Goal: Task Accomplishment & Management: Use online tool/utility

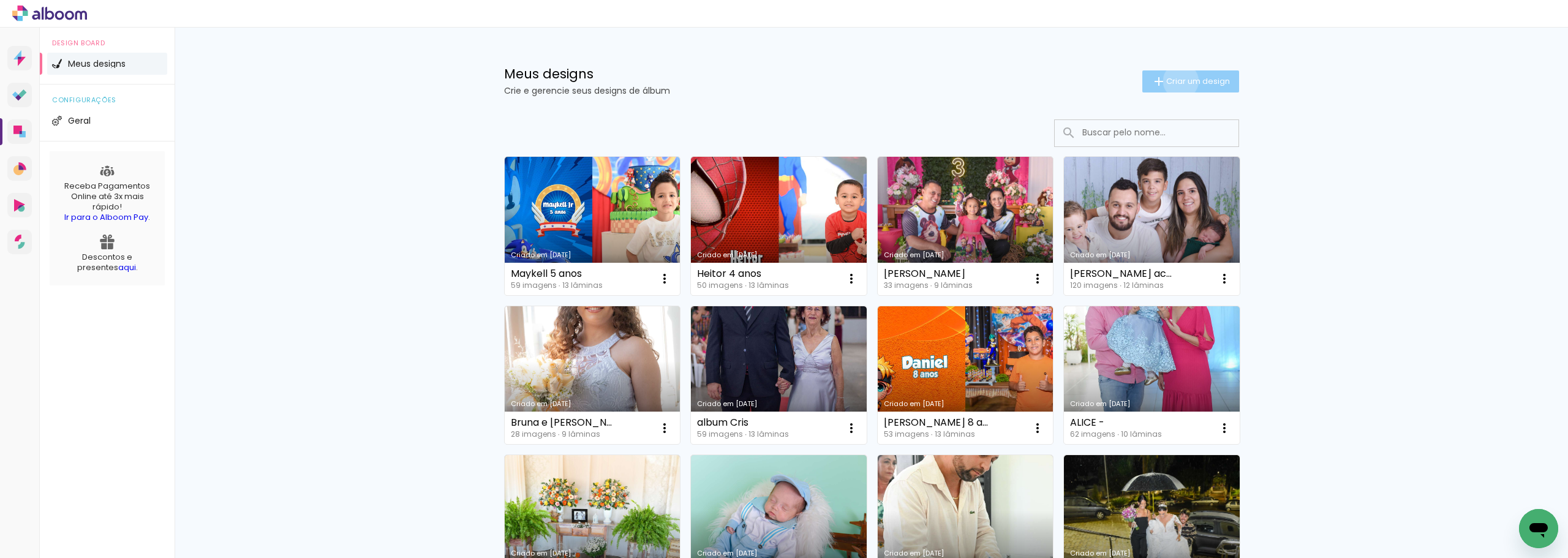
click at [1174, 81] on span "Criar um design" at bounding box center [1197, 81] width 64 height 8
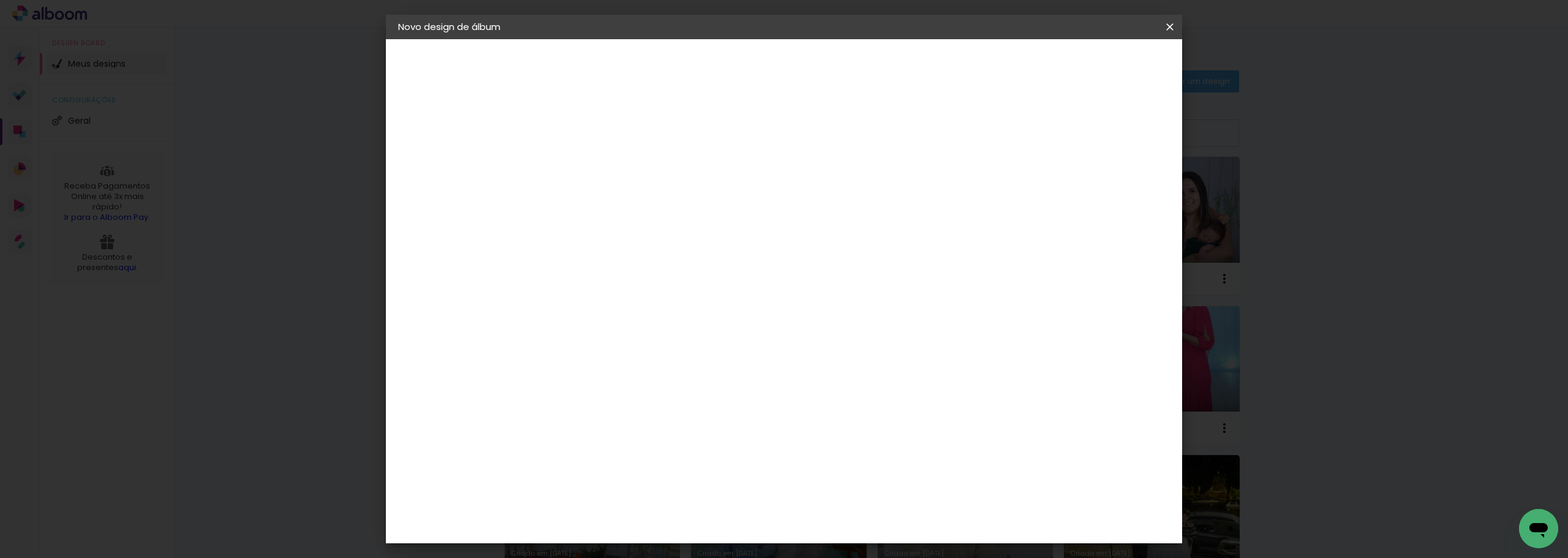
click at [598, 168] on input at bounding box center [598, 164] width 0 height 19
type input "[PERSON_NAME]"
type paper-input "[PERSON_NAME]"
click at [0, 0] on slot "Avançar" at bounding box center [0, 0] width 0 height 0
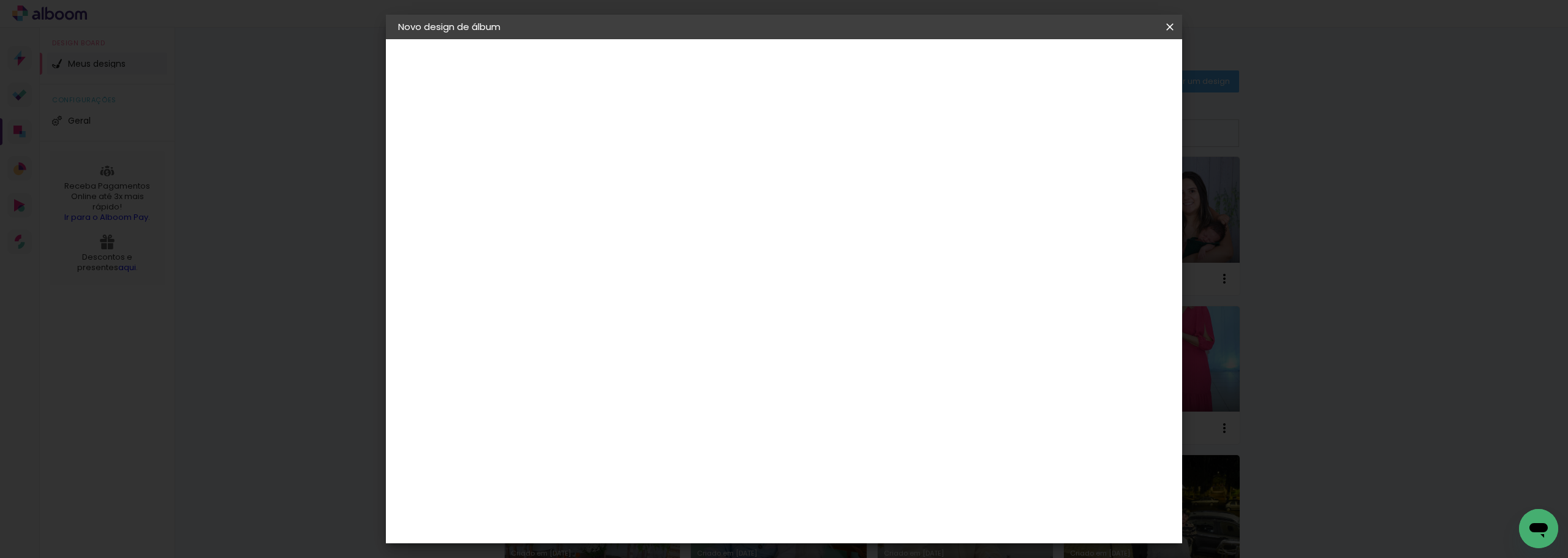
click at [672, 533] on div "[PERSON_NAME]" at bounding box center [631, 538] width 82 height 10
click at [0, 0] on slot "Avançar" at bounding box center [0, 0] width 0 height 0
click at [646, 204] on input "text" at bounding box center [622, 213] width 48 height 19
click at [0, 0] on slot "Encadernados" at bounding box center [0, 0] width 0 height 0
type input "Encadernados"
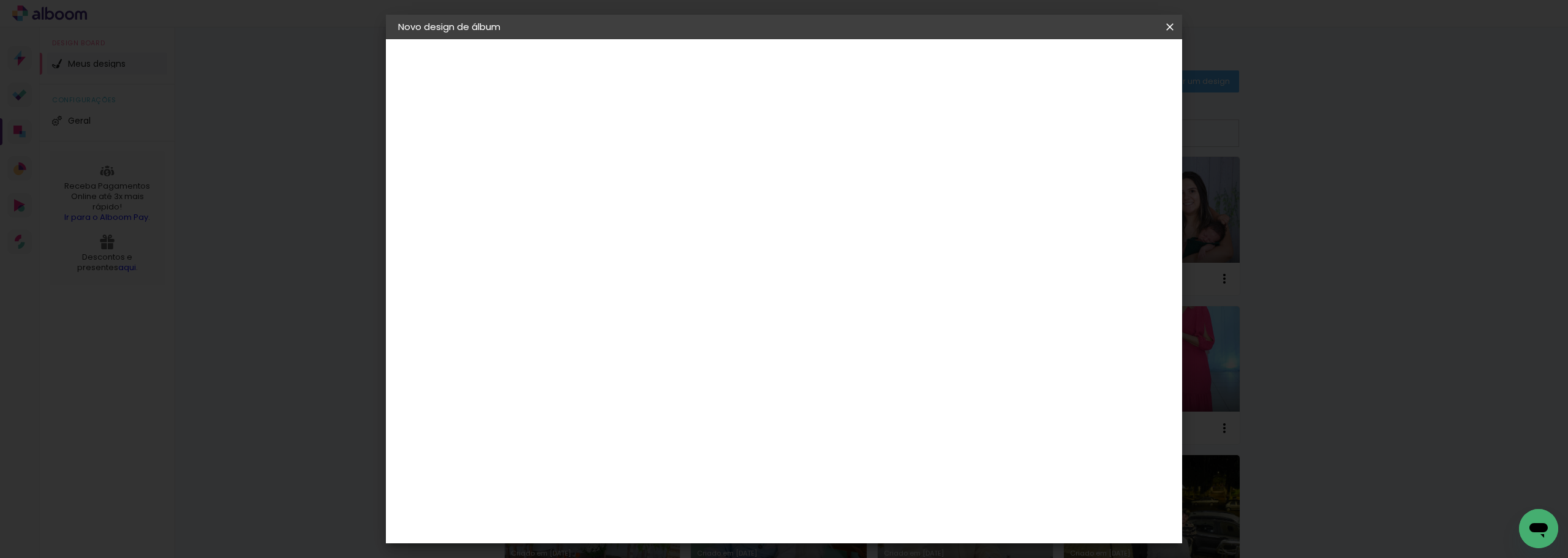
scroll to position [415, 0]
click at [681, 480] on span "25 x 40" at bounding box center [652, 493] width 57 height 25
click at [0, 0] on slot "Avançar" at bounding box center [0, 0] width 0 height 0
click at [978, 132] on div at bounding box center [972, 132] width 11 height 11
type paper-checkbox "on"
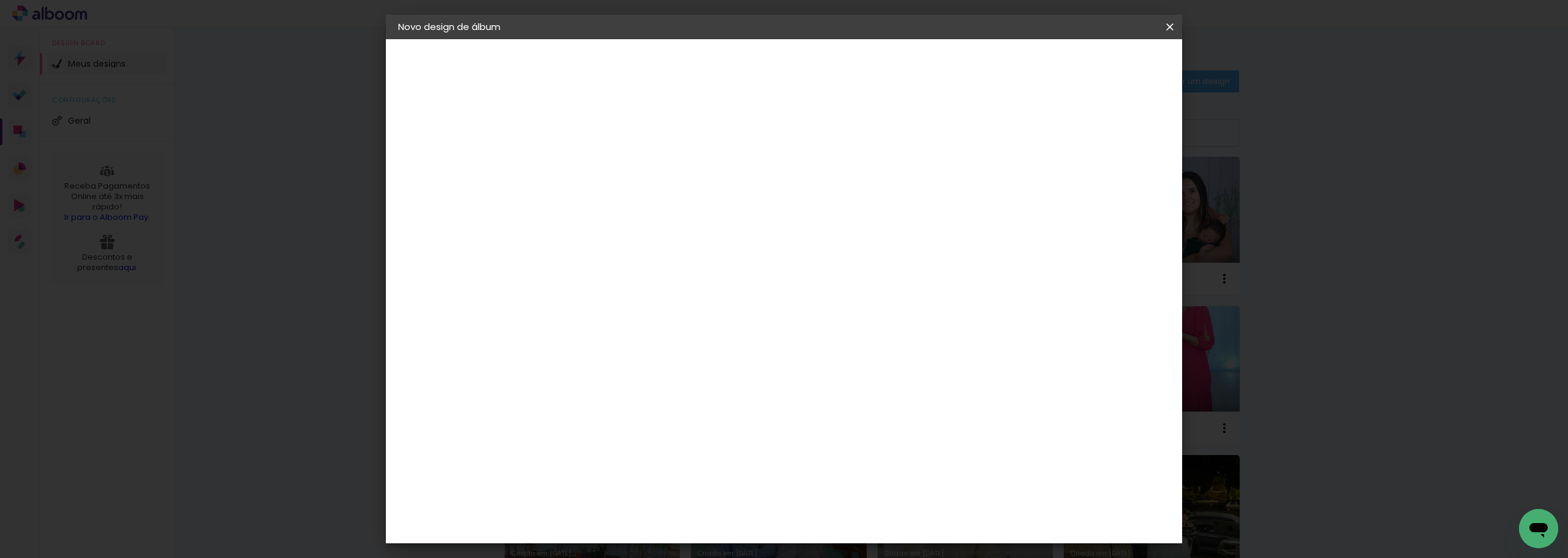
click at [1047, 64] on span "Iniciar design" at bounding box center [1019, 64] width 56 height 8
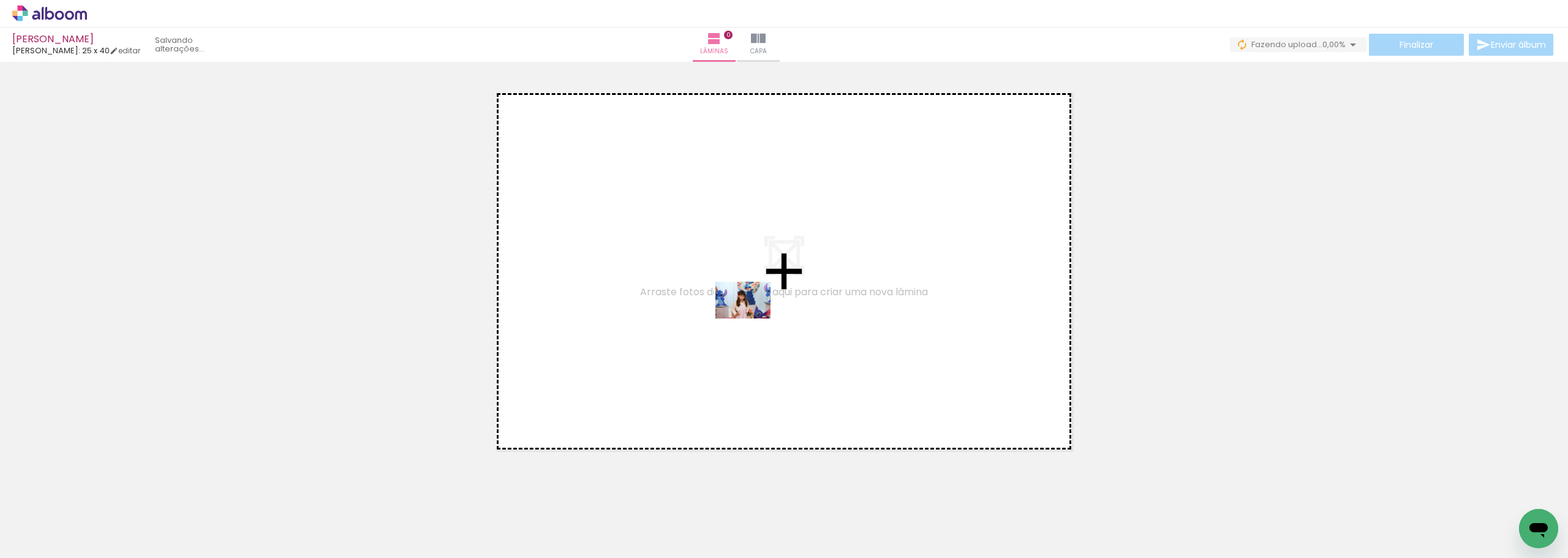
drag, startPoint x: 380, startPoint y: 448, endPoint x: 752, endPoint y: 319, distance: 393.7
click at [752, 319] on quentale-workspace at bounding box center [784, 279] width 1568 height 558
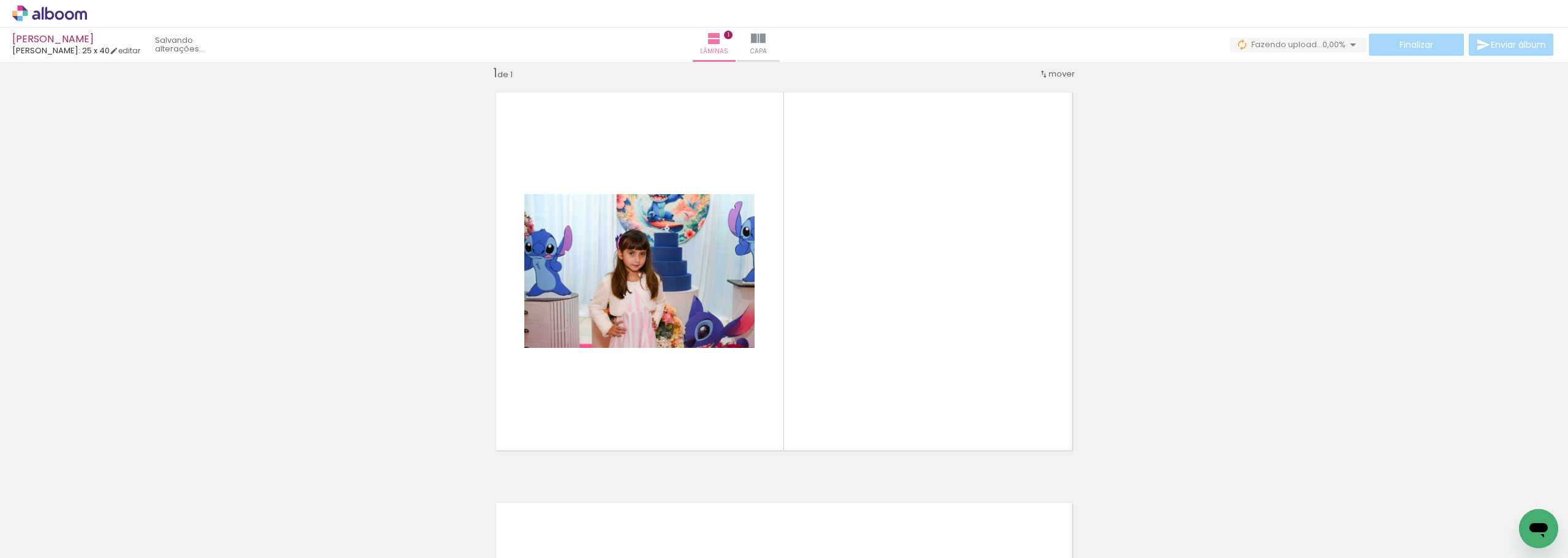
scroll to position [16, 0]
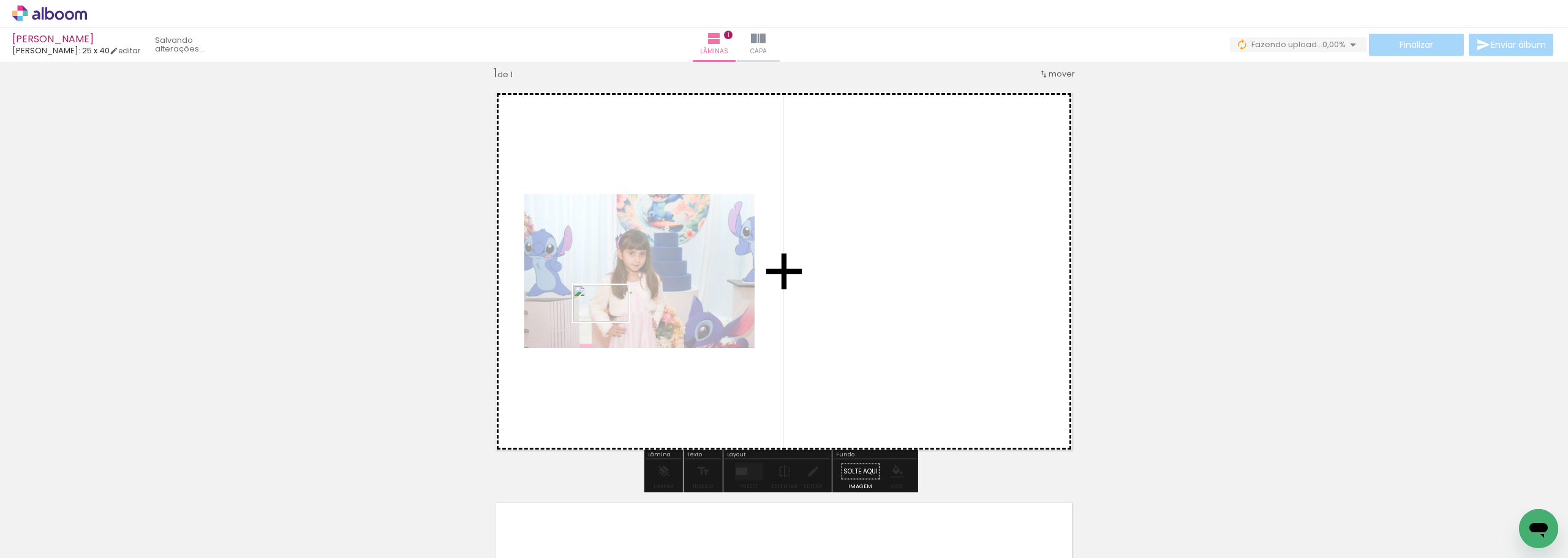
drag, startPoint x: 265, startPoint y: 485, endPoint x: 610, endPoint y: 322, distance: 381.6
click at [610, 322] on quentale-workspace at bounding box center [784, 279] width 1568 height 558
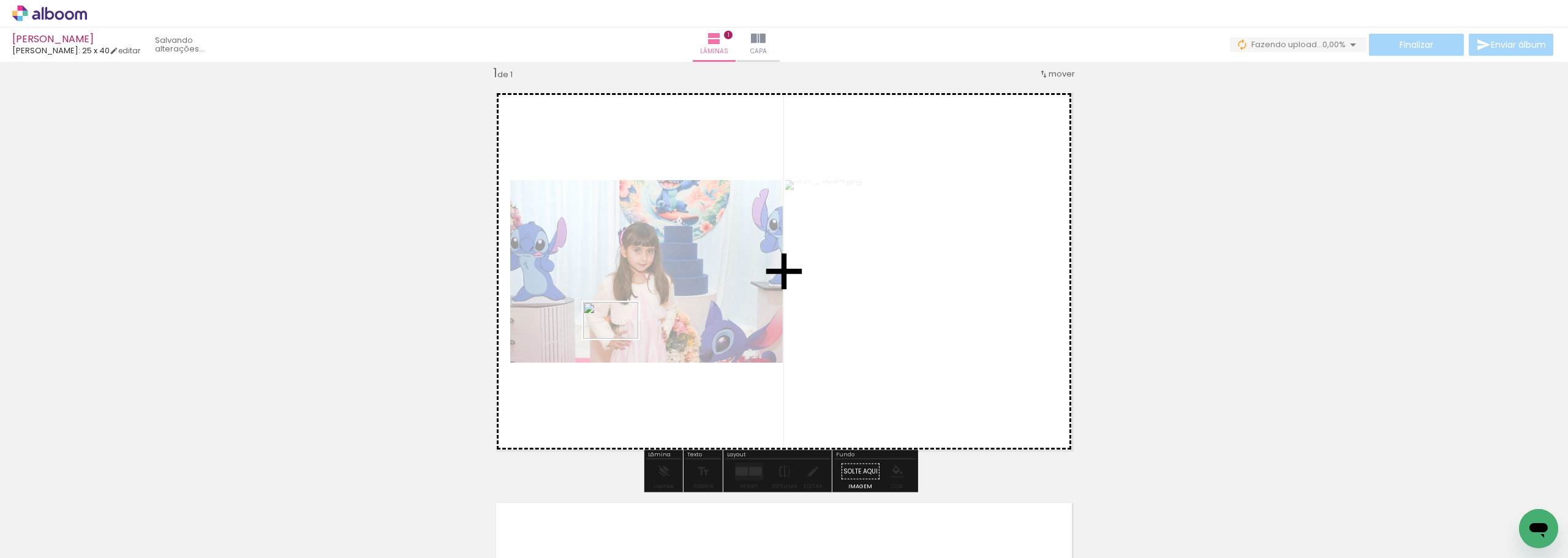
drag, startPoint x: 258, startPoint y: 517, endPoint x: 620, endPoint y: 338, distance: 403.8
click at [620, 338] on quentale-workspace at bounding box center [784, 279] width 1568 height 558
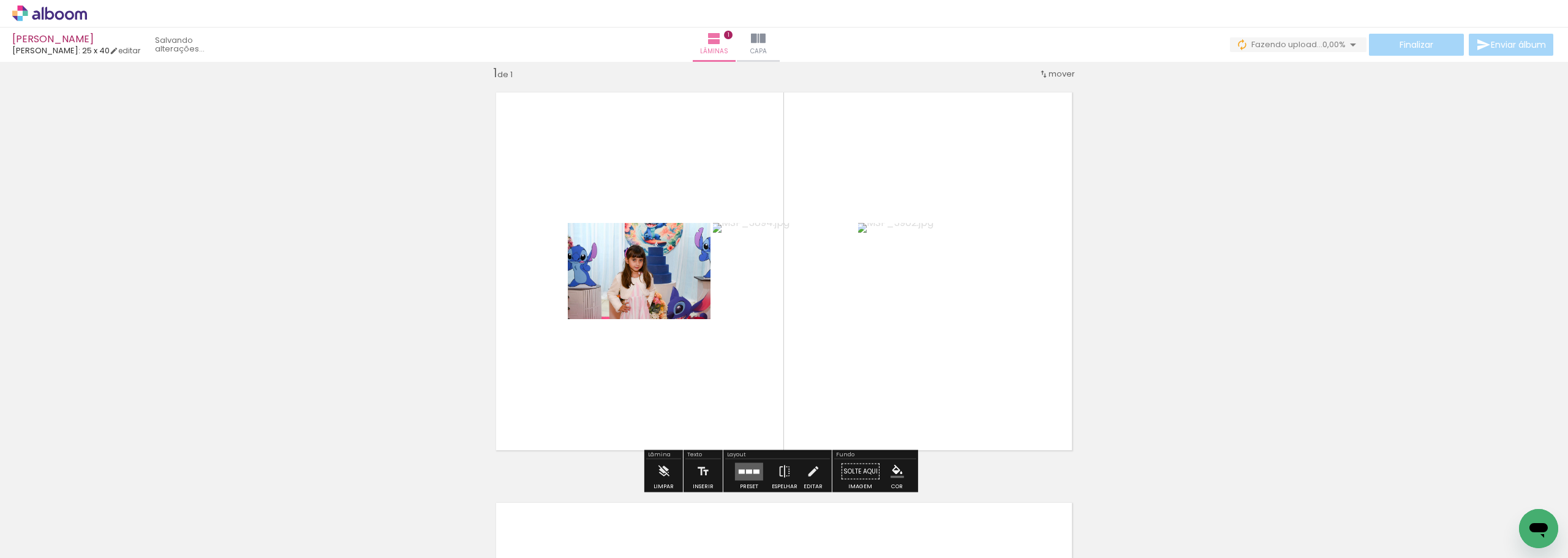
click at [742, 473] on div at bounding box center [741, 471] width 6 height 4
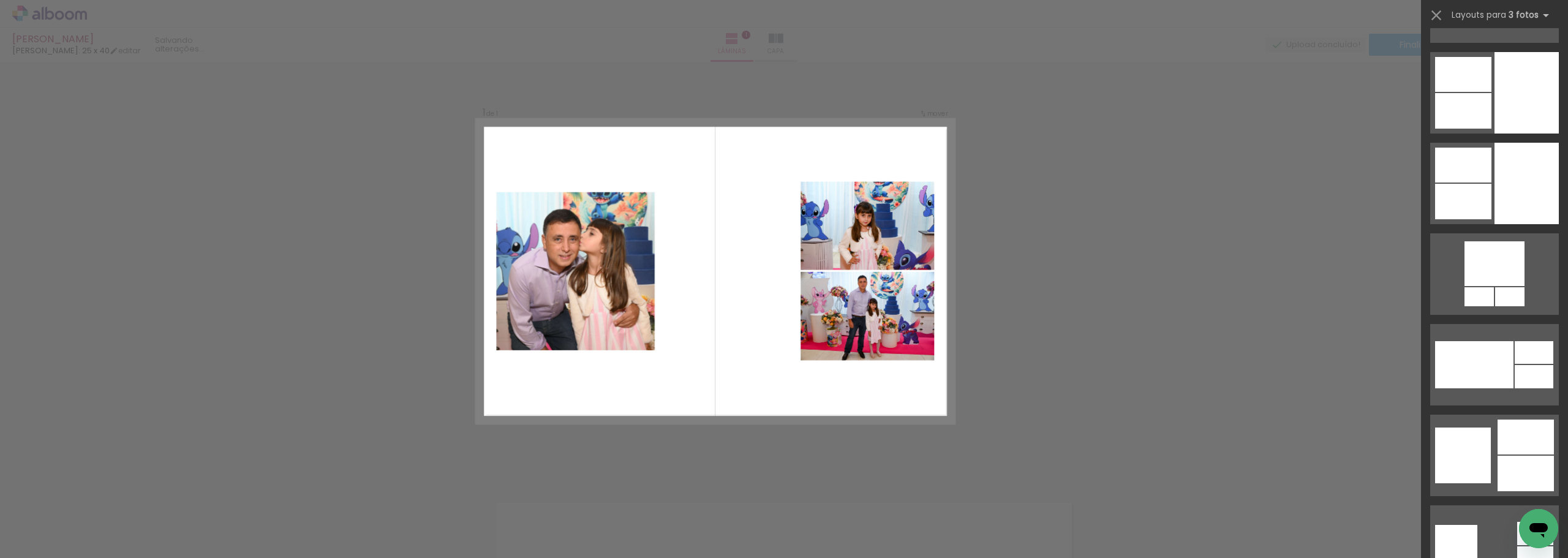
scroll to position [3736, 0]
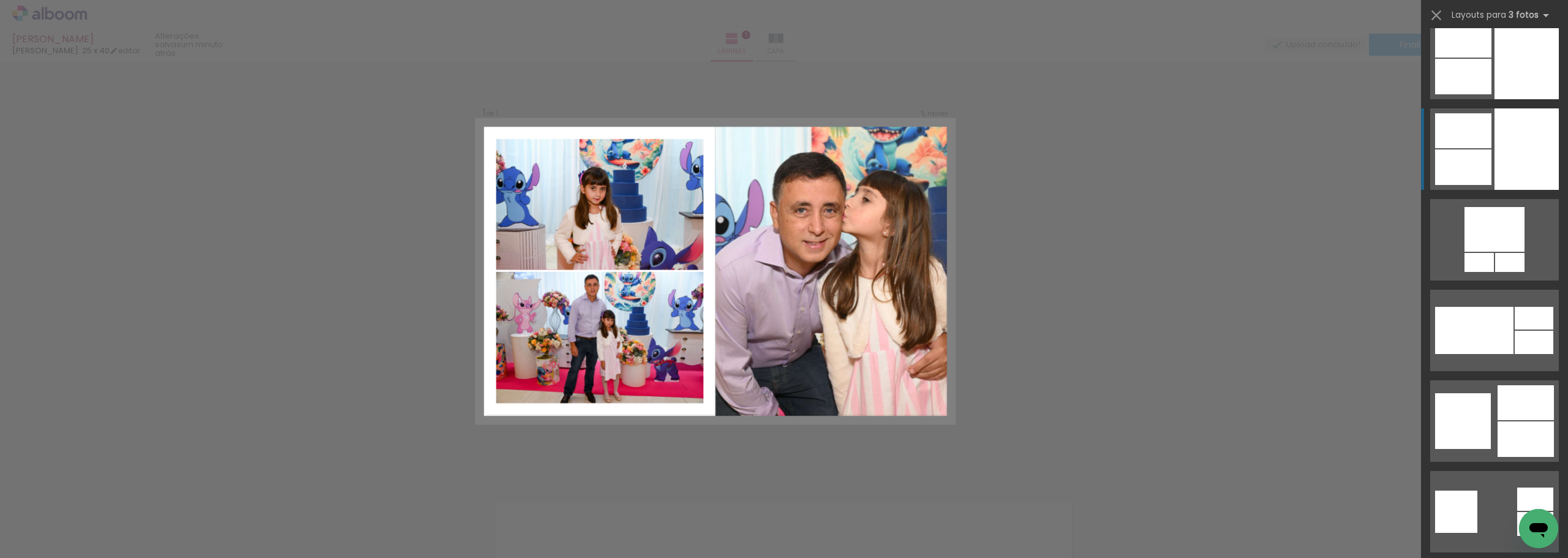
click at [1456, 149] on quentale-layouter at bounding box center [1495, 149] width 129 height 82
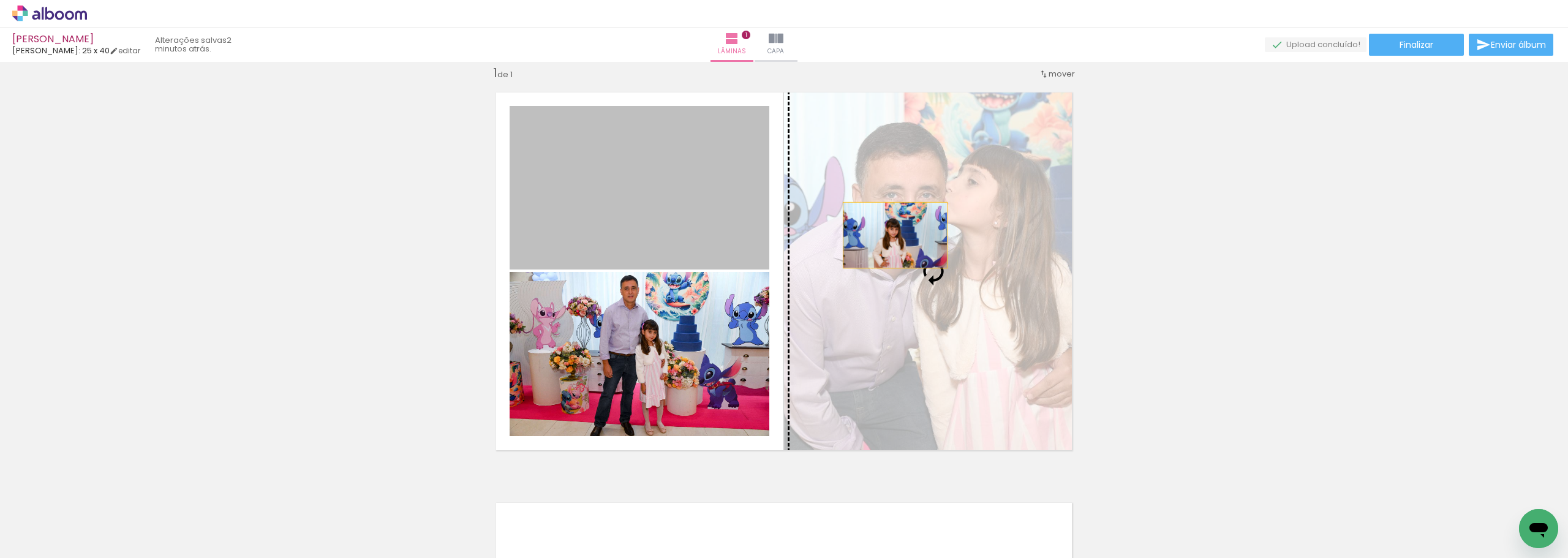
drag, startPoint x: 706, startPoint y: 194, endPoint x: 894, endPoint y: 236, distance: 192.6
click at [0, 0] on slot at bounding box center [0, 0] width 0 height 0
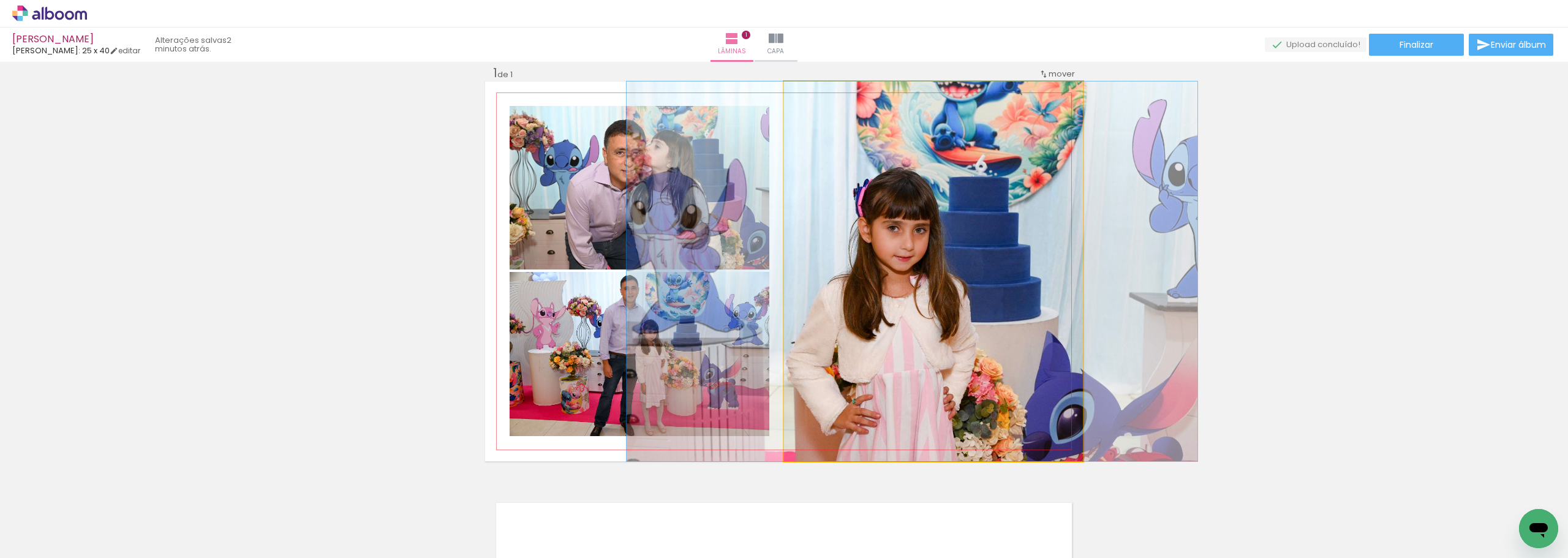
drag, startPoint x: 929, startPoint y: 341, endPoint x: 908, endPoint y: 295, distance: 50.6
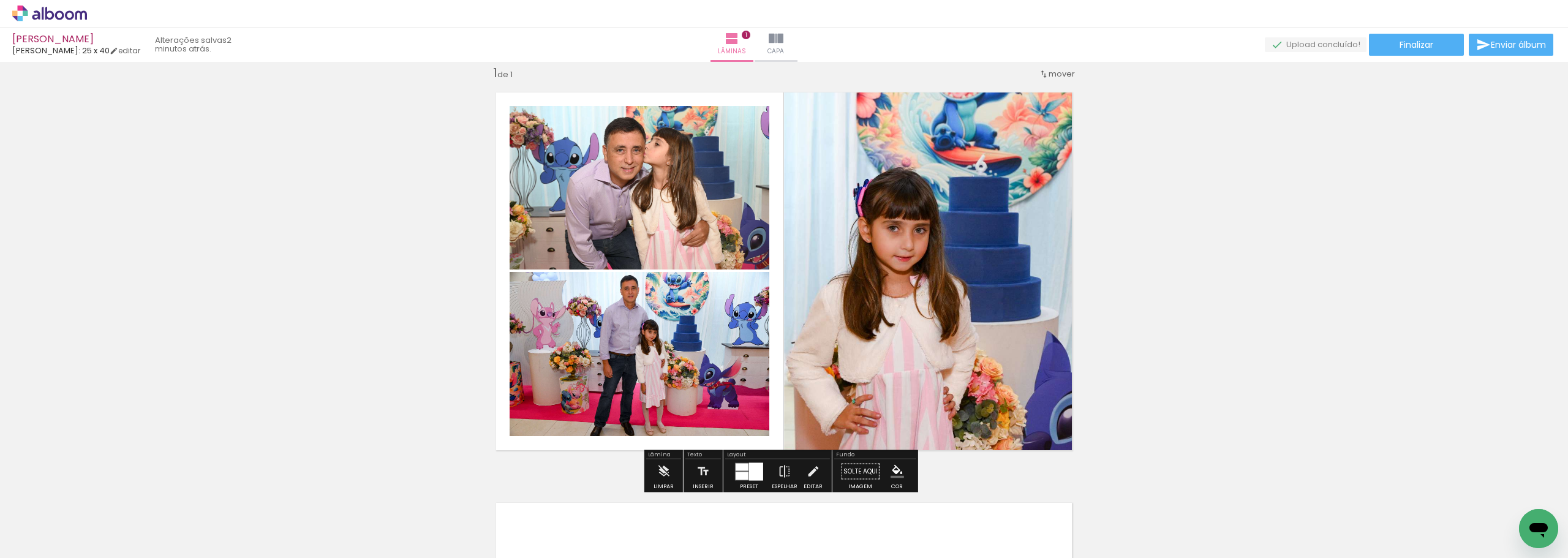
click at [678, 377] on quentale-photo at bounding box center [639, 353] width 260 height 164
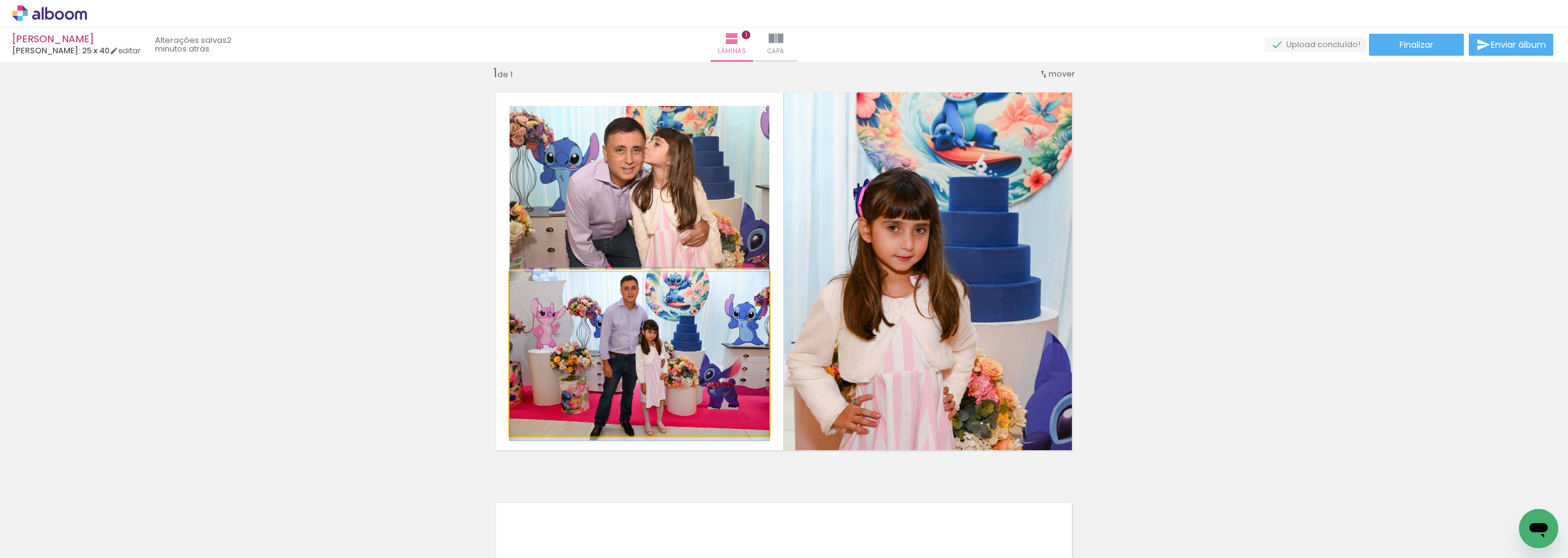
click at [713, 380] on quentale-photo at bounding box center [639, 353] width 260 height 164
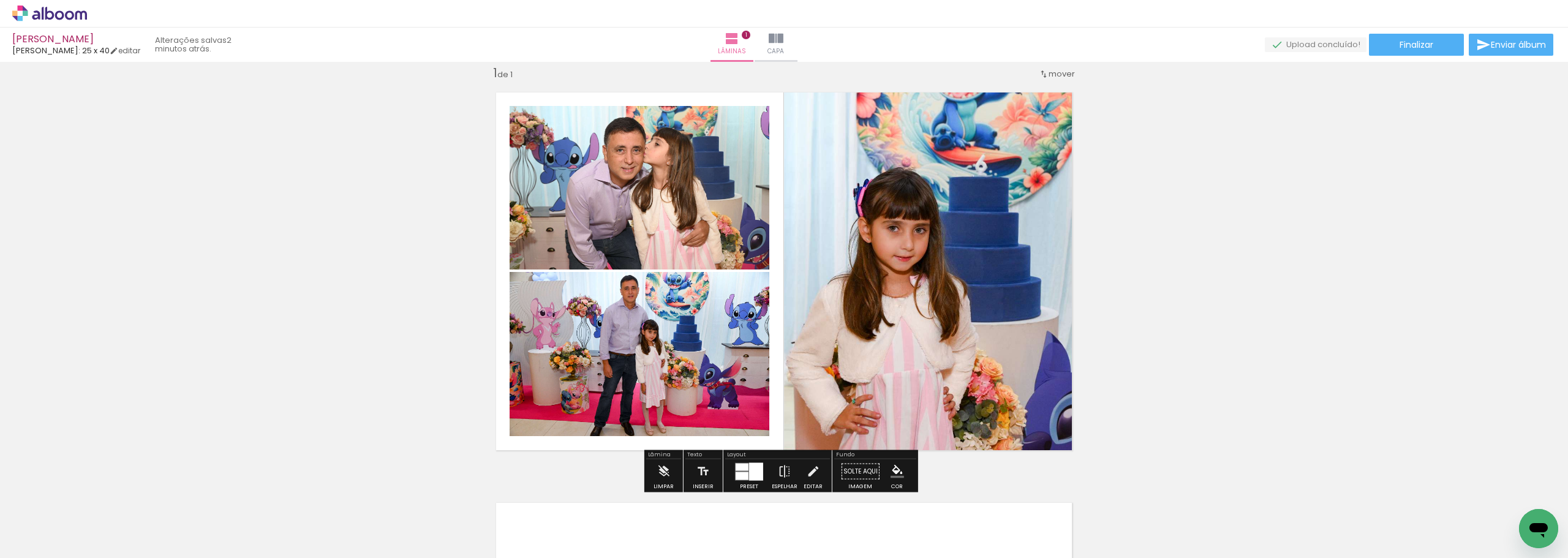
click at [874, 341] on quentale-photo at bounding box center [933, 272] width 299 height 380
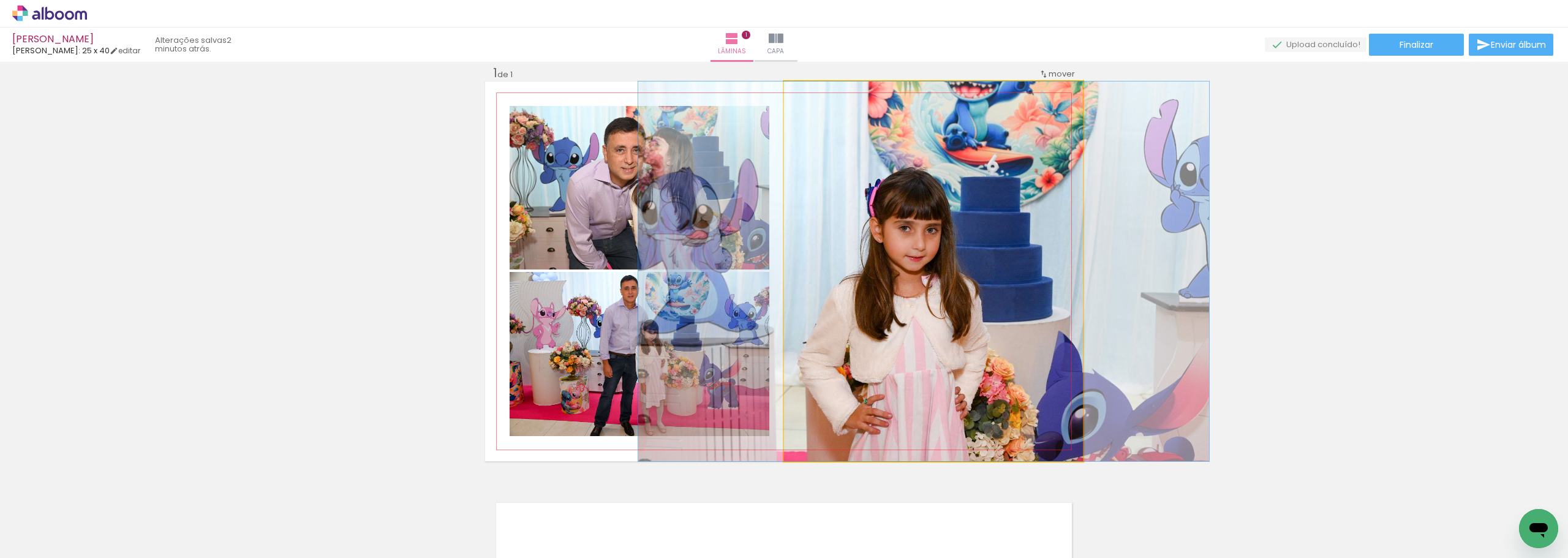
drag, startPoint x: 888, startPoint y: 343, endPoint x: 900, endPoint y: 343, distance: 12.0
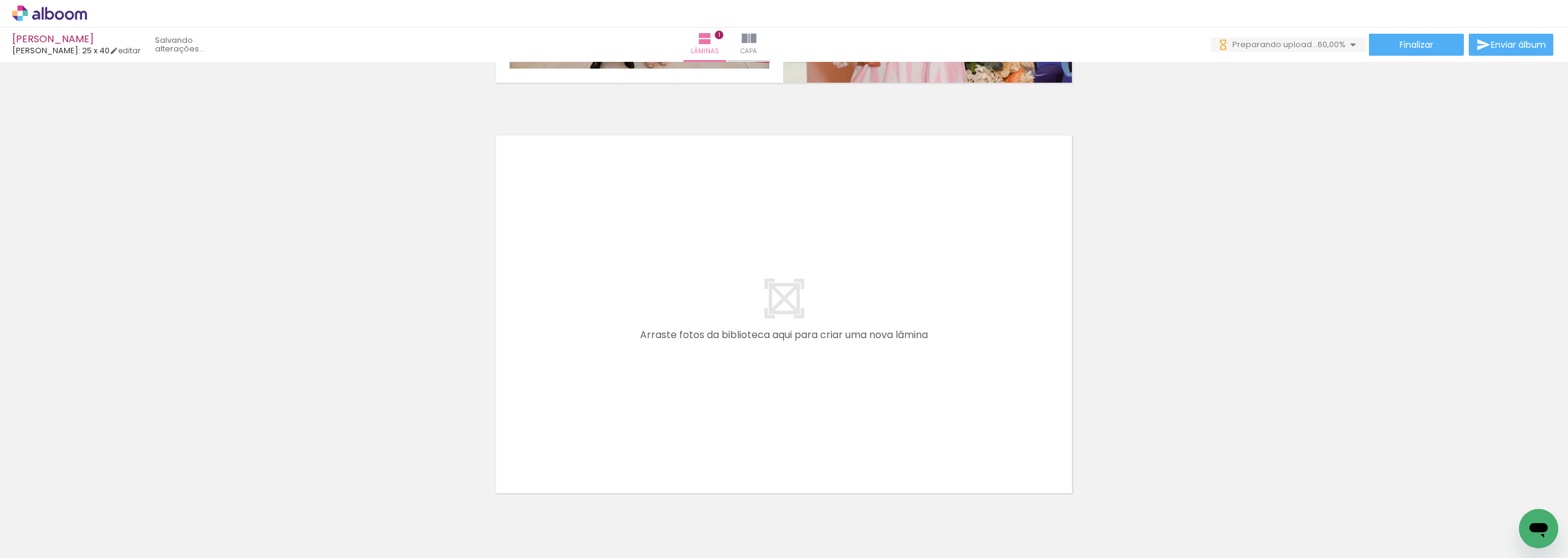
scroll to position [0, 0]
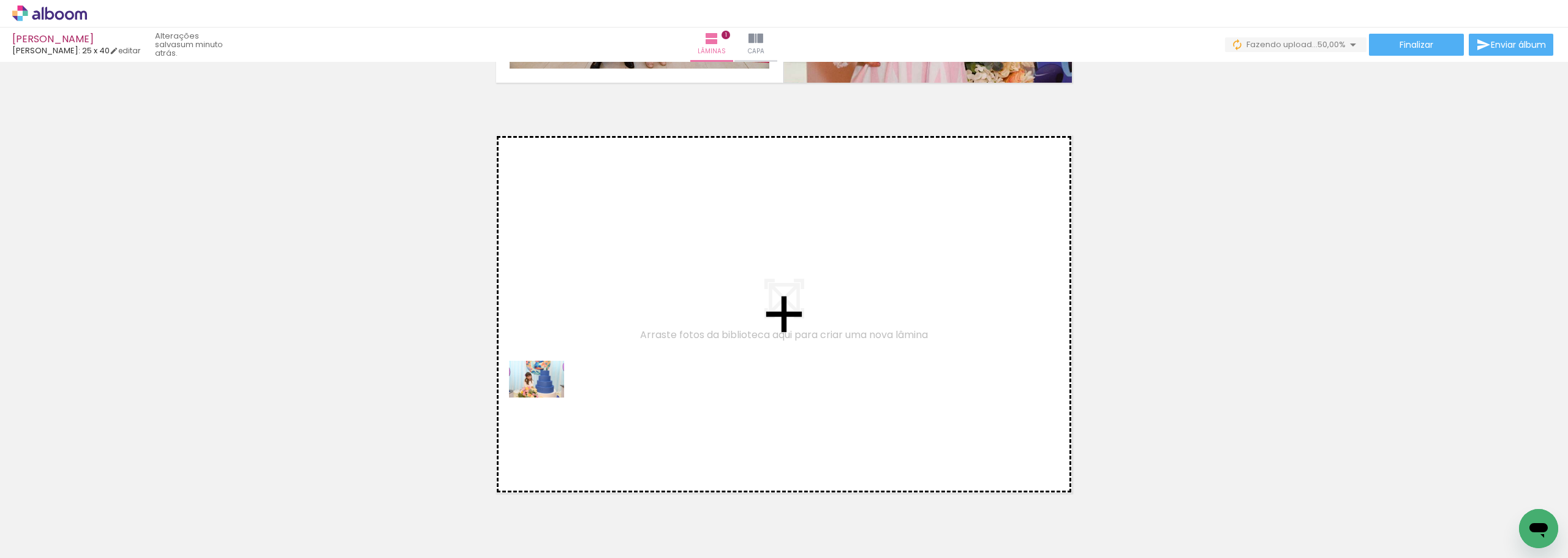
drag, startPoint x: 346, startPoint y: 513, endPoint x: 562, endPoint y: 381, distance: 253.1
click at [562, 381] on quentale-workspace at bounding box center [784, 279] width 1568 height 558
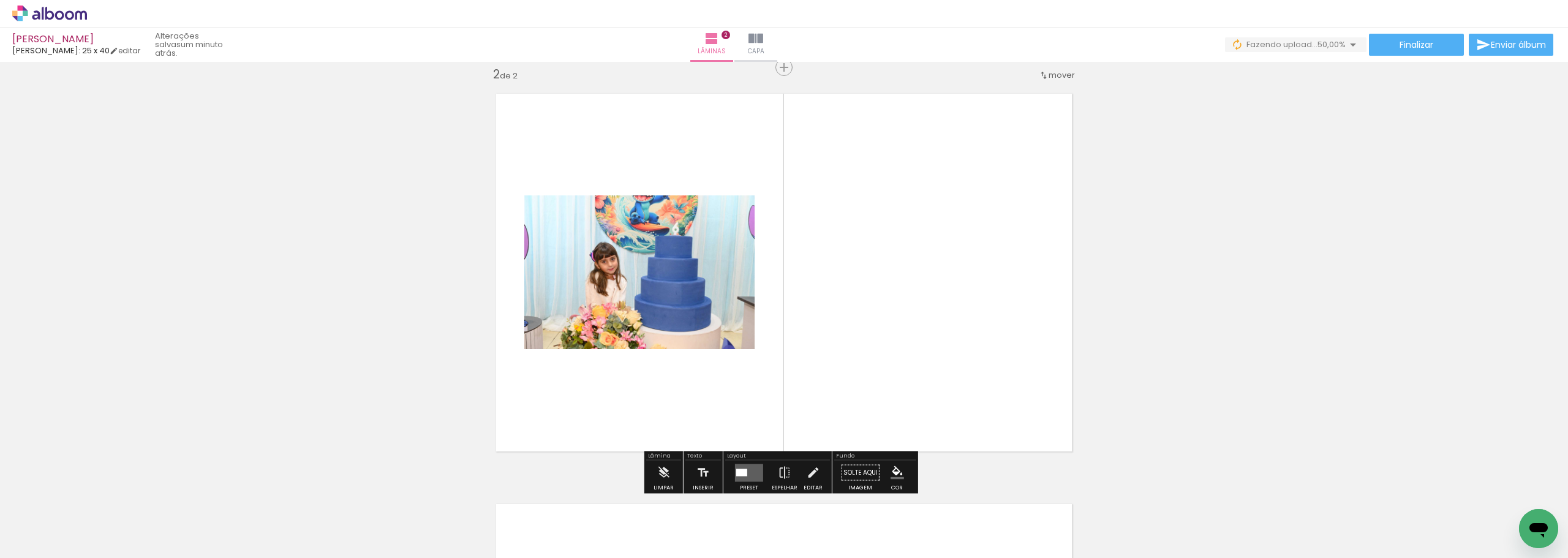
scroll to position [426, 0]
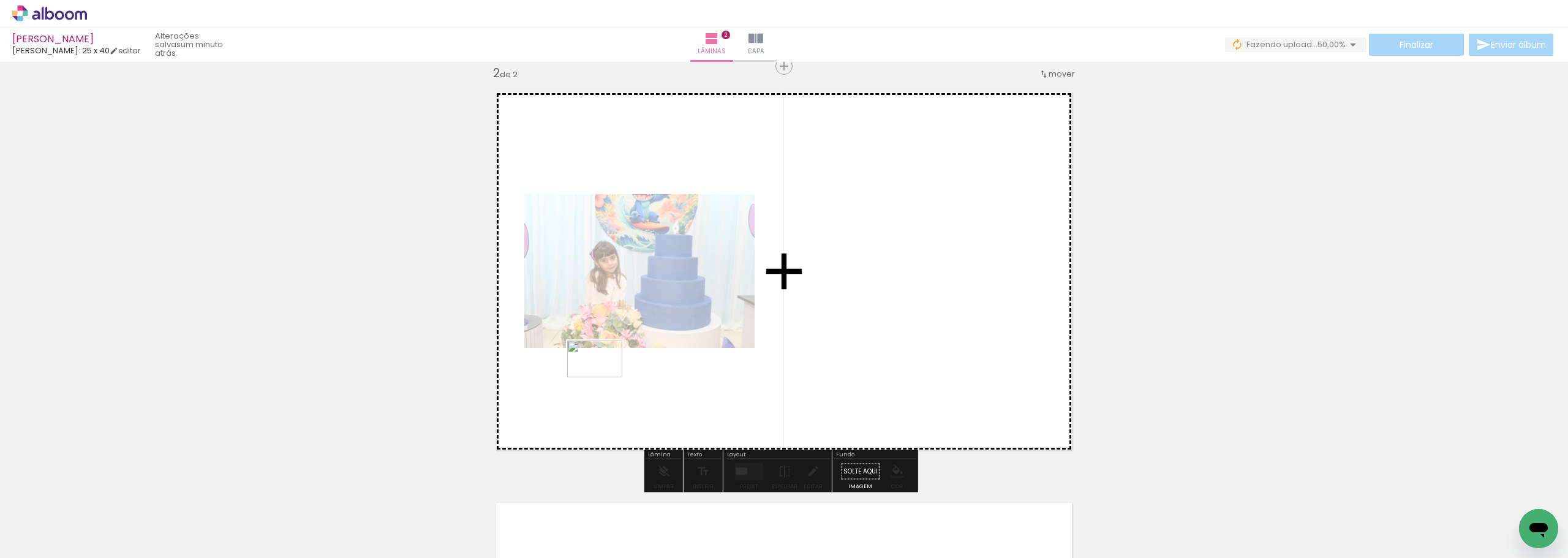
drag, startPoint x: 413, startPoint y: 513, endPoint x: 604, endPoint y: 377, distance: 234.5
click at [604, 377] on quentale-workspace at bounding box center [784, 279] width 1568 height 558
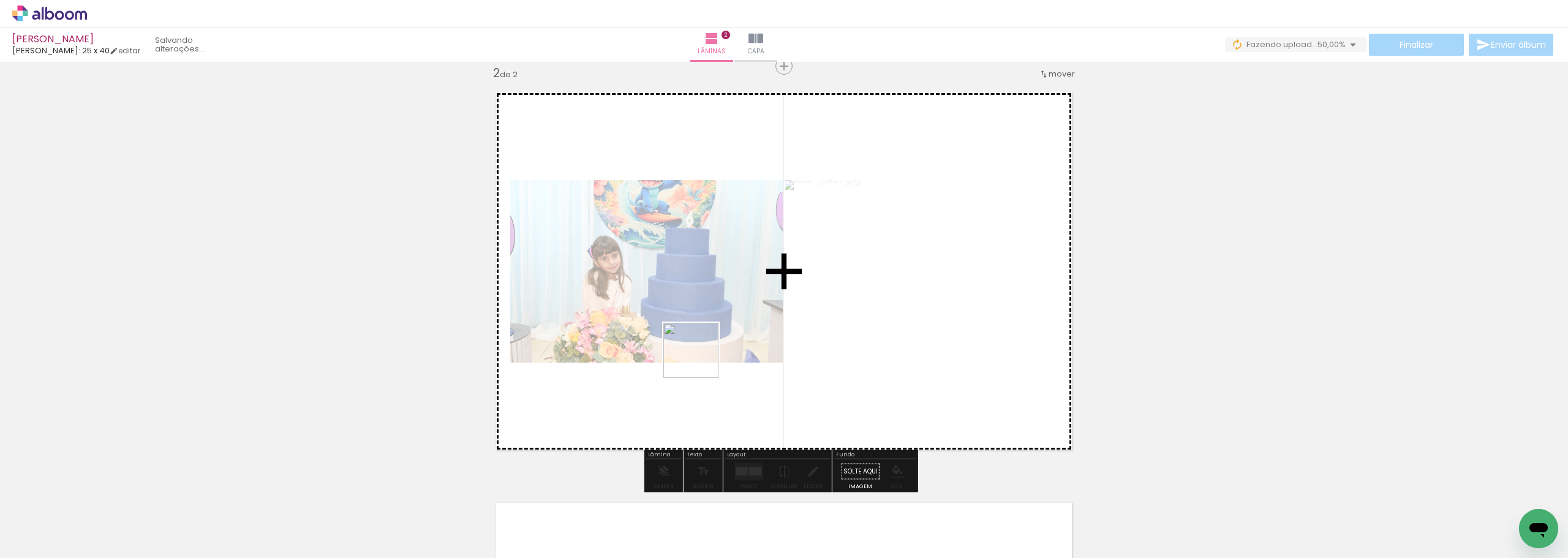
drag, startPoint x: 475, startPoint y: 518, endPoint x: 700, endPoint y: 360, distance: 274.9
click at [700, 360] on quentale-workspace at bounding box center [784, 279] width 1568 height 558
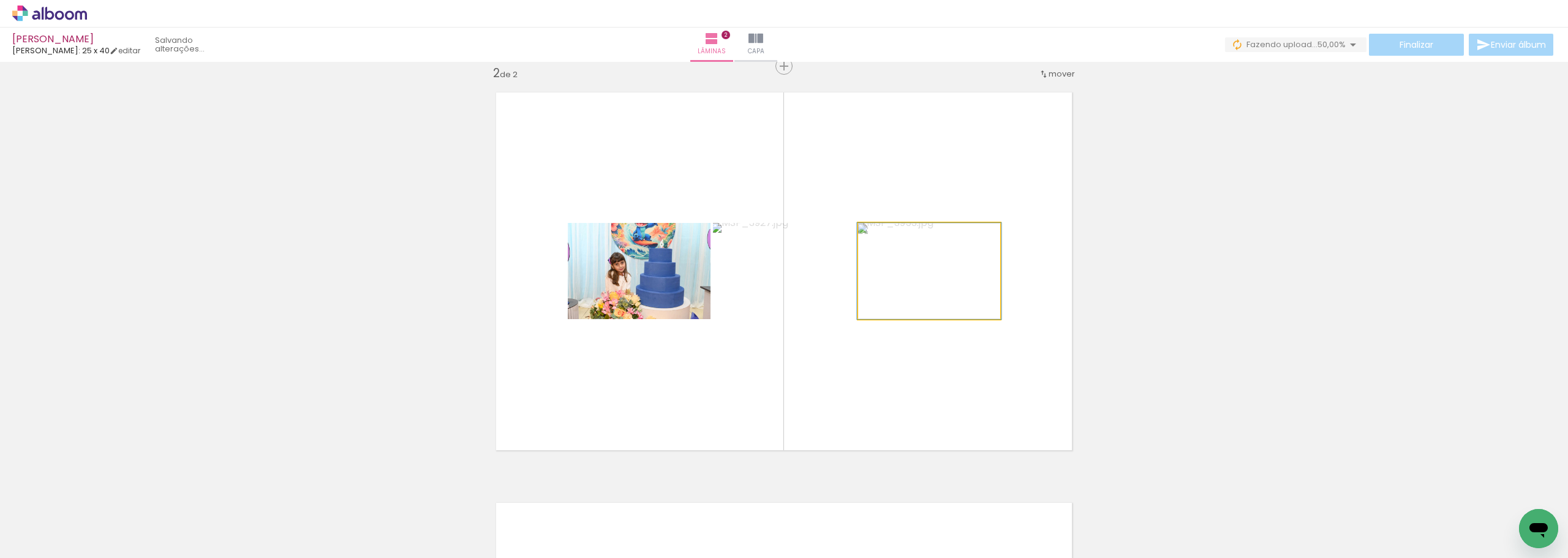
click at [939, 288] on quentale-photo at bounding box center [929, 271] width 142 height 96
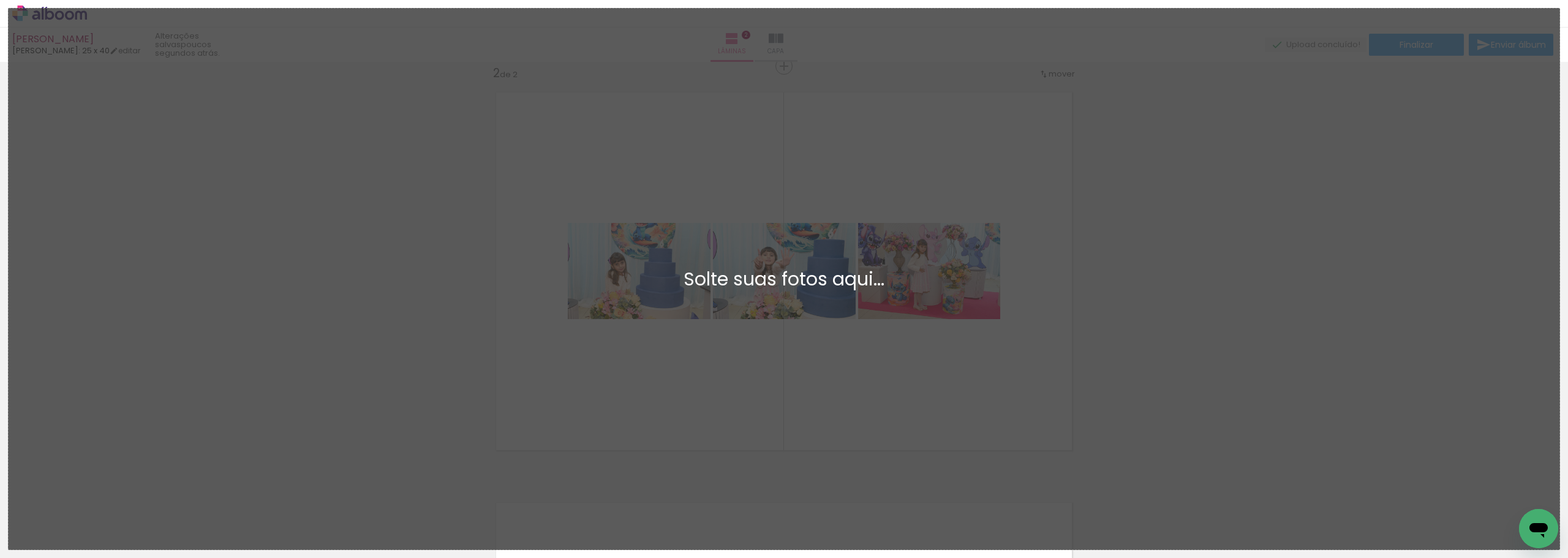
scroll to position [0, 0]
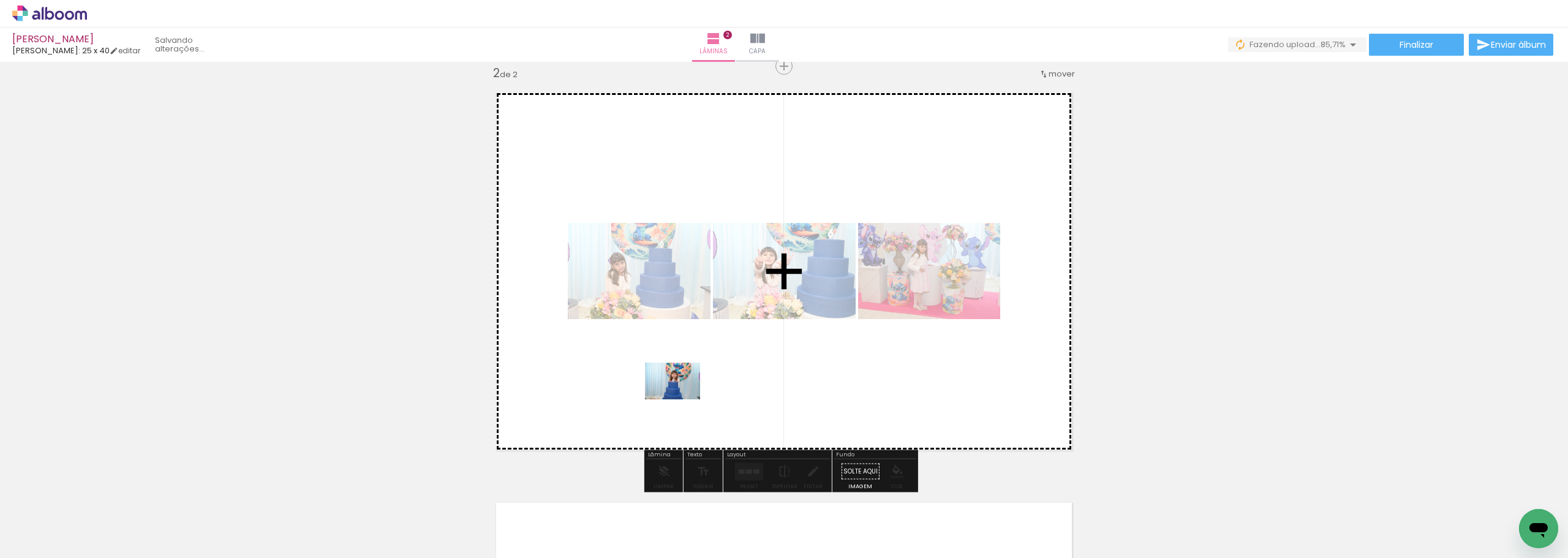
drag, startPoint x: 537, startPoint y: 528, endPoint x: 682, endPoint y: 399, distance: 194.1
click at [682, 399] on quentale-workspace at bounding box center [784, 279] width 1568 height 558
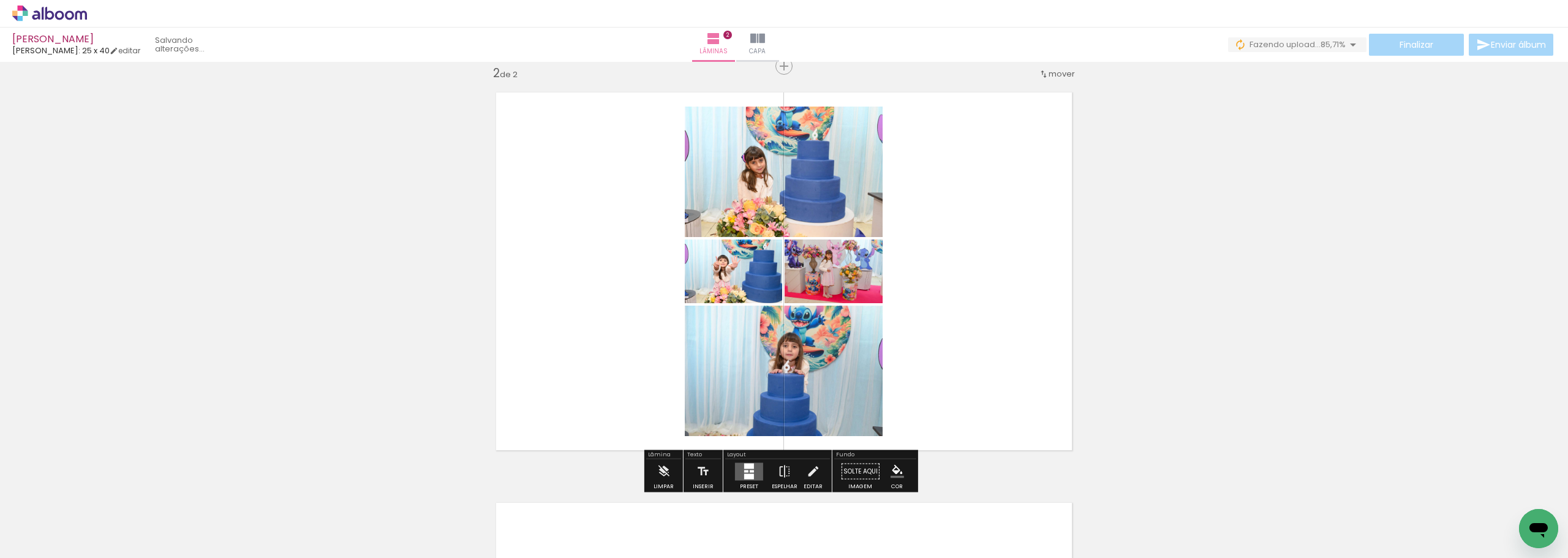
click at [744, 474] on div at bounding box center [749, 476] width 10 height 6
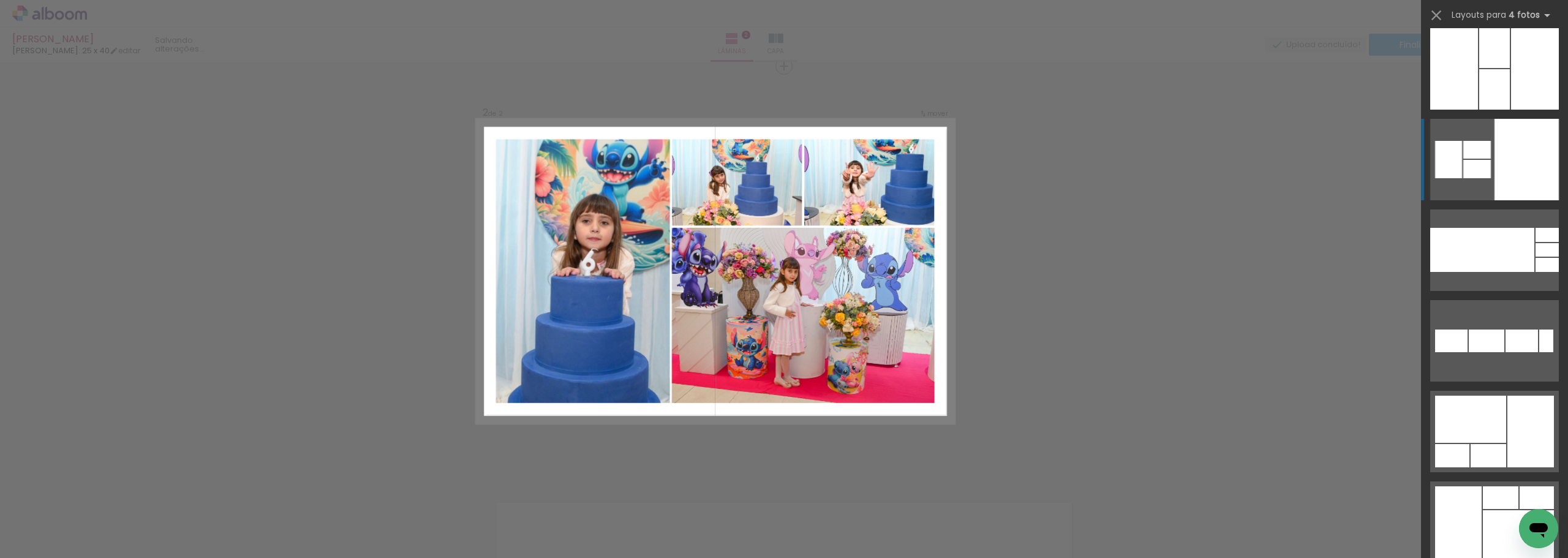
scroll to position [8453, 0]
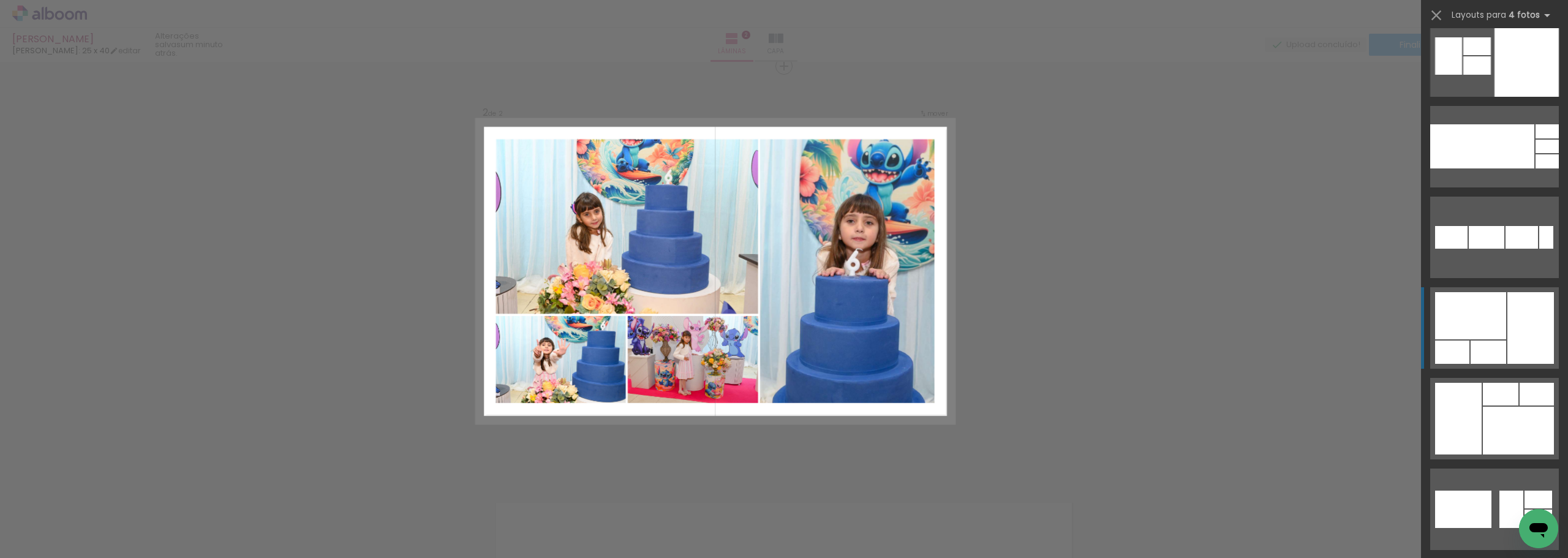
click at [1471, 344] on div at bounding box center [1488, 352] width 35 height 23
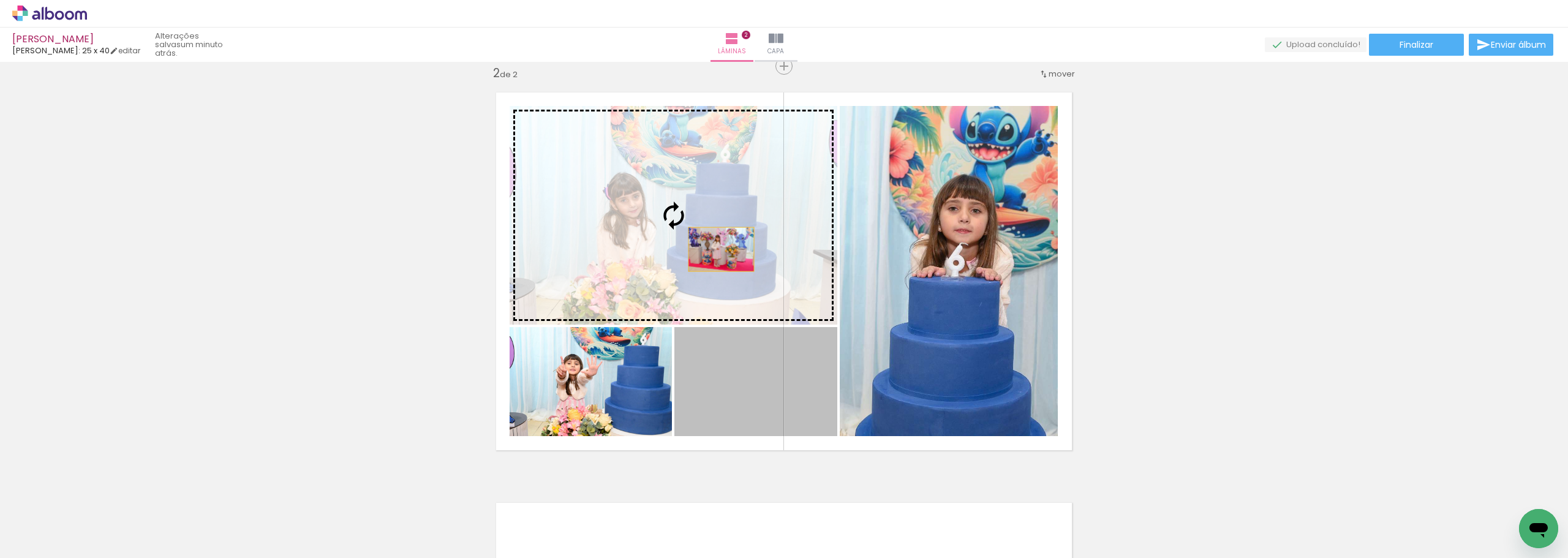
drag, startPoint x: 742, startPoint y: 395, endPoint x: 716, endPoint y: 249, distance: 148.3
click at [0, 0] on slot at bounding box center [0, 0] width 0 height 0
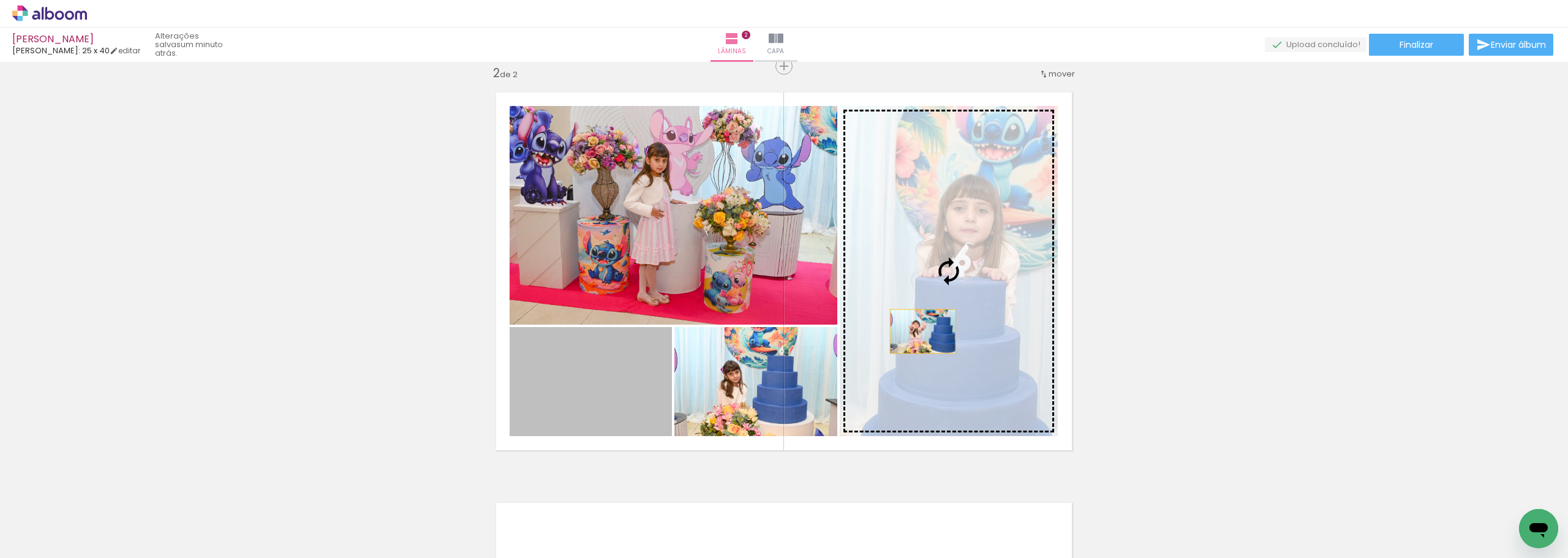
drag, startPoint x: 641, startPoint y: 404, endPoint x: 918, endPoint y: 331, distance: 286.5
click at [0, 0] on slot at bounding box center [0, 0] width 0 height 0
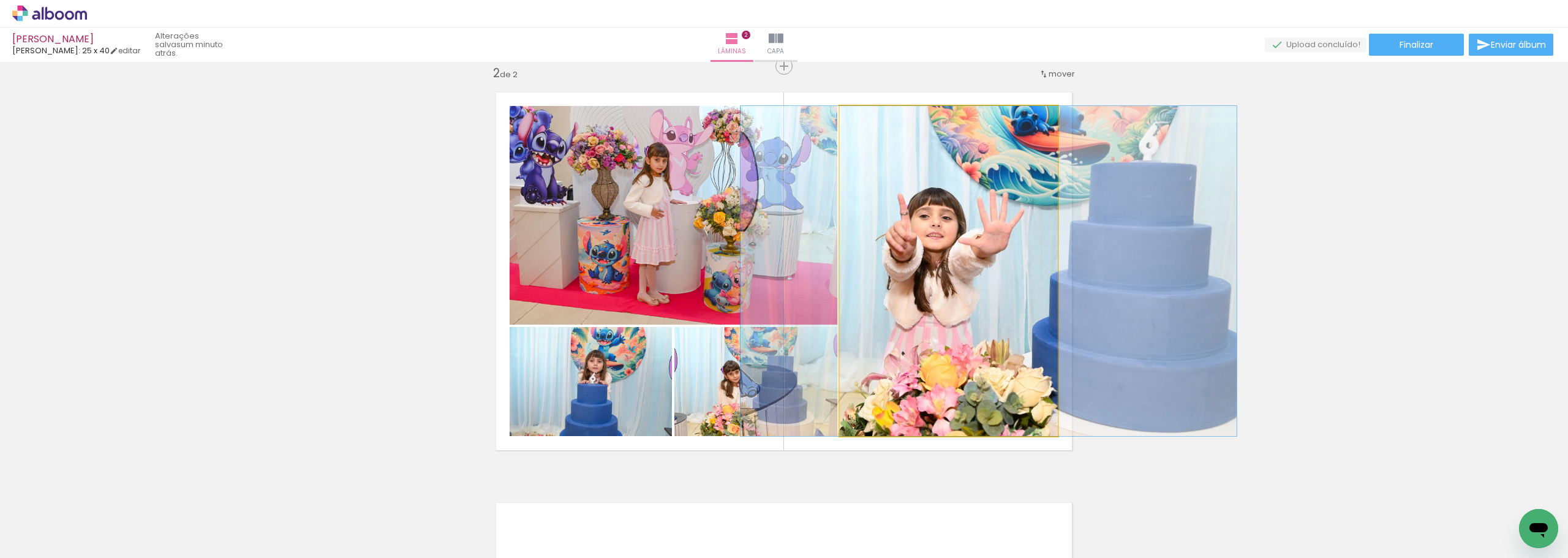
drag, startPoint x: 928, startPoint y: 355, endPoint x: 967, endPoint y: 355, distance: 39.0
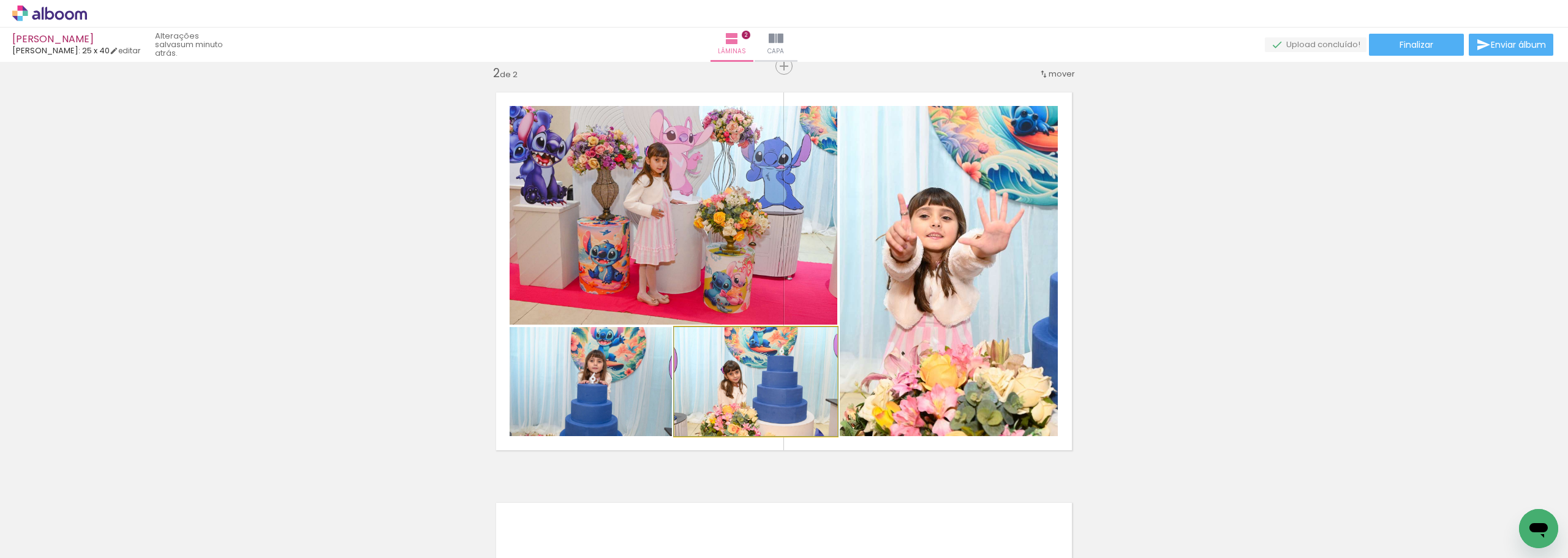
click at [768, 402] on quentale-photo at bounding box center [755, 381] width 163 height 109
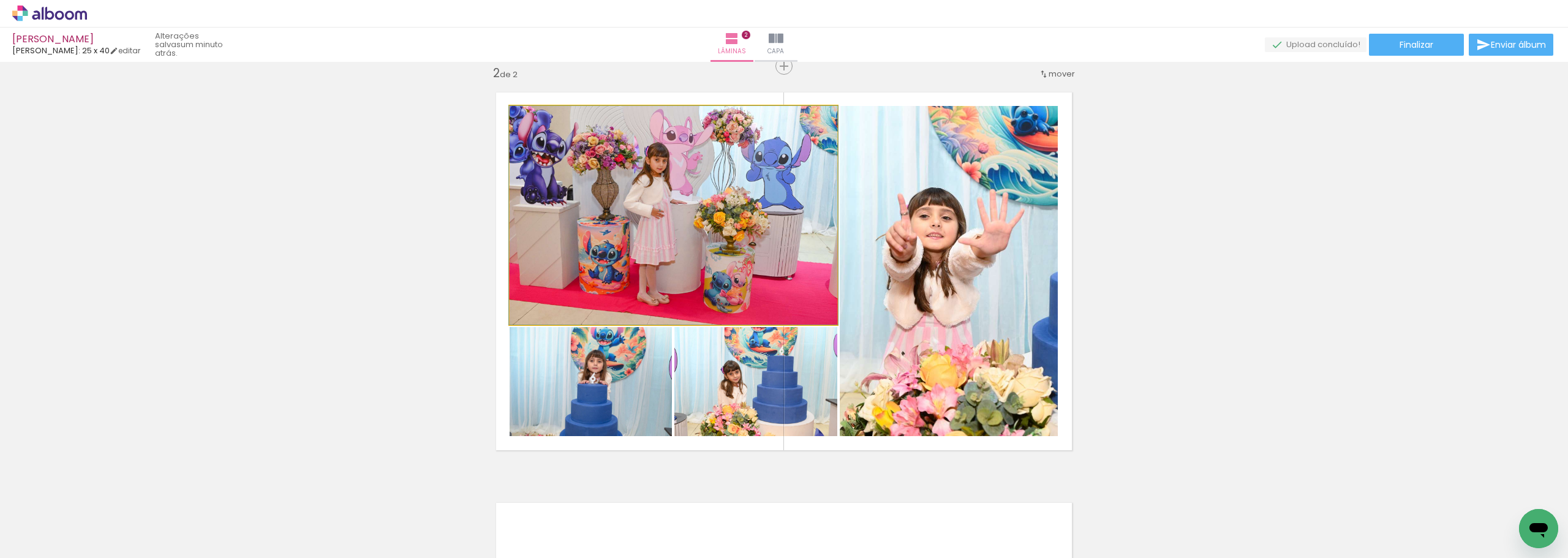
click at [715, 267] on quentale-photo at bounding box center [673, 215] width 328 height 219
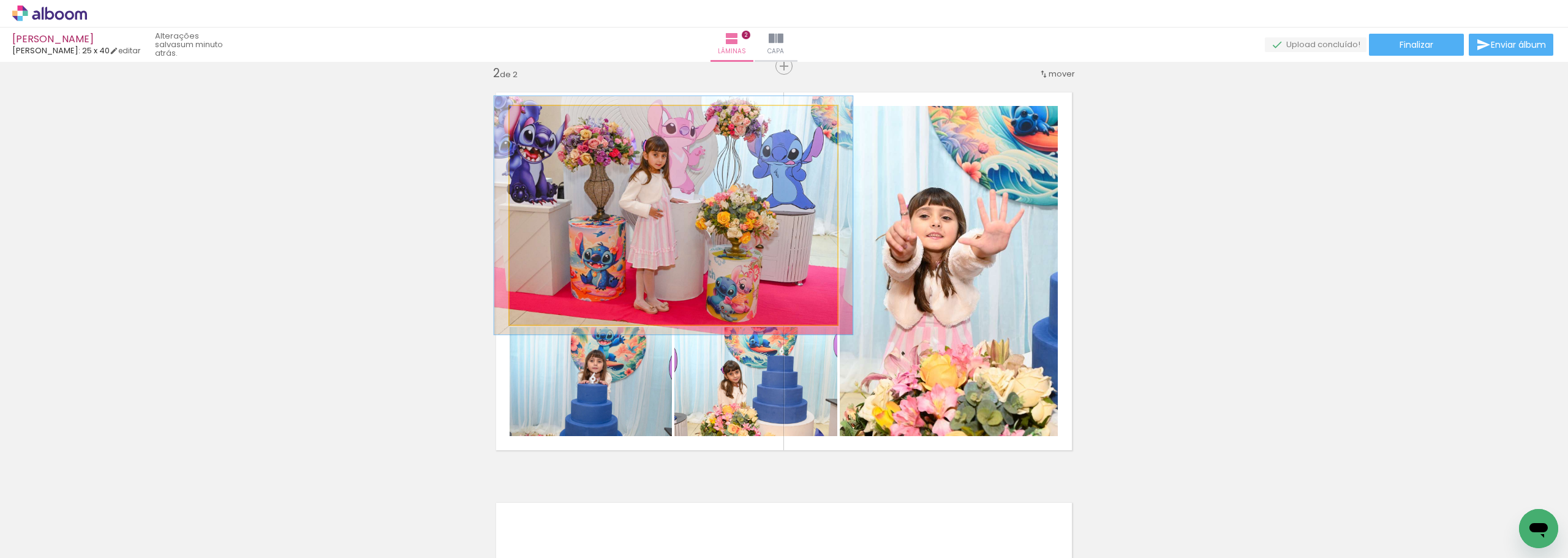
type paper-slider "109"
click at [541, 120] on div at bounding box center [542, 119] width 20 height 20
click at [697, 220] on quentale-photo at bounding box center [673, 215] width 328 height 219
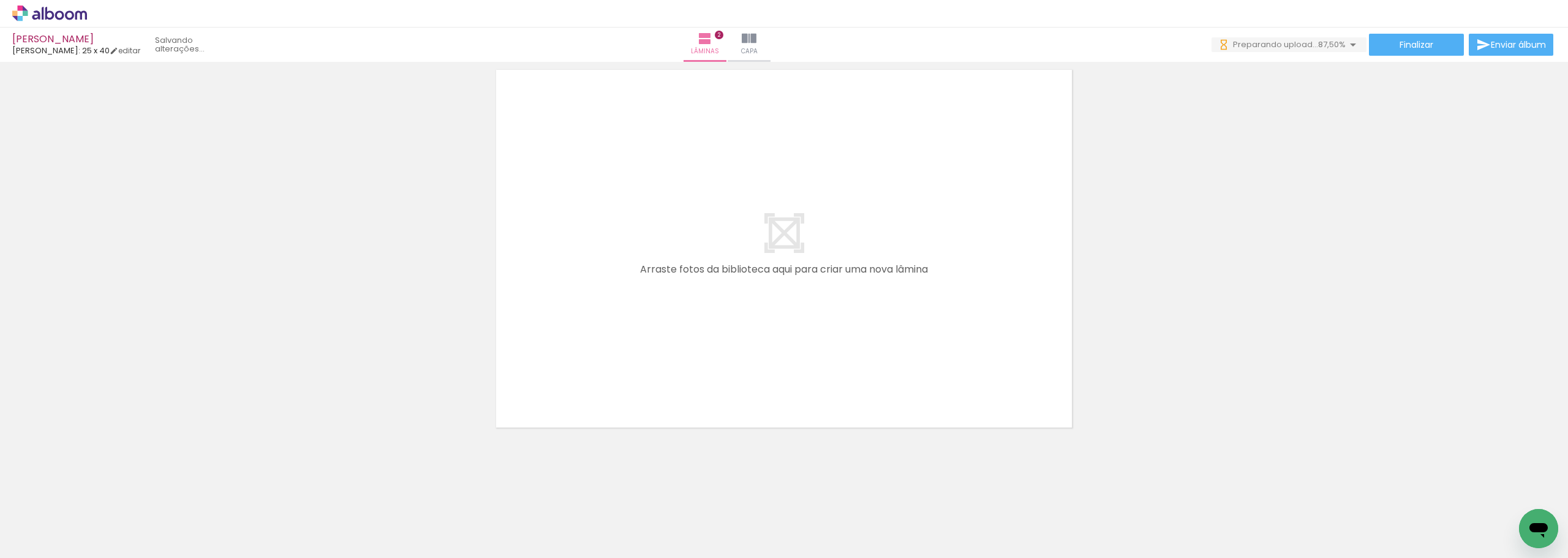
scroll to position [0, 0]
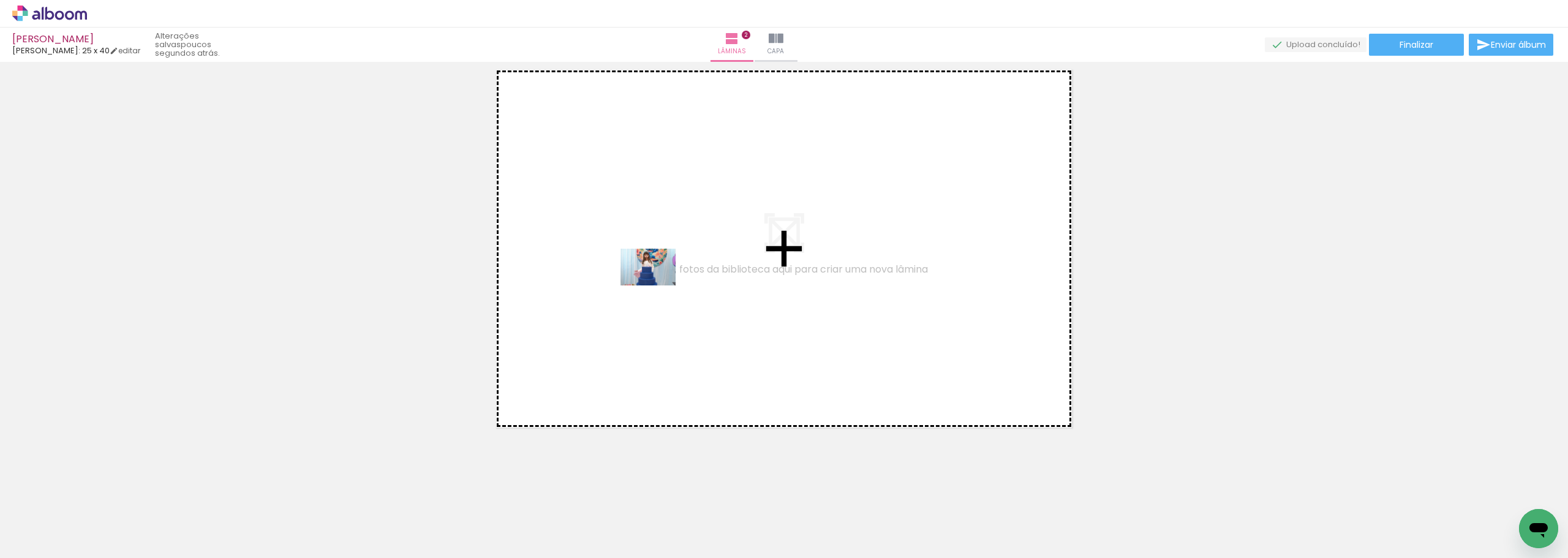
drag, startPoint x: 744, startPoint y: 519, endPoint x: 628, endPoint y: 260, distance: 283.8
click at [628, 260] on quentale-workspace at bounding box center [784, 279] width 1568 height 558
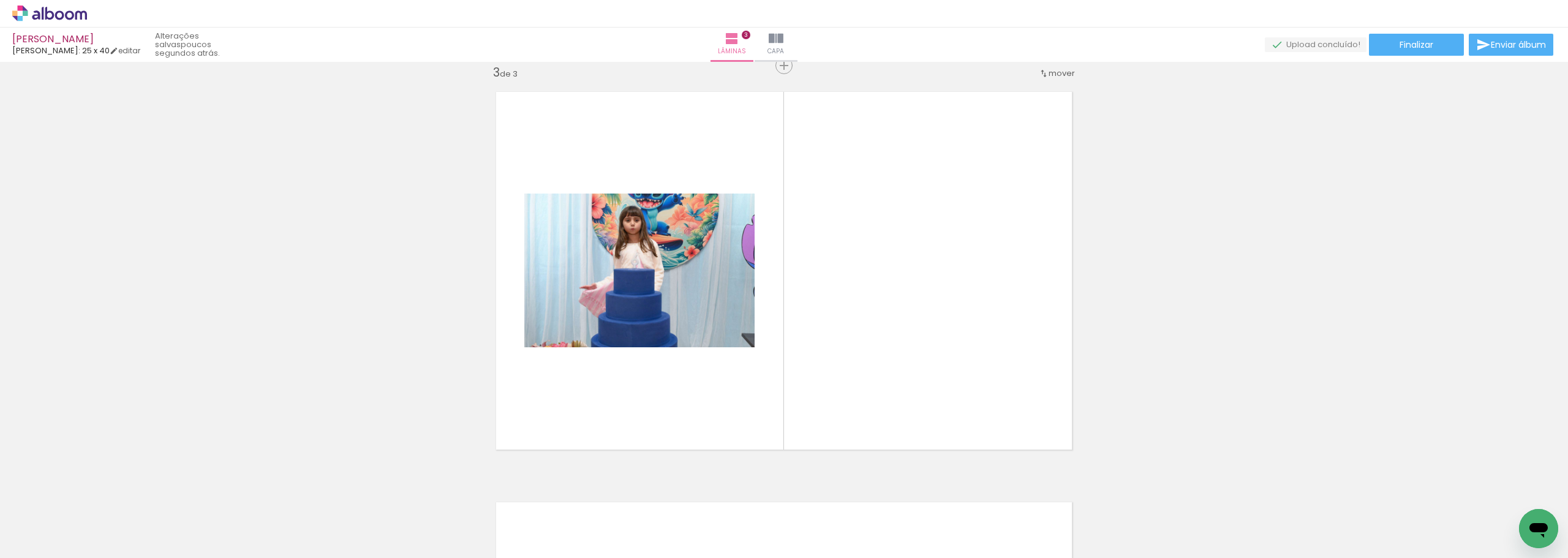
scroll to position [837, 0]
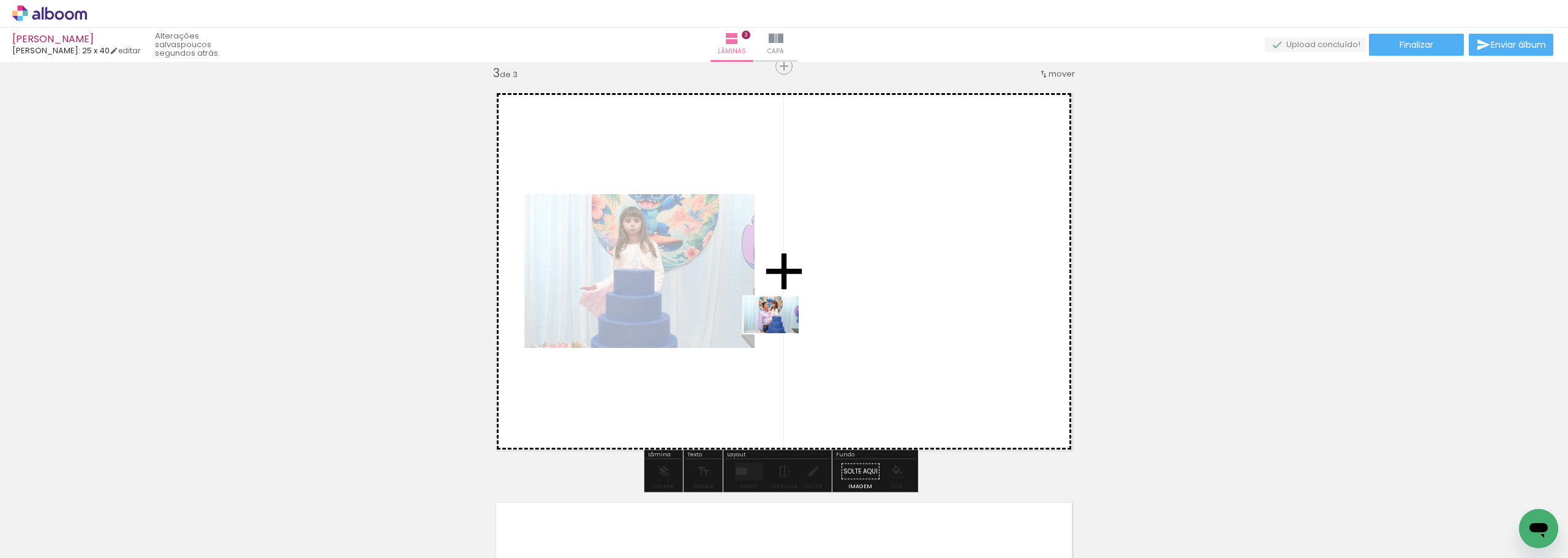
drag, startPoint x: 683, startPoint y: 507, endPoint x: 784, endPoint y: 329, distance: 204.7
click at [784, 329] on quentale-workspace at bounding box center [784, 279] width 1568 height 558
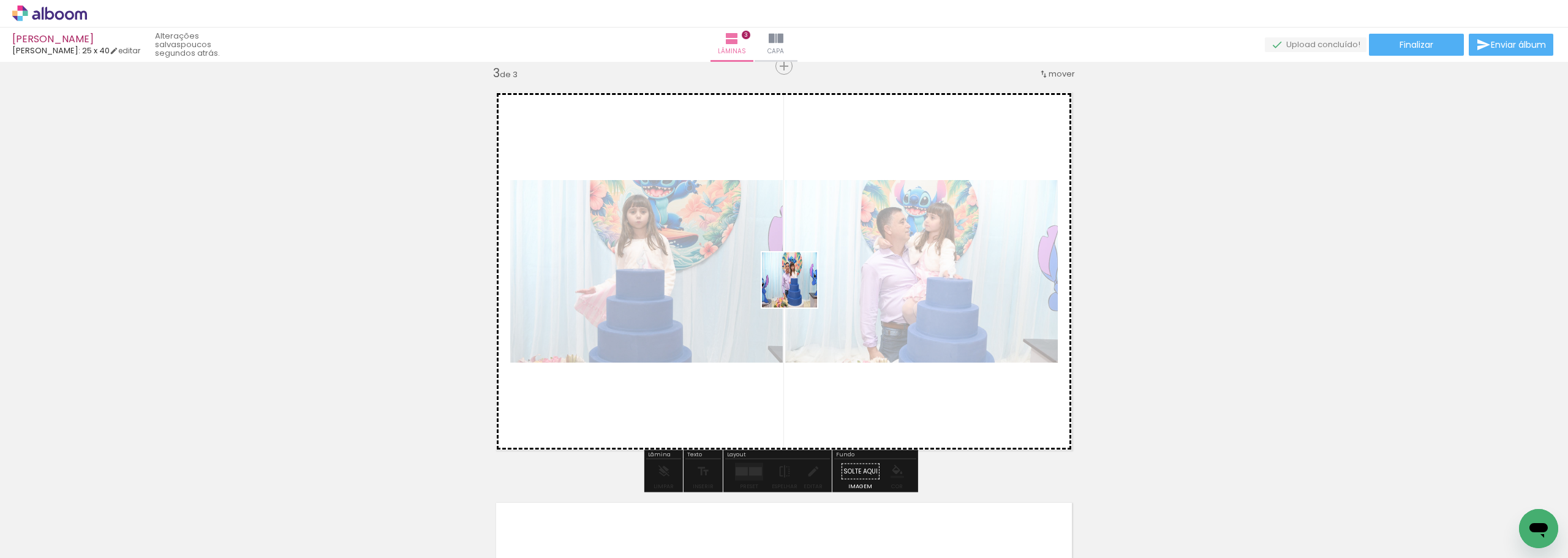
drag, startPoint x: 613, startPoint y: 509, endPoint x: 815, endPoint y: 277, distance: 307.6
click at [815, 277] on quentale-workspace at bounding box center [784, 279] width 1568 height 558
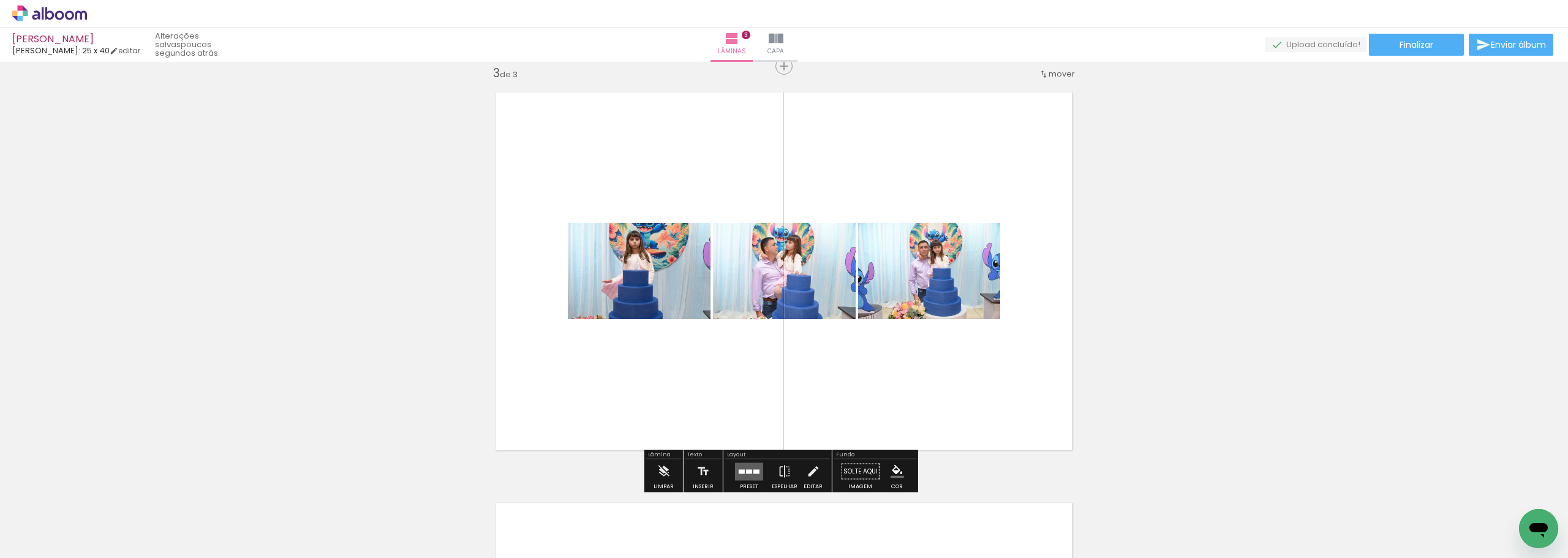
click at [746, 473] on div at bounding box center [749, 471] width 6 height 4
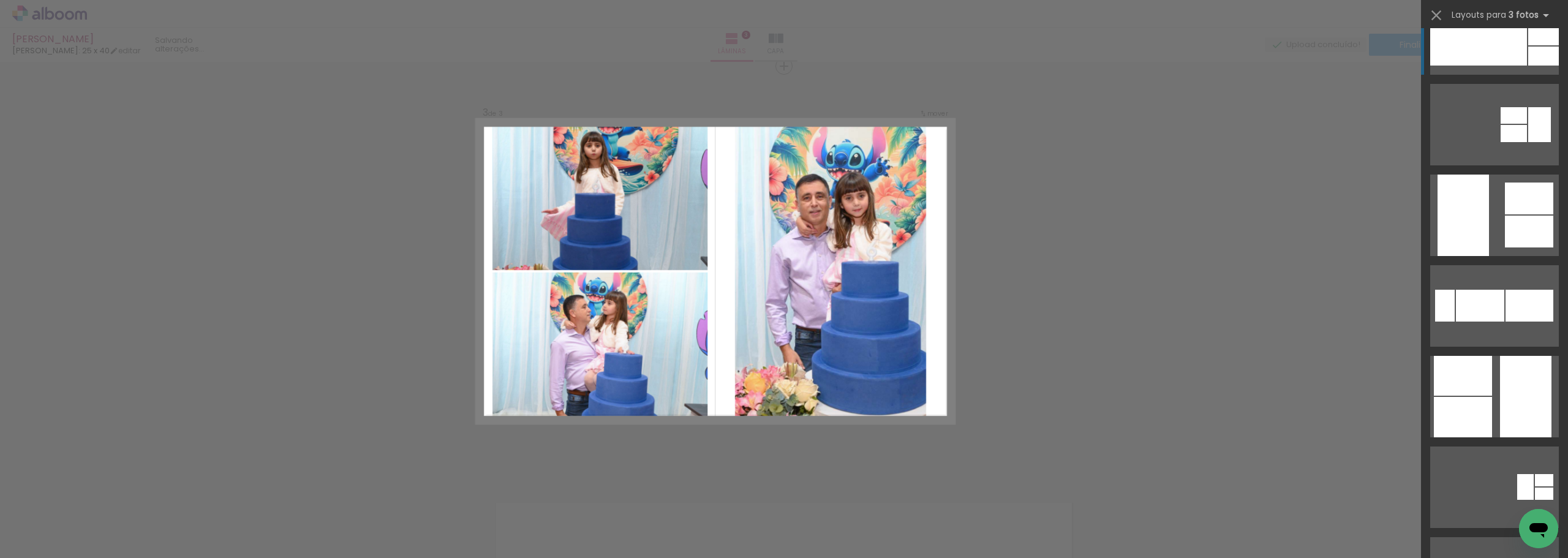
scroll to position [5757, 0]
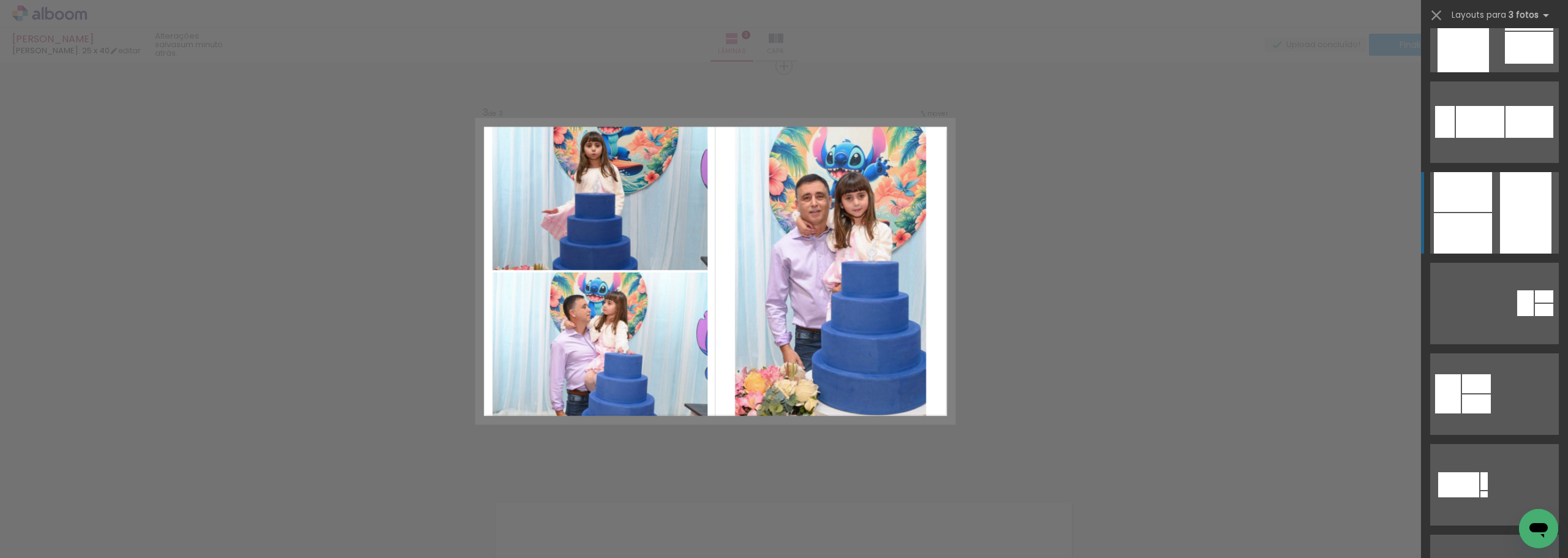
click at [1457, 222] on div at bounding box center [1462, 233] width 58 height 40
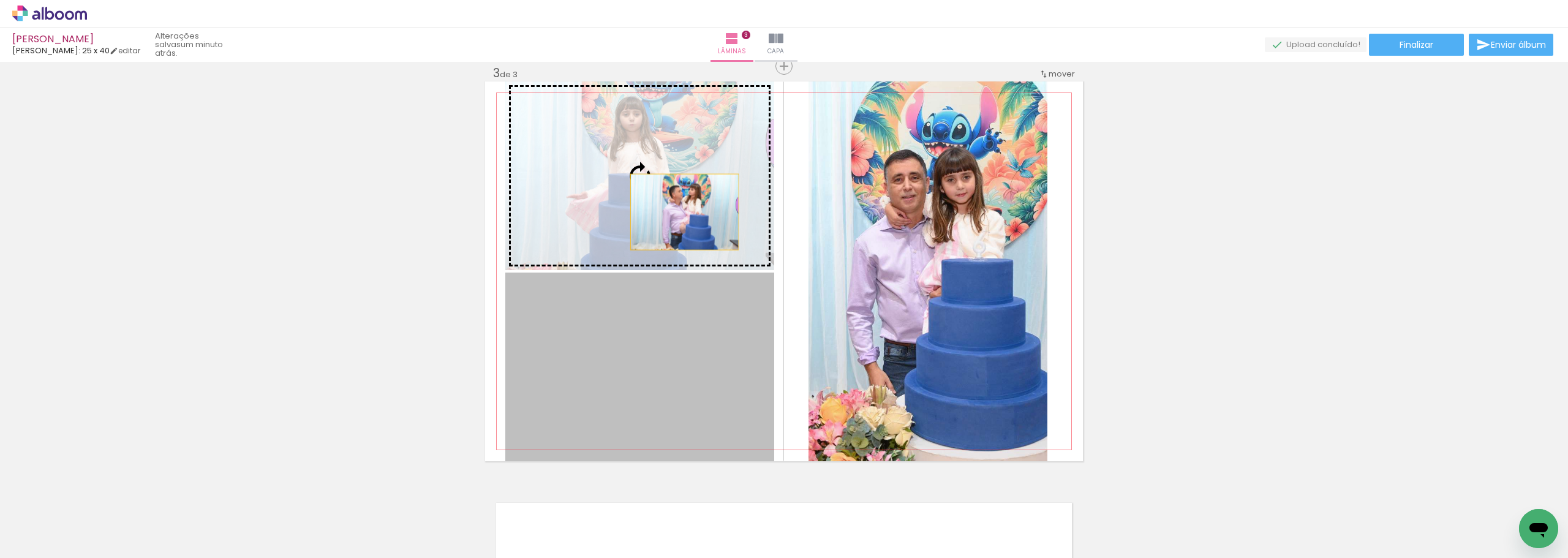
drag, startPoint x: 655, startPoint y: 380, endPoint x: 680, endPoint y: 209, distance: 172.8
click at [0, 0] on slot at bounding box center [0, 0] width 0 height 0
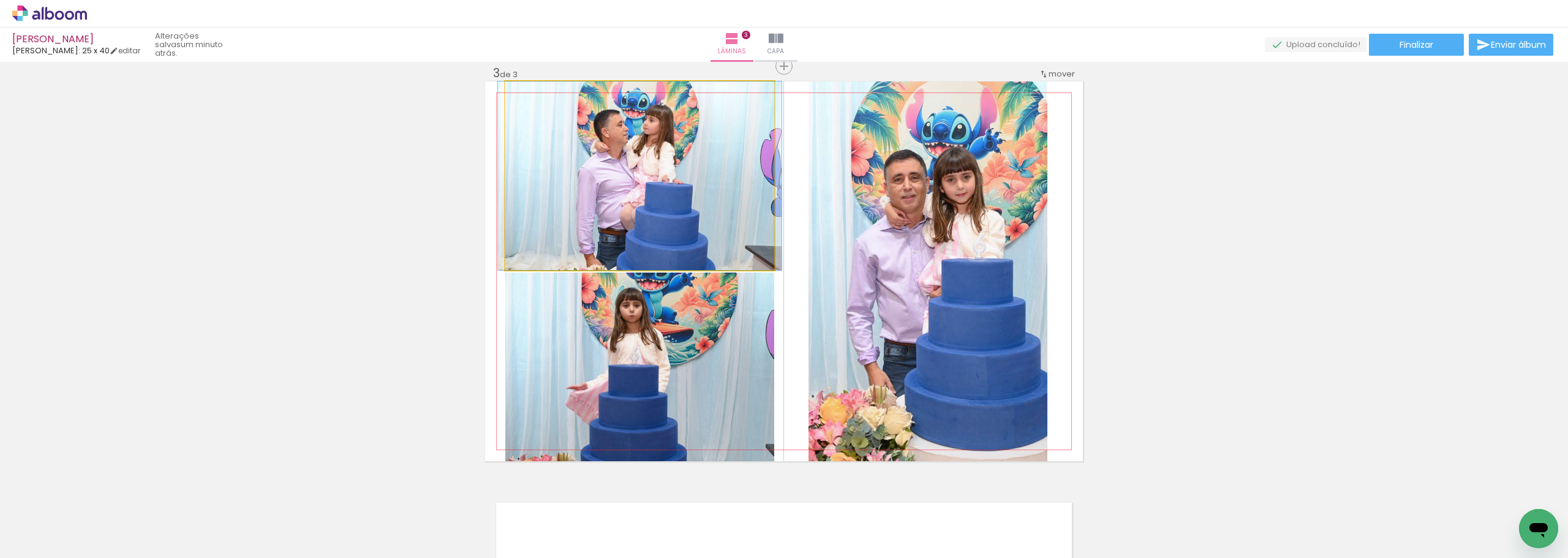
drag, startPoint x: 702, startPoint y: 179, endPoint x: 702, endPoint y: 197, distance: 18.0
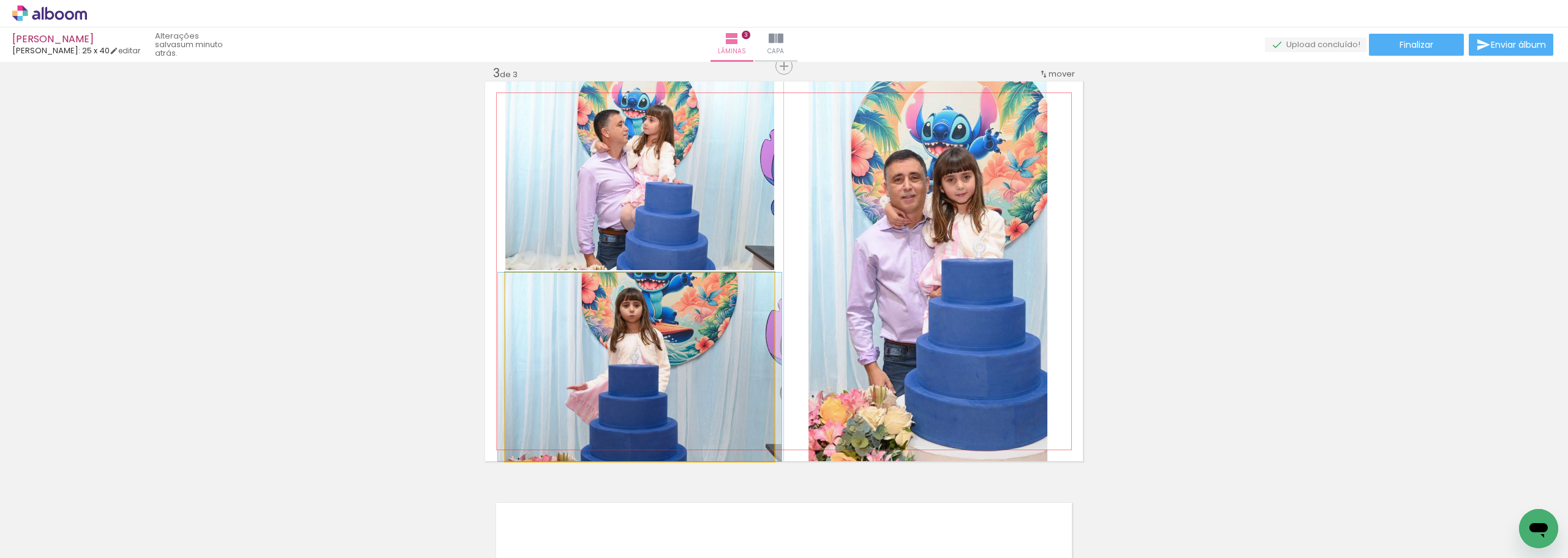
click at [682, 332] on quentale-photo at bounding box center [640, 366] width 269 height 189
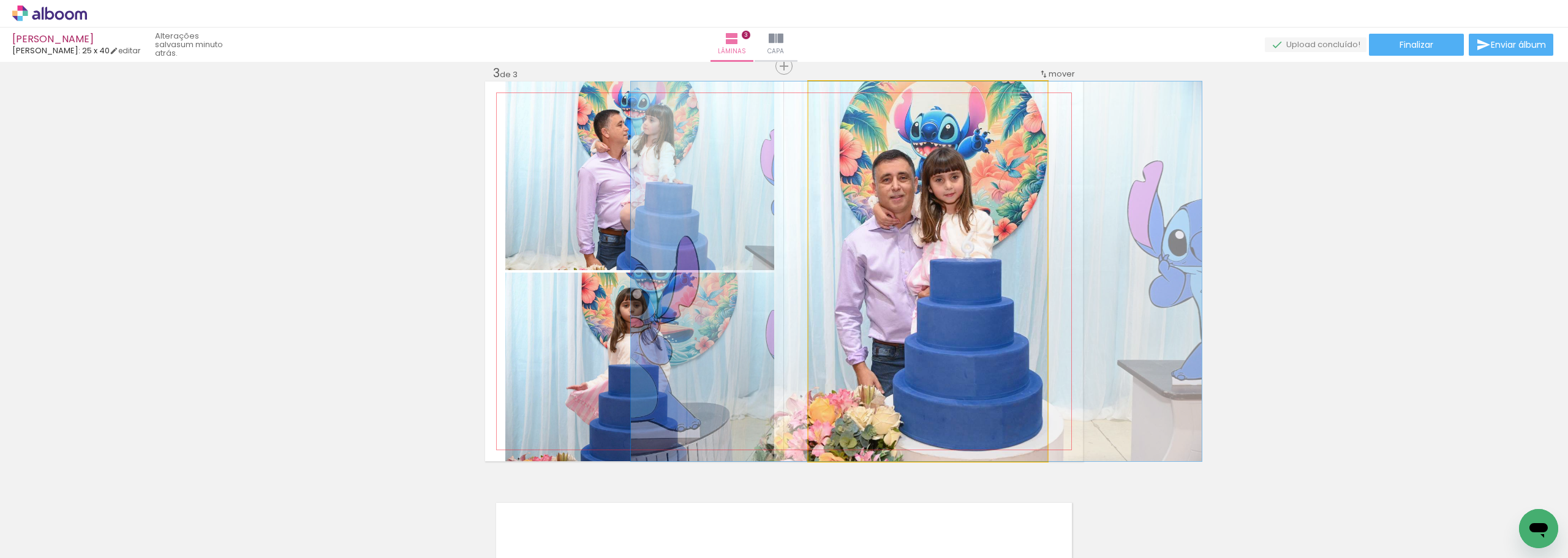
drag, startPoint x: 924, startPoint y: 317, endPoint x: 913, endPoint y: 315, distance: 11.2
click at [913, 315] on quentale-photo at bounding box center [927, 272] width 239 height 380
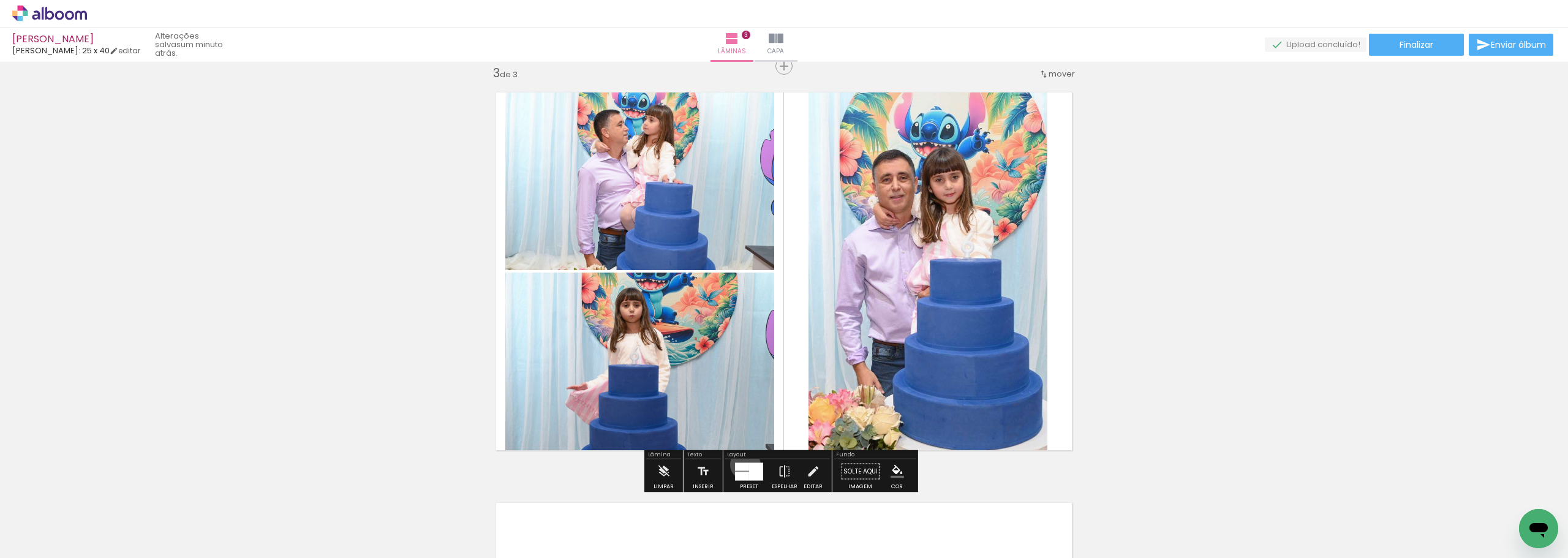
click at [742, 464] on div at bounding box center [741, 466] width 14 height 8
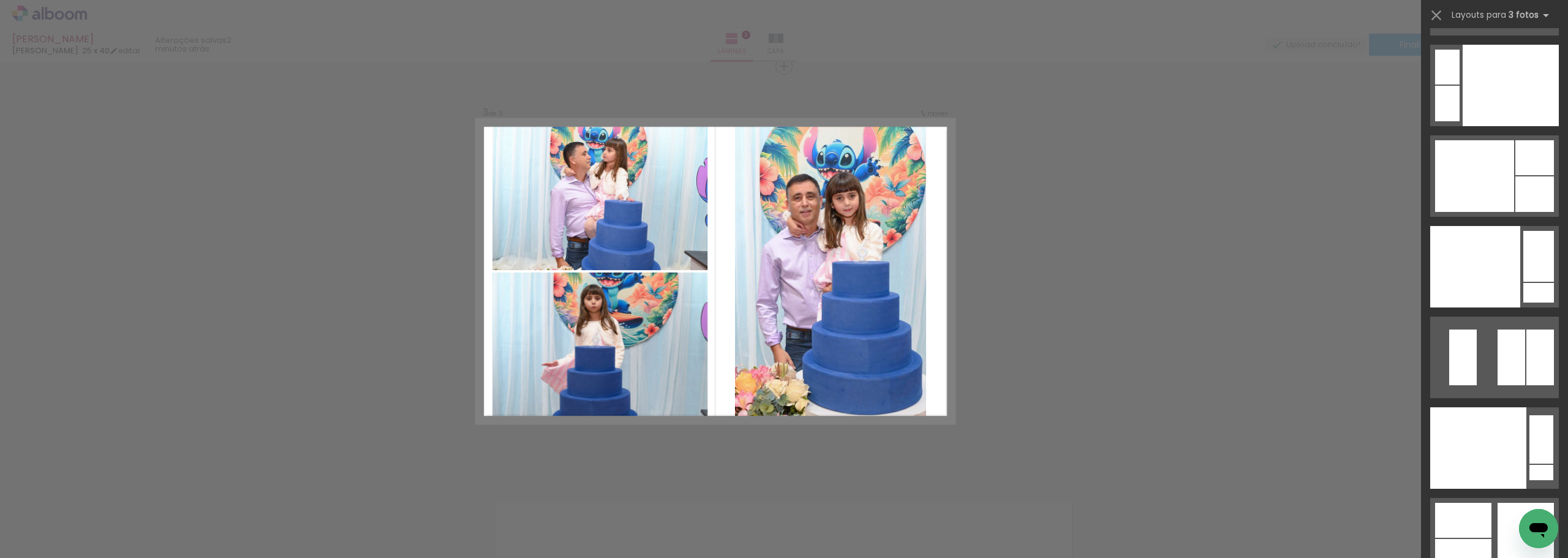
scroll to position [19121, 0]
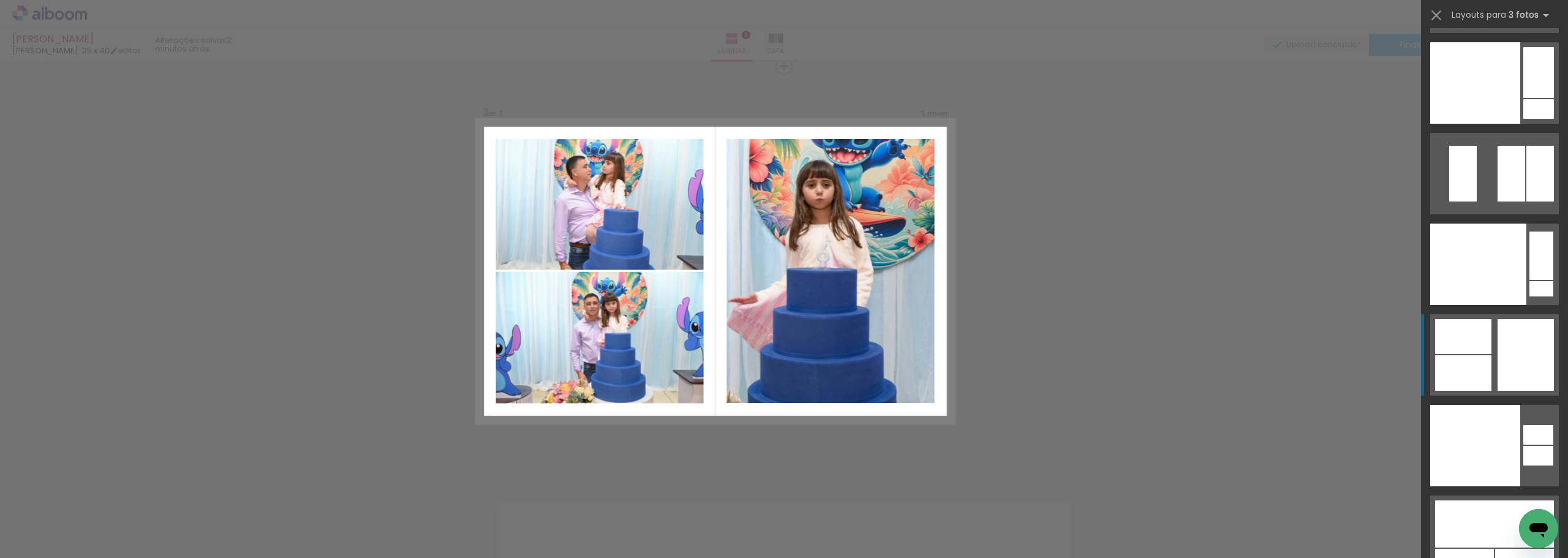
click at [1448, 369] on div at bounding box center [1463, 372] width 56 height 35
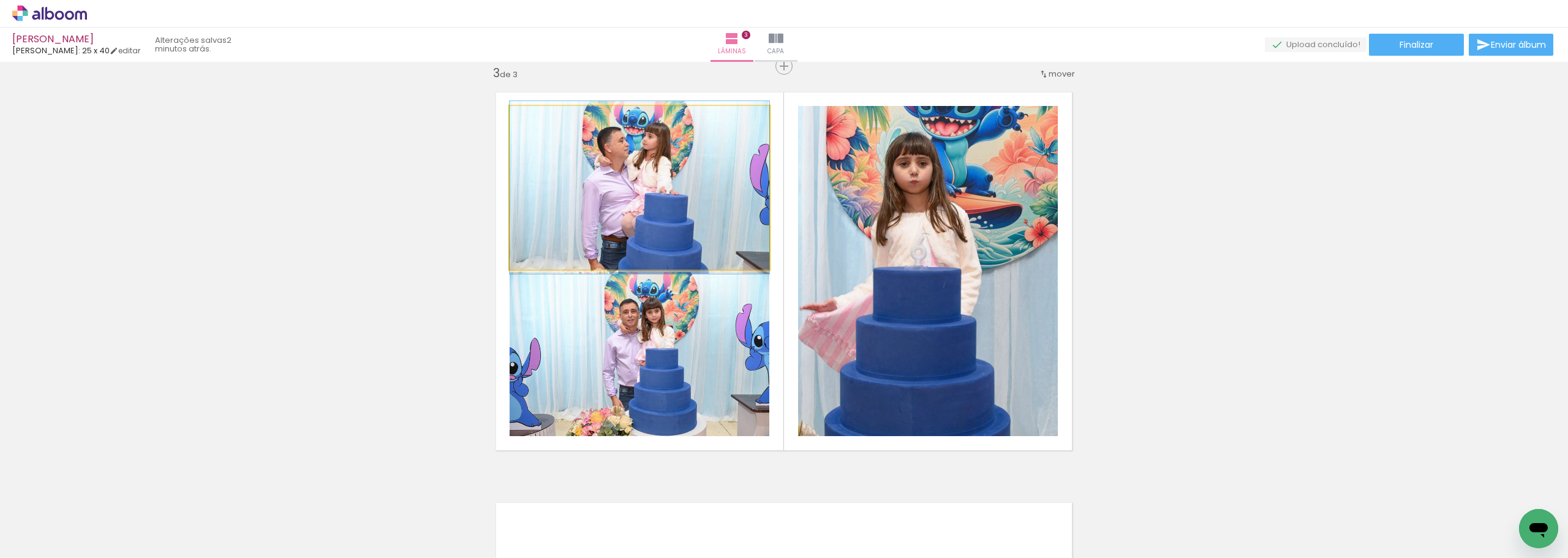
click at [675, 210] on quentale-photo at bounding box center [639, 187] width 260 height 163
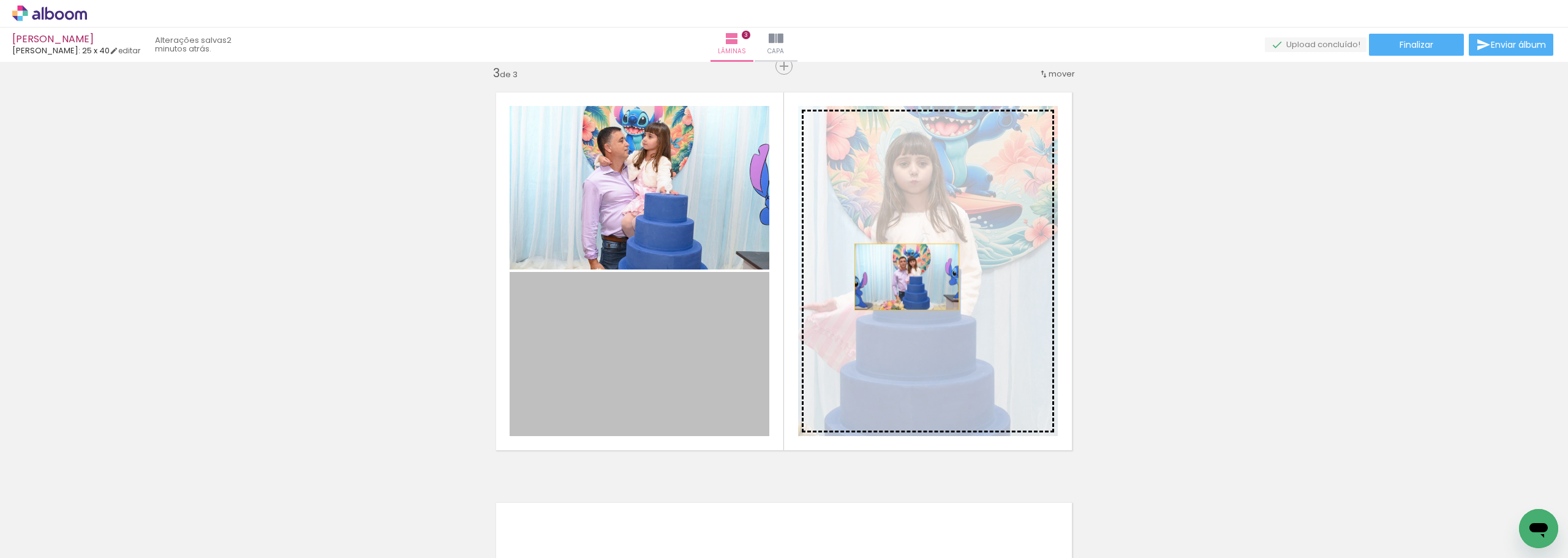
drag, startPoint x: 692, startPoint y: 338, endPoint x: 904, endPoint y: 274, distance: 221.4
click at [0, 0] on slot at bounding box center [0, 0] width 0 height 0
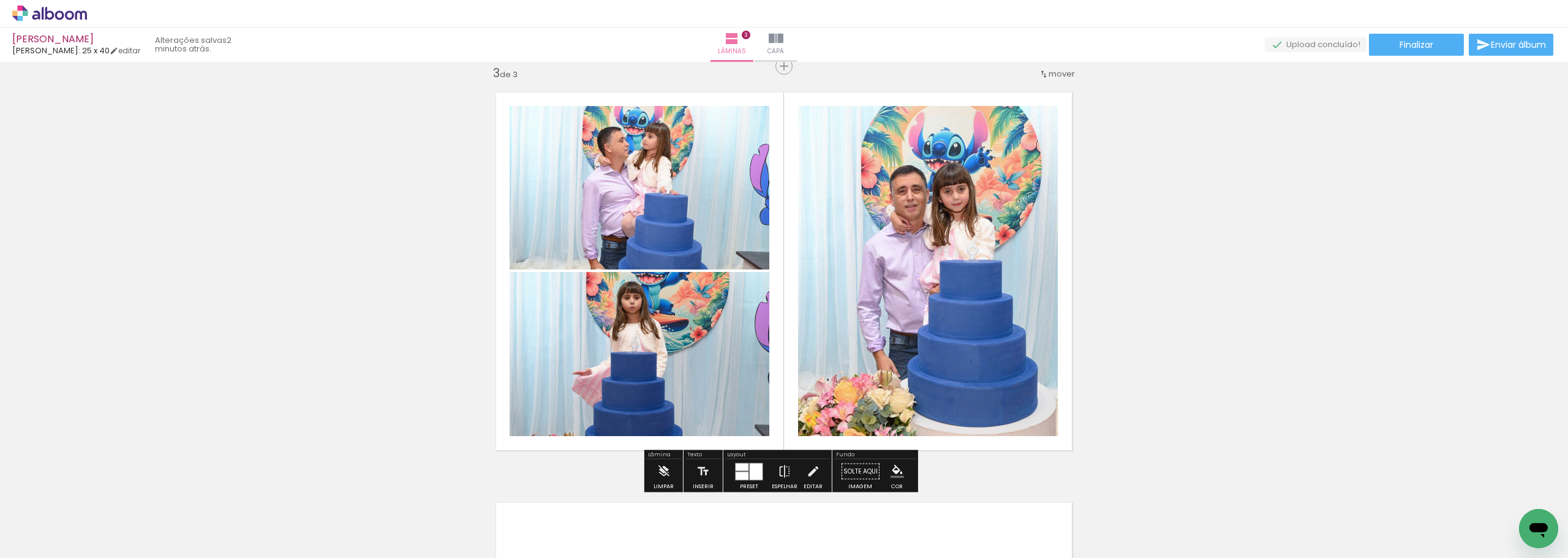
click at [959, 296] on quentale-photo at bounding box center [928, 271] width 260 height 330
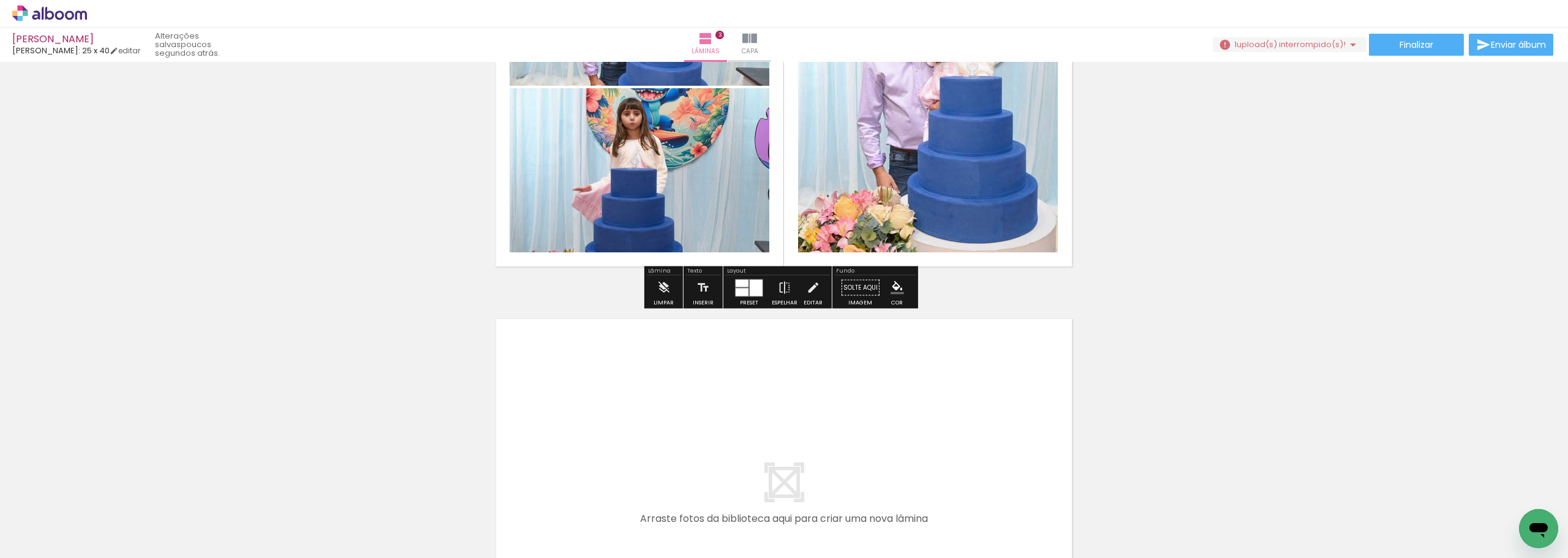
scroll to position [1143, 0]
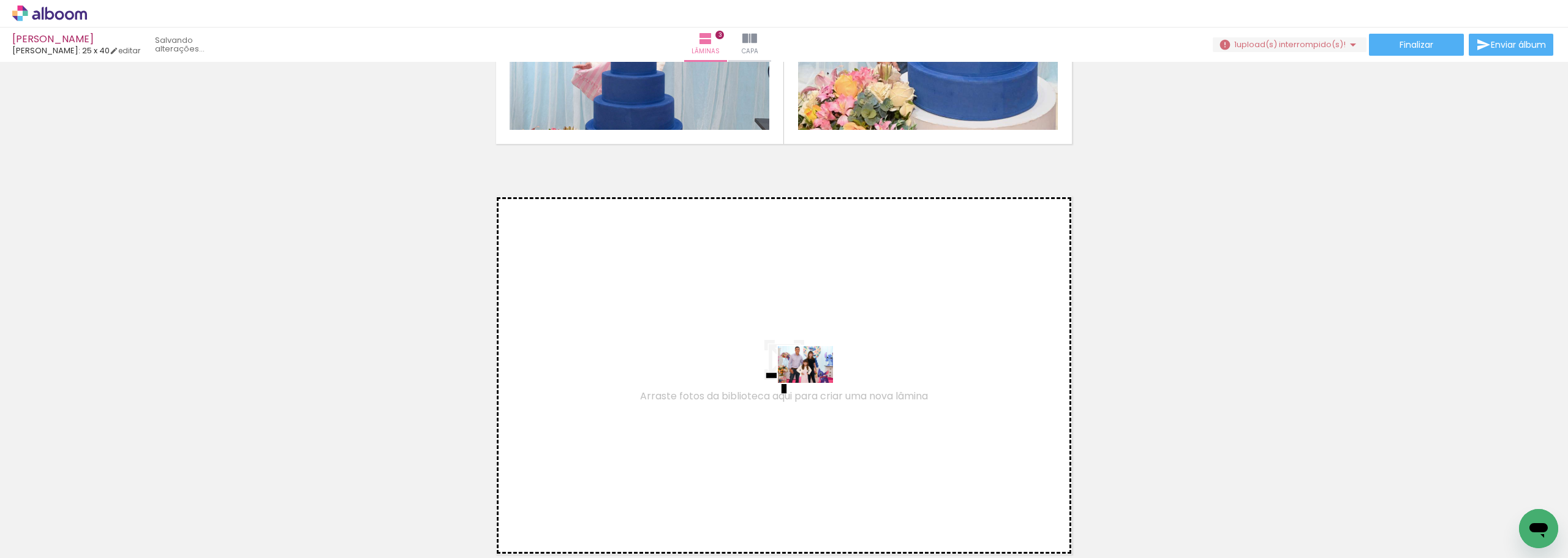
drag, startPoint x: 815, startPoint y: 518, endPoint x: 815, endPoint y: 383, distance: 135.0
click at [815, 383] on quentale-workspace at bounding box center [784, 279] width 1568 height 558
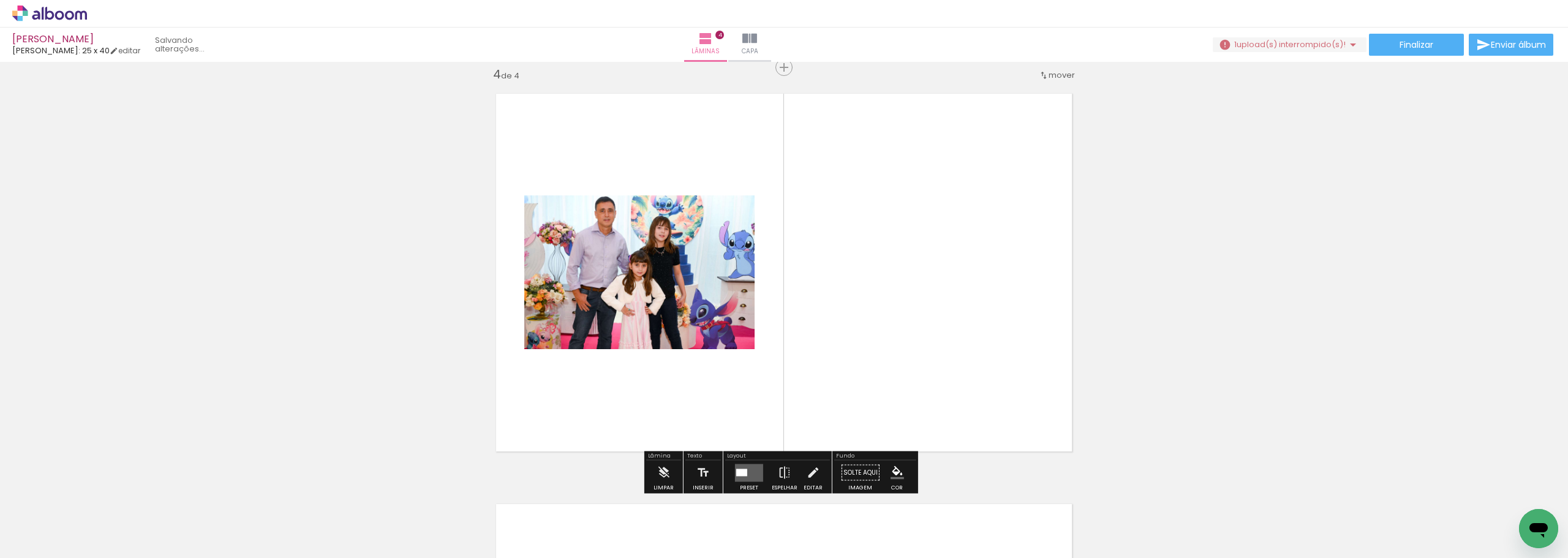
scroll to position [1247, 0]
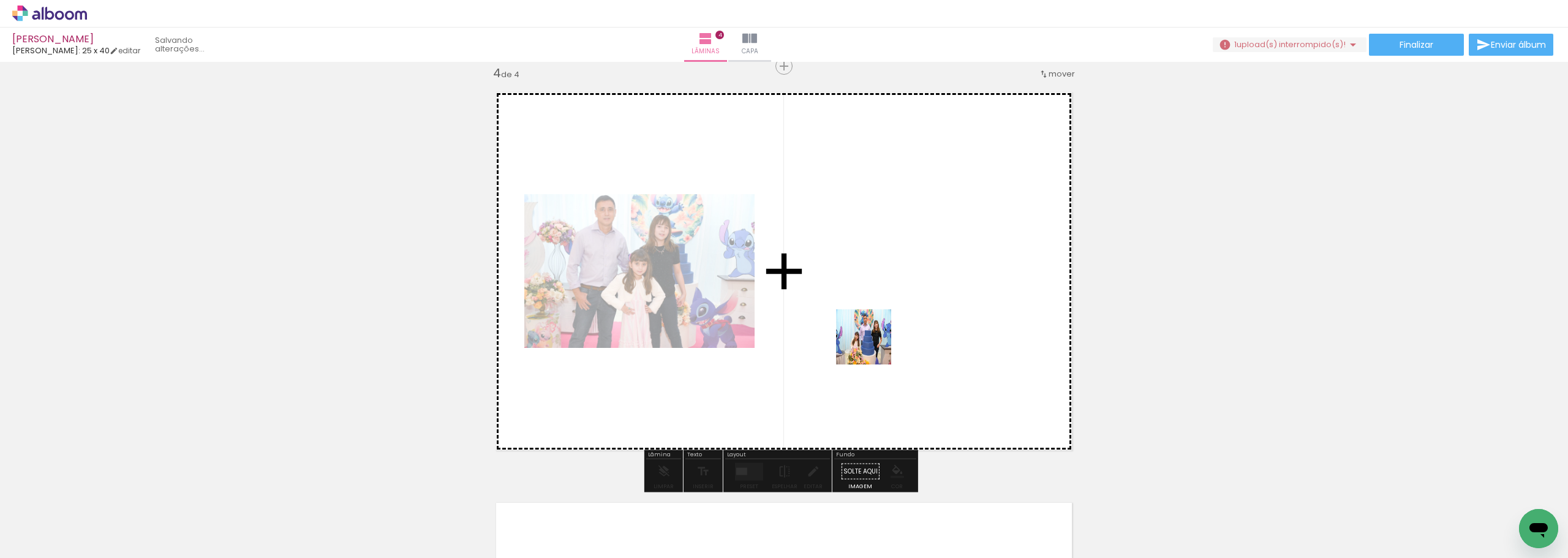
drag, startPoint x: 886, startPoint y: 460, endPoint x: 872, endPoint y: 333, distance: 127.8
click at [872, 333] on quentale-workspace at bounding box center [784, 279] width 1568 height 558
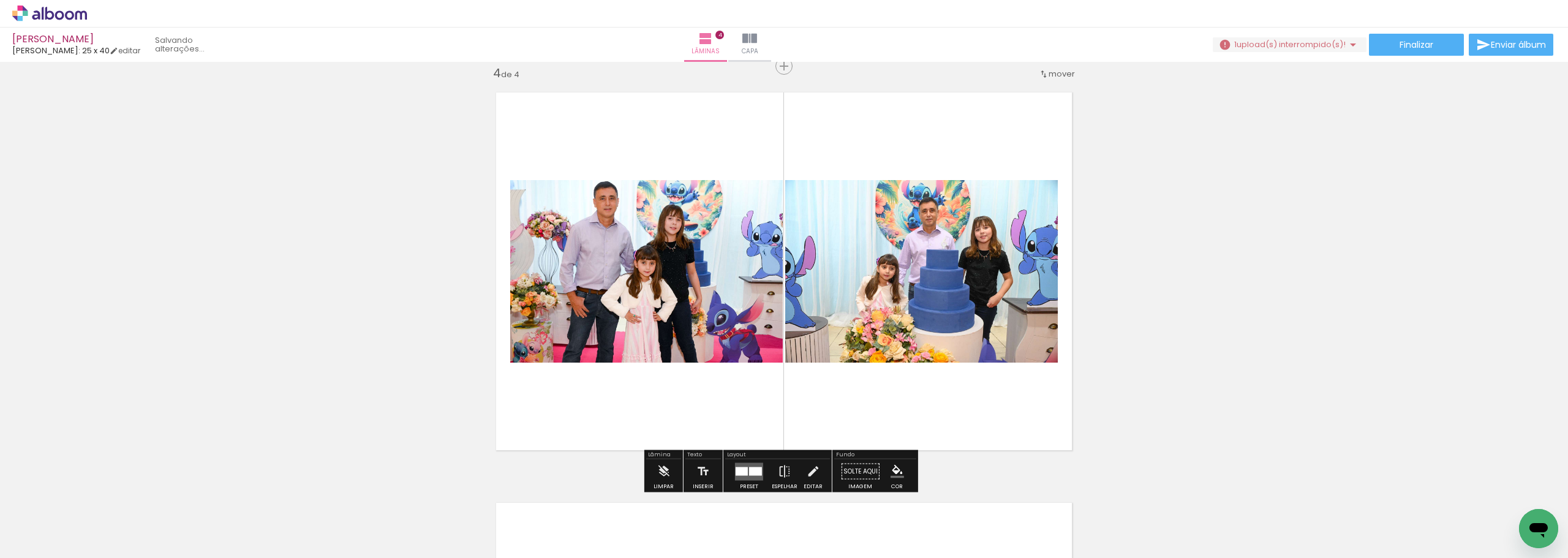
drag, startPoint x: 940, startPoint y: 517, endPoint x: 900, endPoint y: 326, distance: 195.1
click at [900, 326] on quentale-workspace at bounding box center [784, 279] width 1568 height 558
drag, startPoint x: 962, startPoint y: 518, endPoint x: 932, endPoint y: 293, distance: 227.0
click at [932, 293] on quentale-workspace at bounding box center [784, 279] width 1568 height 558
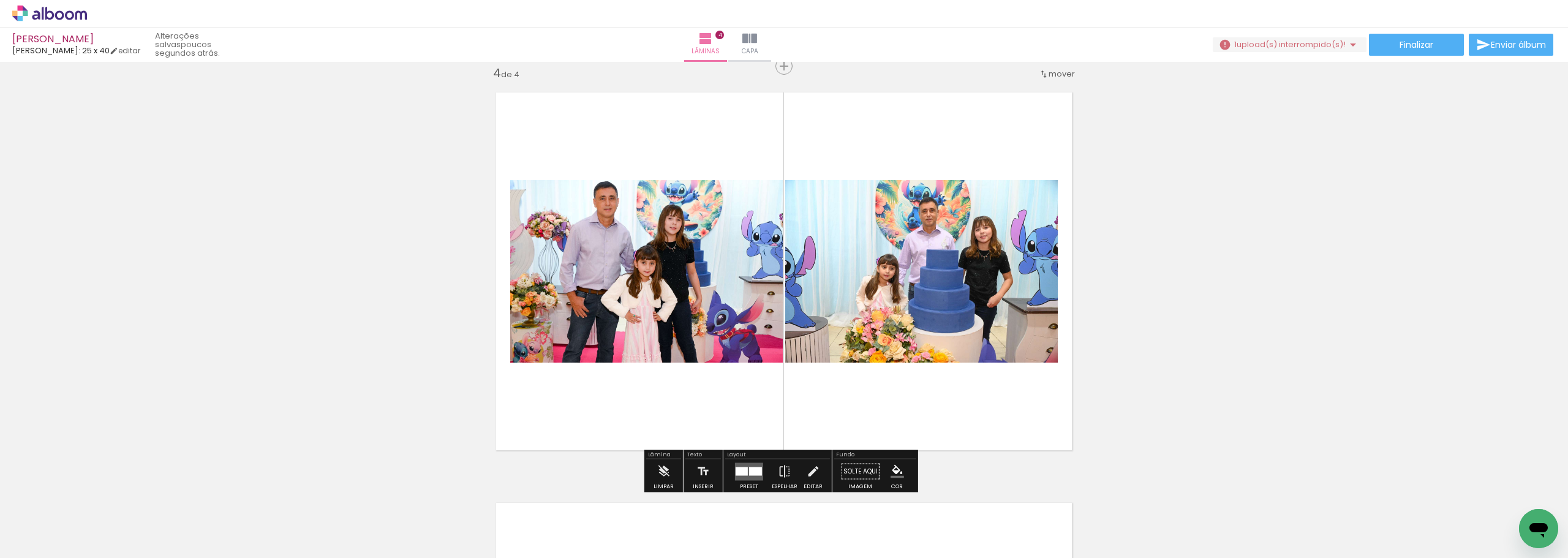
click at [101, 523] on iron-horizontal-list at bounding box center [88, 519] width 25 height 77
click at [101, 514] on iron-horizontal-list at bounding box center [88, 519] width 25 height 77
click at [101, 508] on iron-horizontal-list at bounding box center [88, 519] width 25 height 77
drag, startPoint x: 946, startPoint y: 522, endPoint x: 930, endPoint y: 480, distance: 44.9
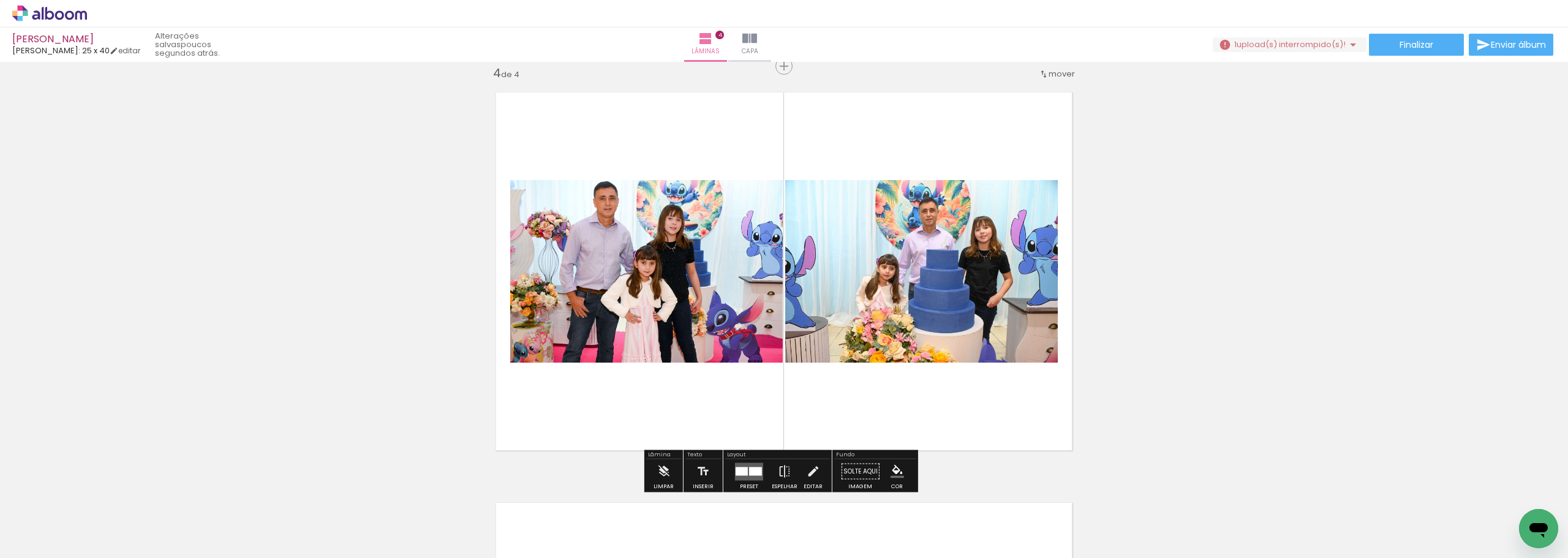
click at [951, 277] on quentale-workspace at bounding box center [784, 279] width 1568 height 558
click at [101, 521] on iron-horizontal-list at bounding box center [88, 519] width 25 height 77
click at [101, 520] on iron-horizontal-list at bounding box center [88, 519] width 25 height 77
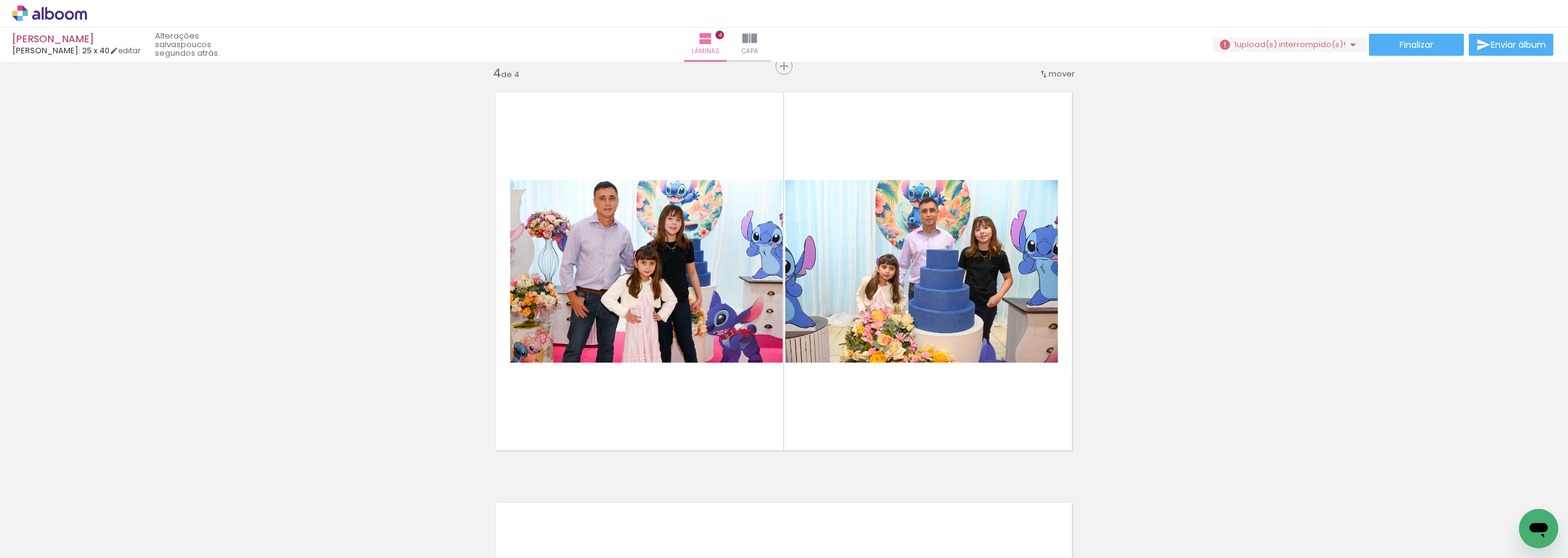
click at [101, 508] on iron-horizontal-list at bounding box center [88, 519] width 25 height 77
click at [101, 519] on iron-horizontal-list at bounding box center [88, 519] width 25 height 77
click at [1300, 42] on span "upload(s) interrompido(s)!" at bounding box center [1291, 45] width 109 height 12
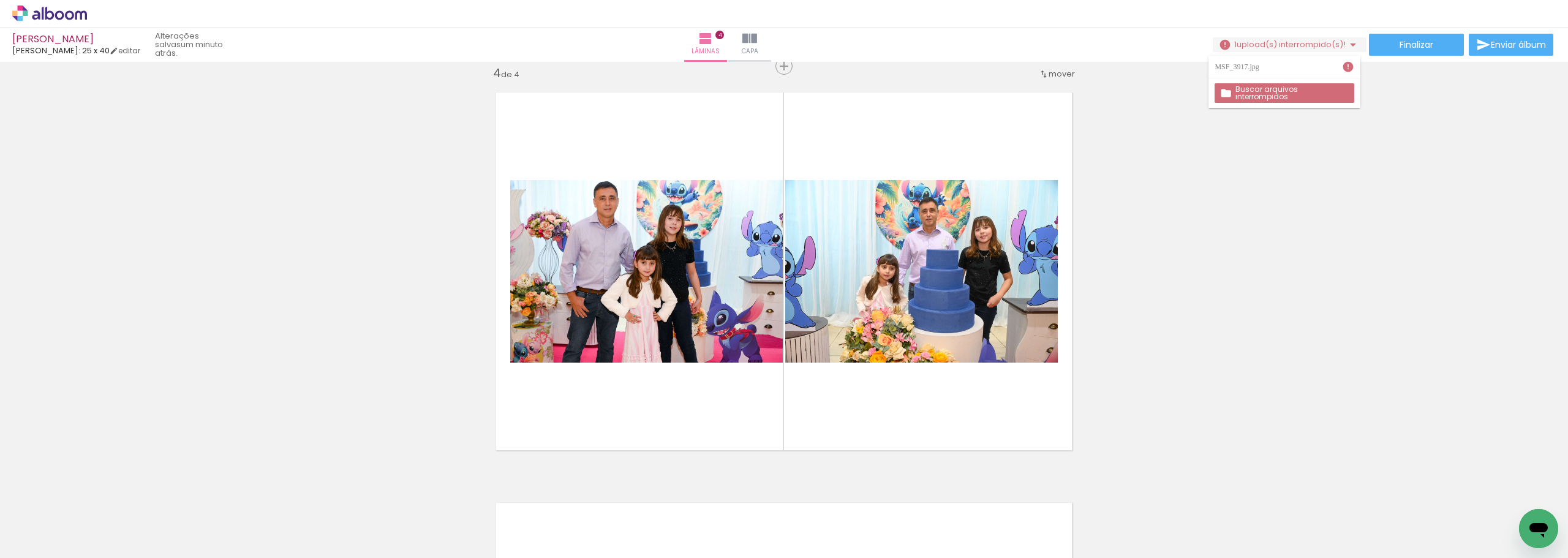
click at [0, 0] on slot "Buscar arquivos interrompidos" at bounding box center [0, 0] width 0 height 0
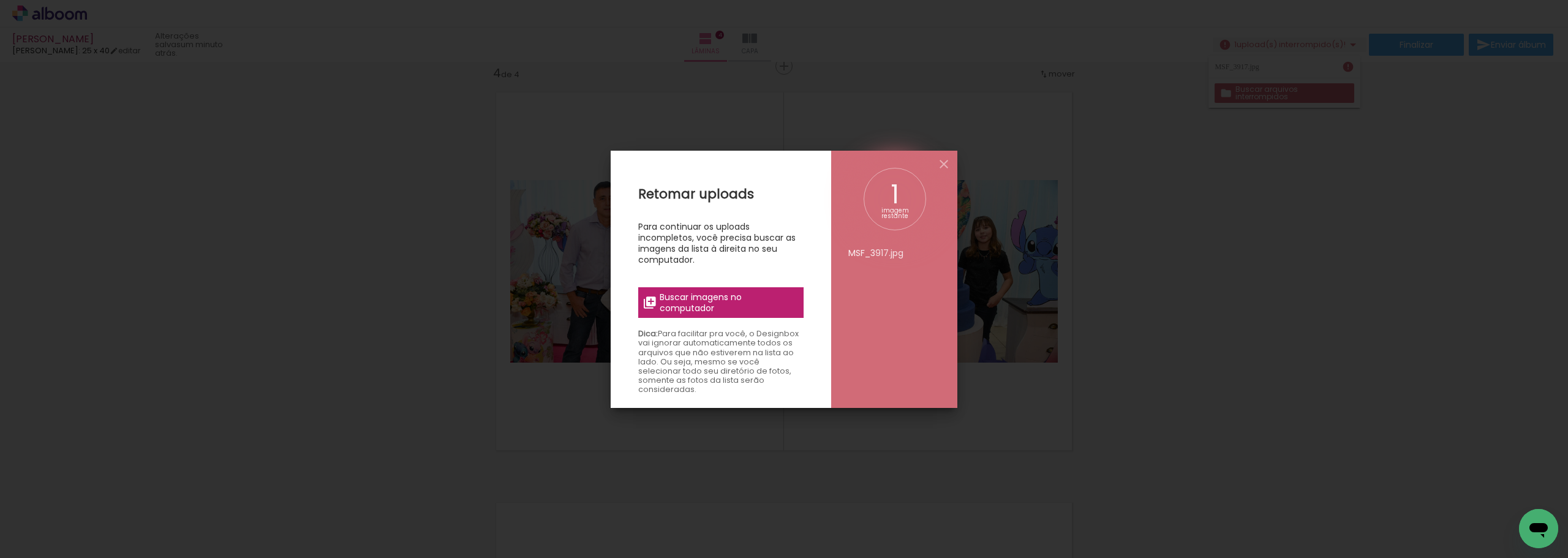
click at [692, 297] on span "Buscar imagens no computador" at bounding box center [727, 302] width 136 height 22
click at [0, 0] on input "file" at bounding box center [0, 0] width 0 height 0
click at [716, 300] on span "Buscar imagens no computador" at bounding box center [727, 302] width 136 height 22
click at [0, 0] on input "file" at bounding box center [0, 0] width 0 height 0
click at [950, 163] on iron-icon at bounding box center [944, 164] width 15 height 15
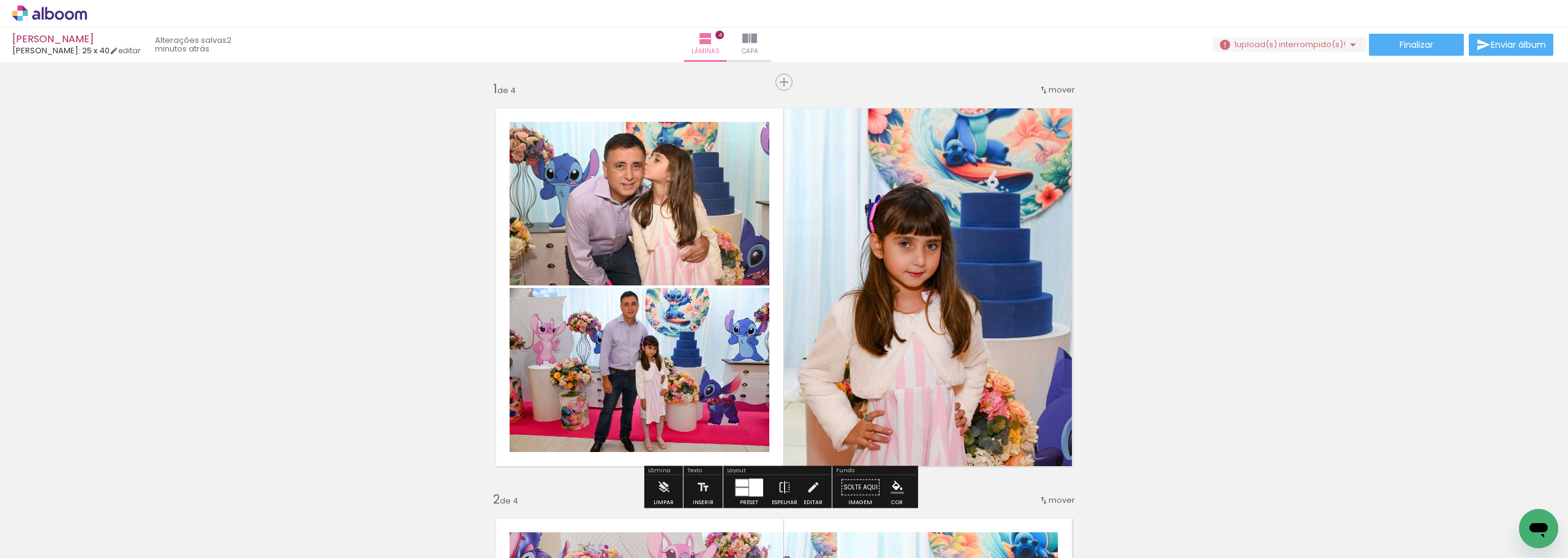
click at [101, 515] on iron-horizontal-list at bounding box center [88, 519] width 25 height 77
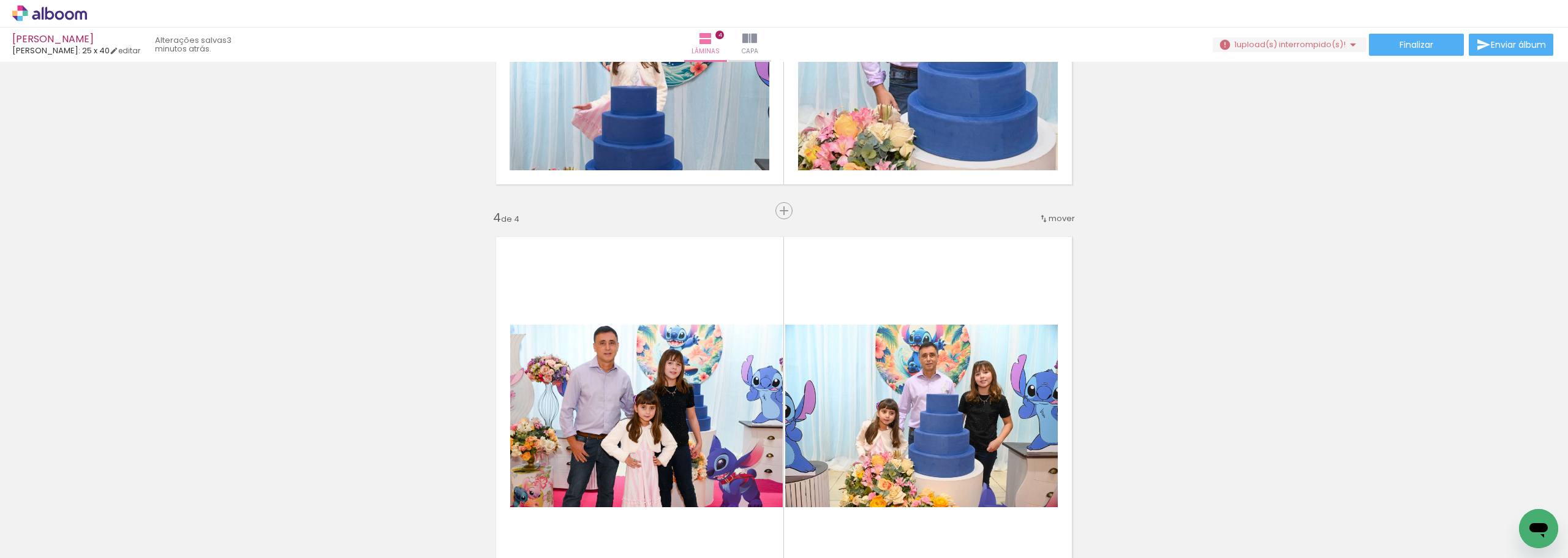
scroll to position [1286, 0]
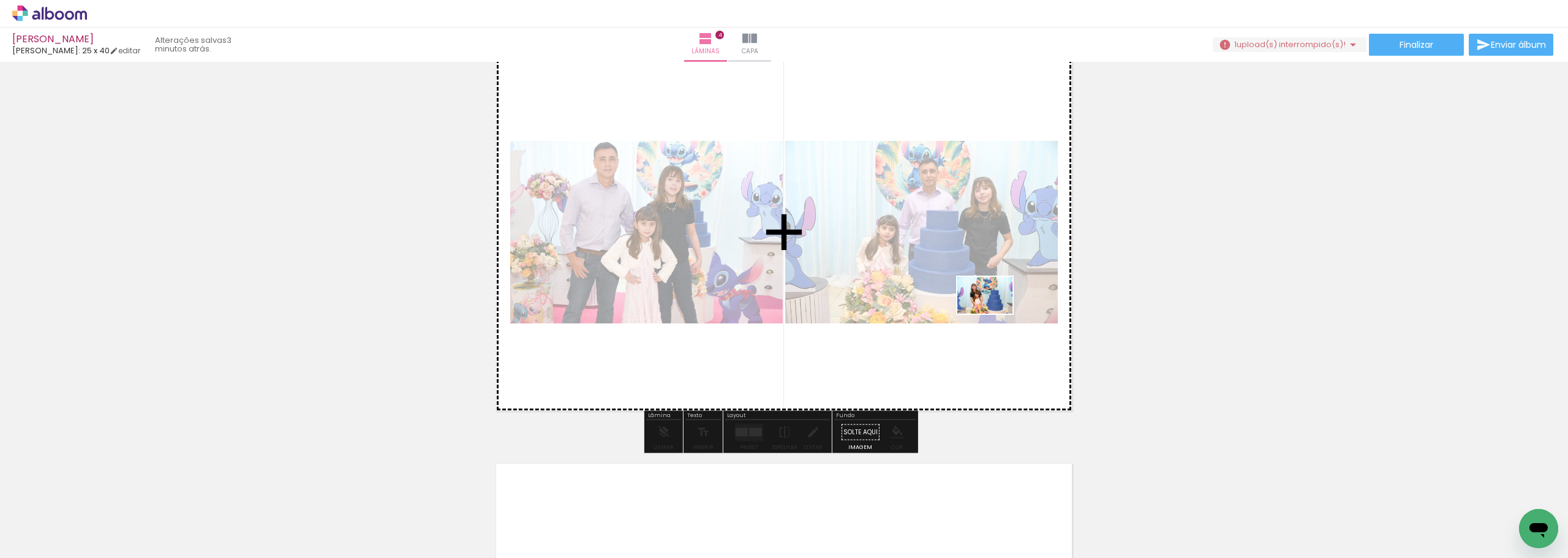
drag, startPoint x: 955, startPoint y: 490, endPoint x: 994, endPoint y: 314, distance: 180.3
click at [994, 314] on quentale-workspace at bounding box center [784, 279] width 1568 height 558
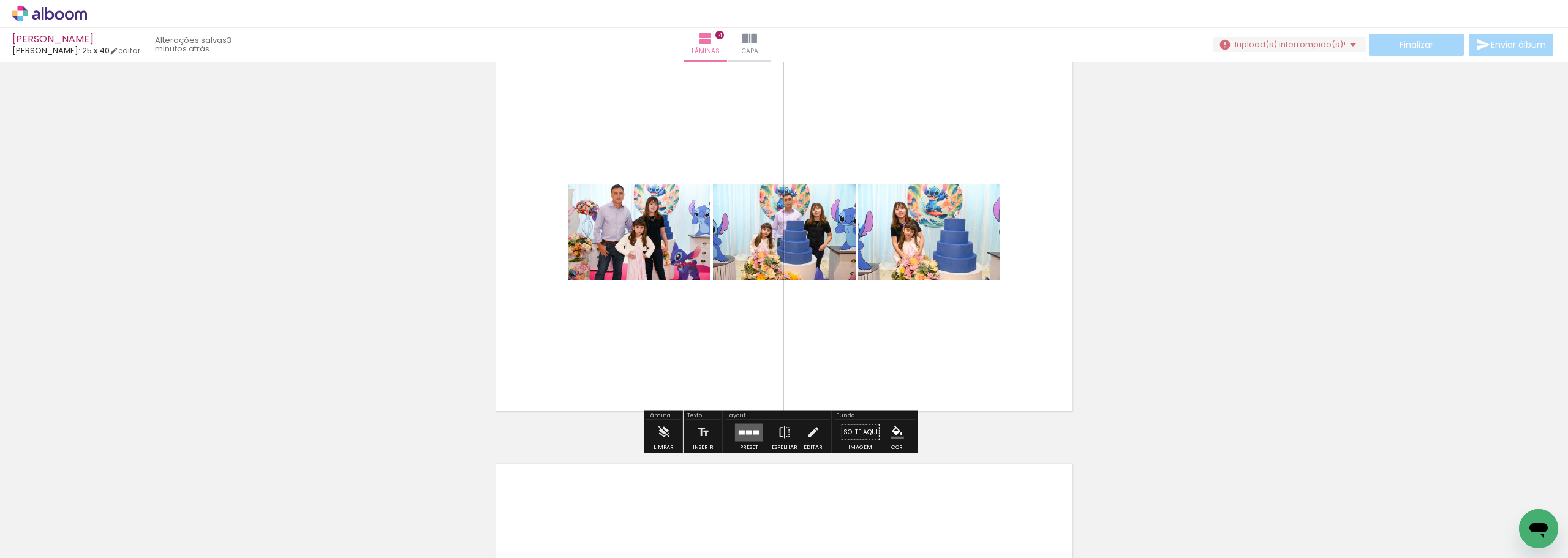
click at [744, 436] on quentale-layouter at bounding box center [749, 433] width 28 height 18
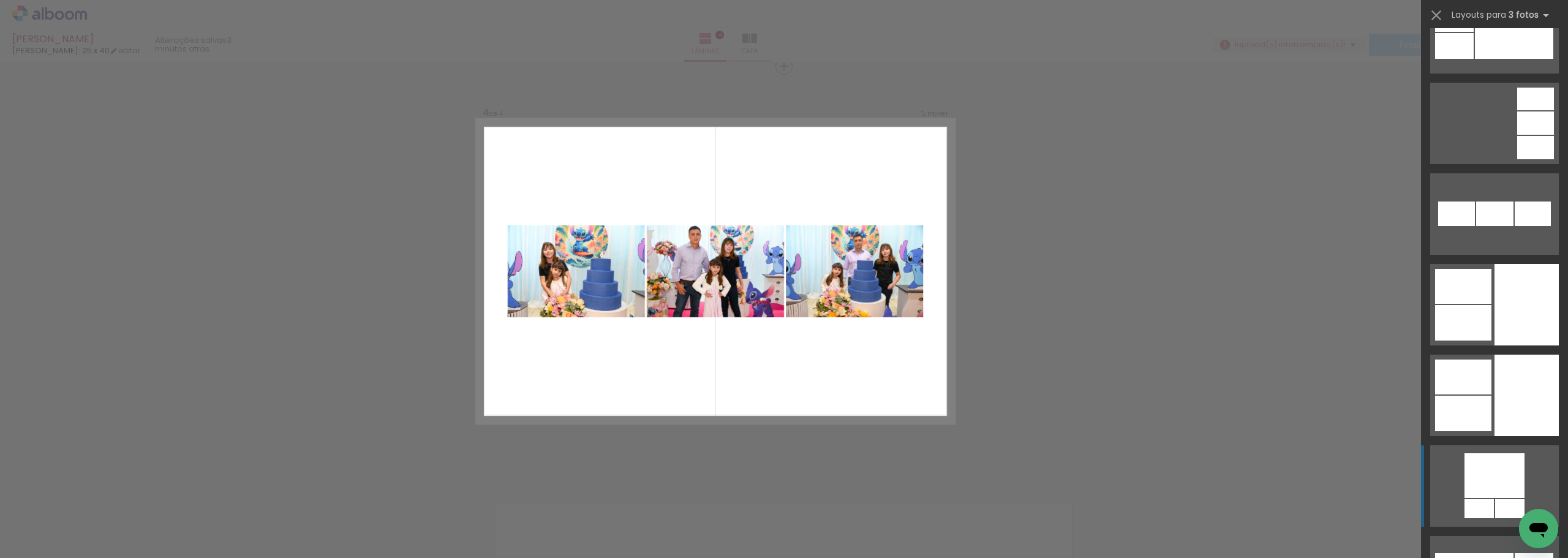
scroll to position [3491, 0]
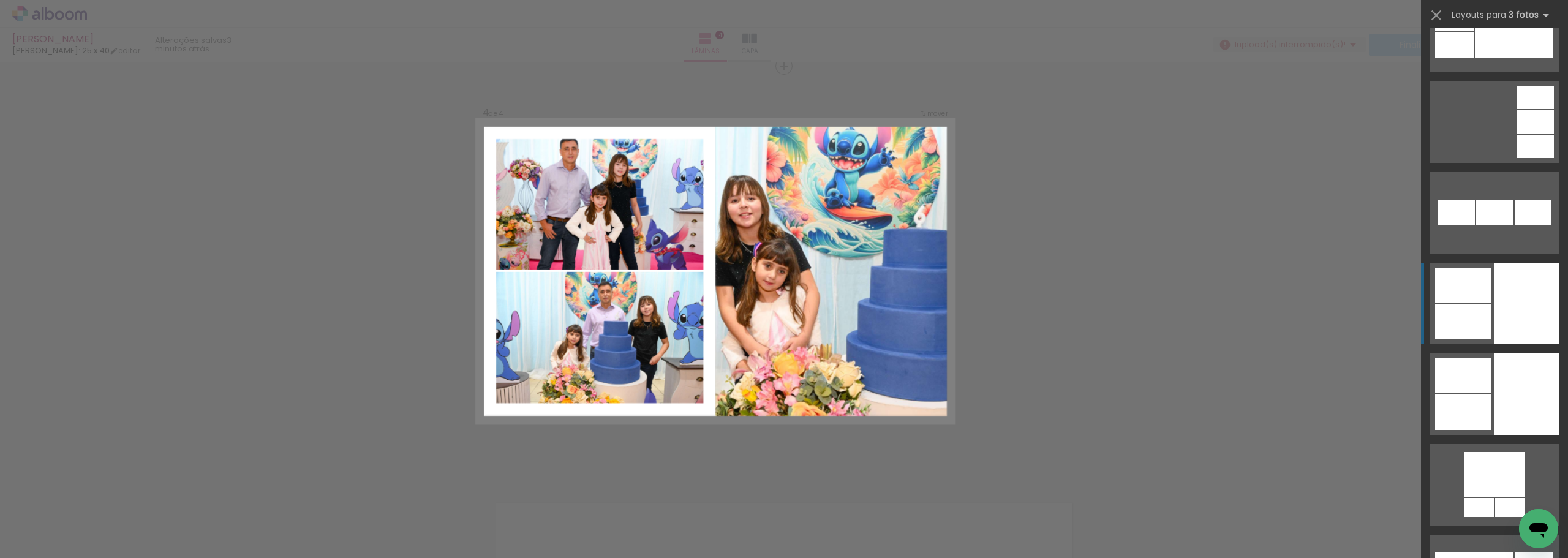
click at [1450, 319] on div at bounding box center [1463, 321] width 56 height 35
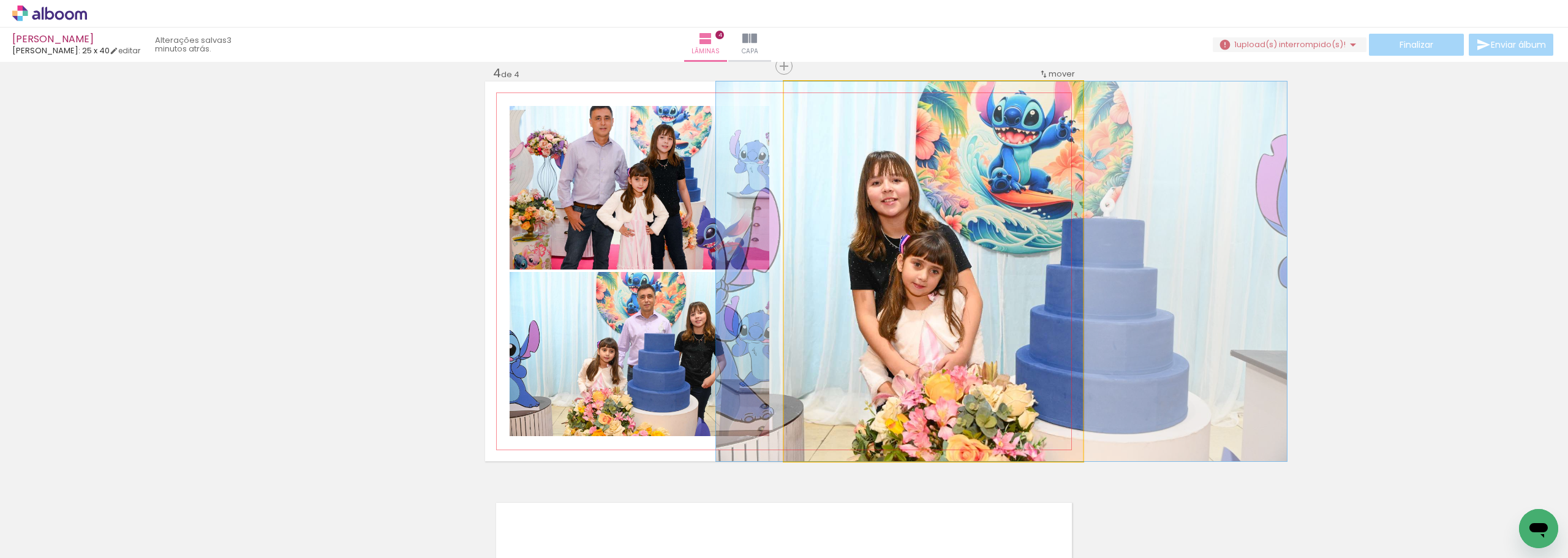
drag, startPoint x: 884, startPoint y: 377, endPoint x: 952, endPoint y: 378, distance: 68.0
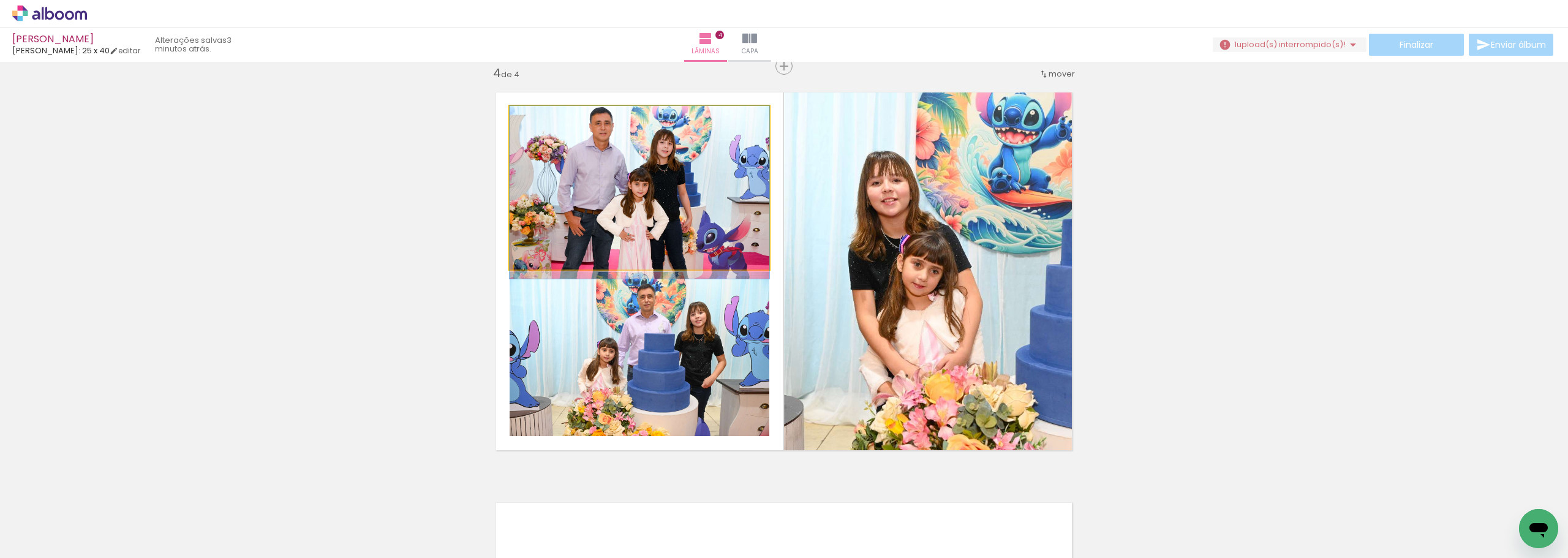
drag, startPoint x: 685, startPoint y: 246, endPoint x: 683, endPoint y: 255, distance: 9.2
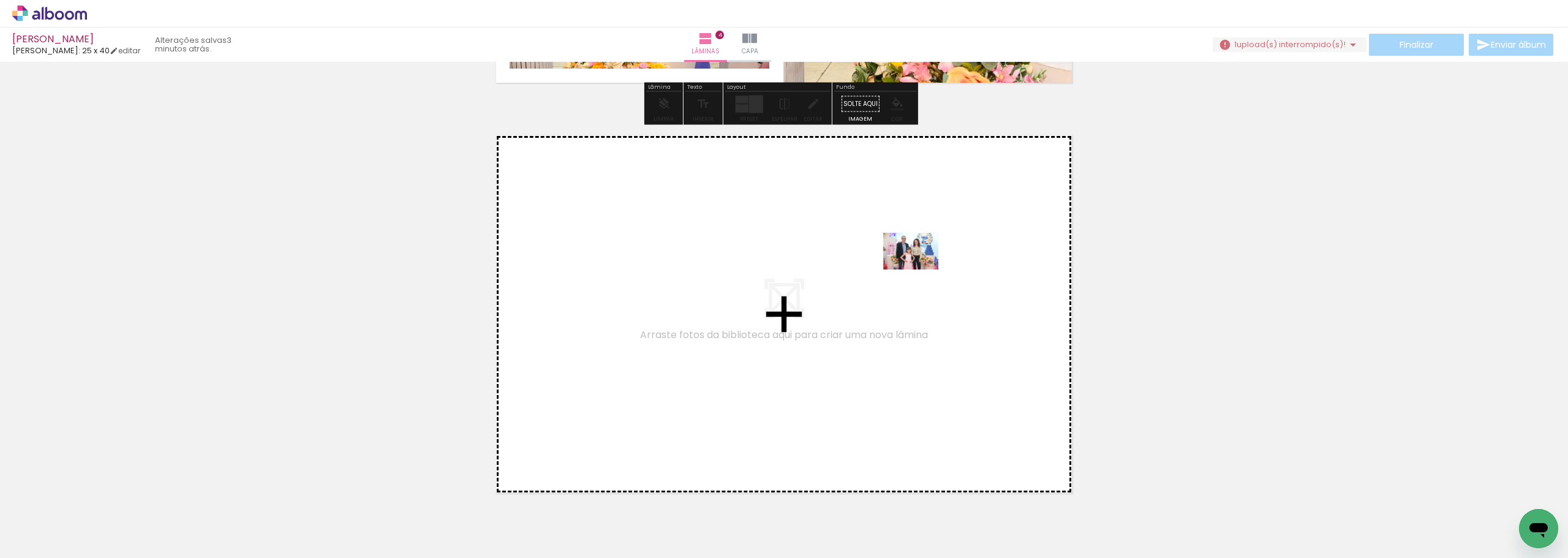
drag, startPoint x: 1020, startPoint y: 527, endPoint x: 919, endPoint y: 269, distance: 277.1
click at [919, 269] on quentale-workspace at bounding box center [784, 279] width 1568 height 558
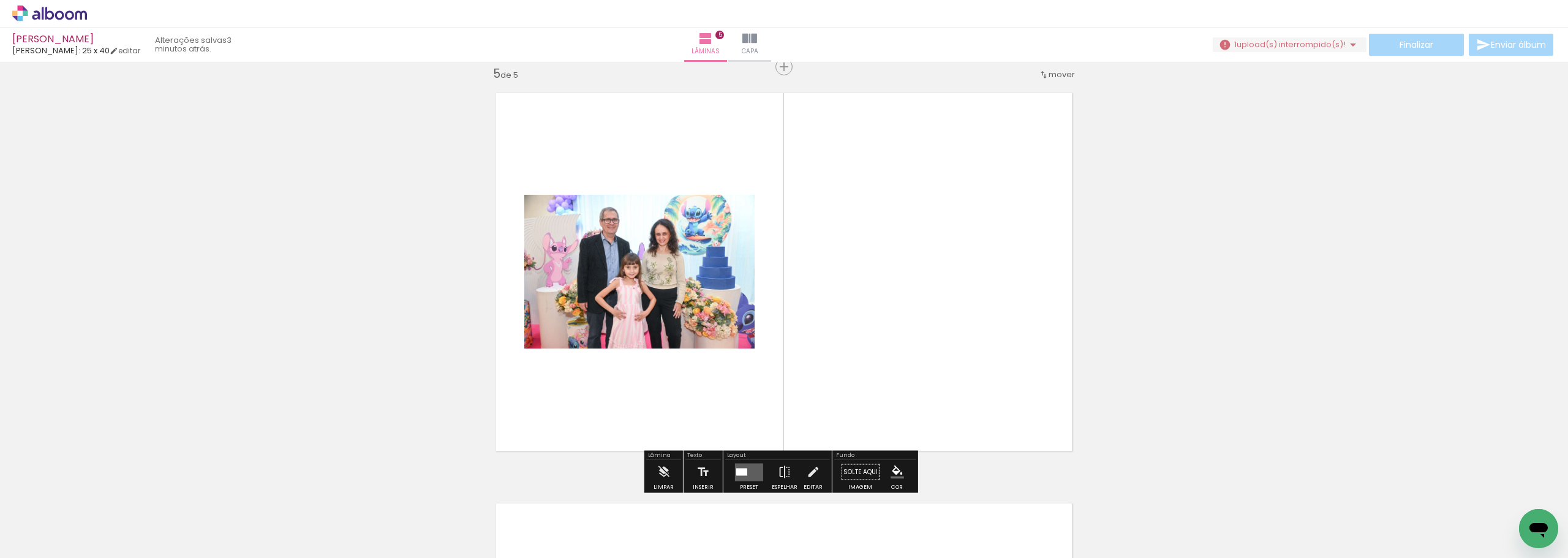
scroll to position [1657, 0]
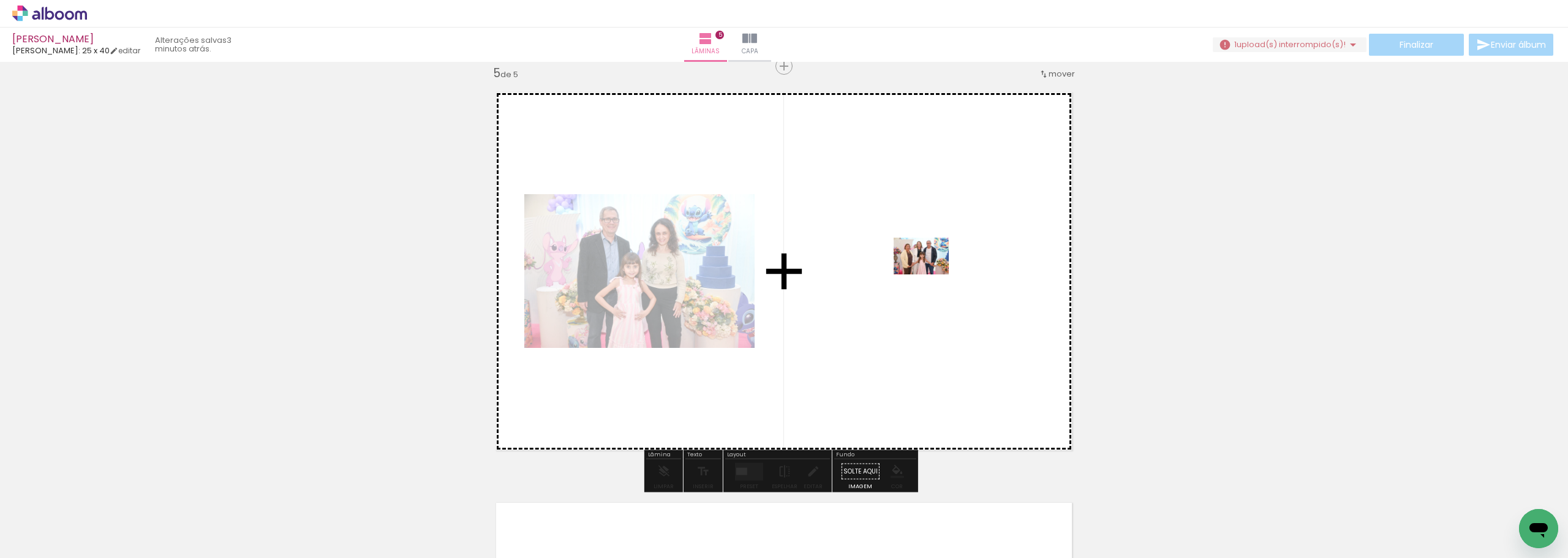
drag, startPoint x: 1079, startPoint y: 508, endPoint x: 1132, endPoint y: 450, distance: 78.6
click at [931, 275] on quentale-workspace at bounding box center [784, 279] width 1568 height 558
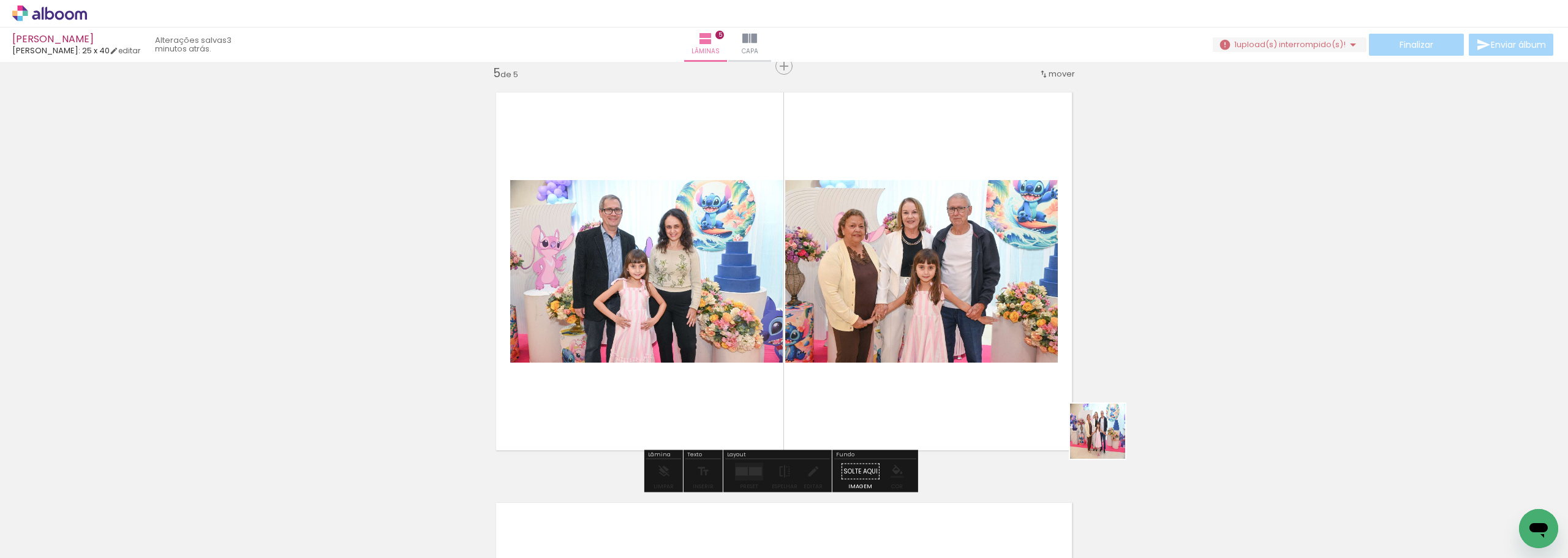
drag, startPoint x: 1145, startPoint y: 513, endPoint x: 1131, endPoint y: 414, distance: 100.0
click at [973, 305] on quentale-workspace at bounding box center [784, 279] width 1568 height 558
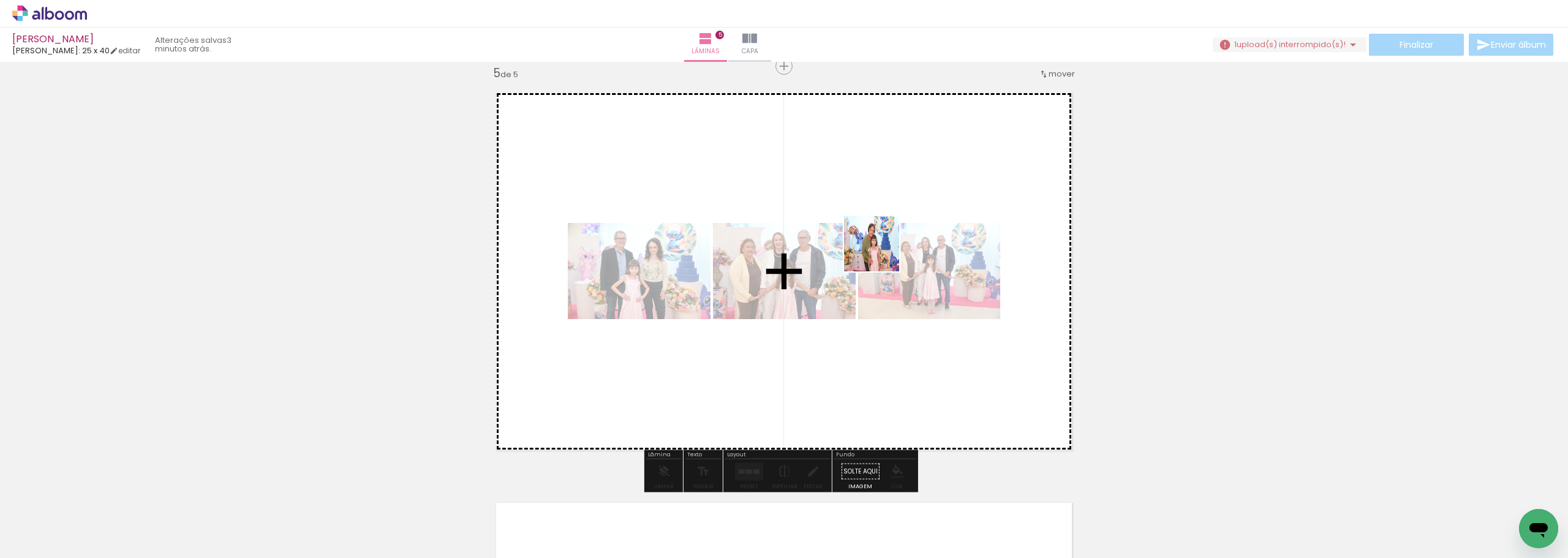
drag, startPoint x: 1228, startPoint y: 514, endPoint x: 881, endPoint y: 253, distance: 434.2
click at [881, 253] on quentale-workspace at bounding box center [784, 279] width 1568 height 558
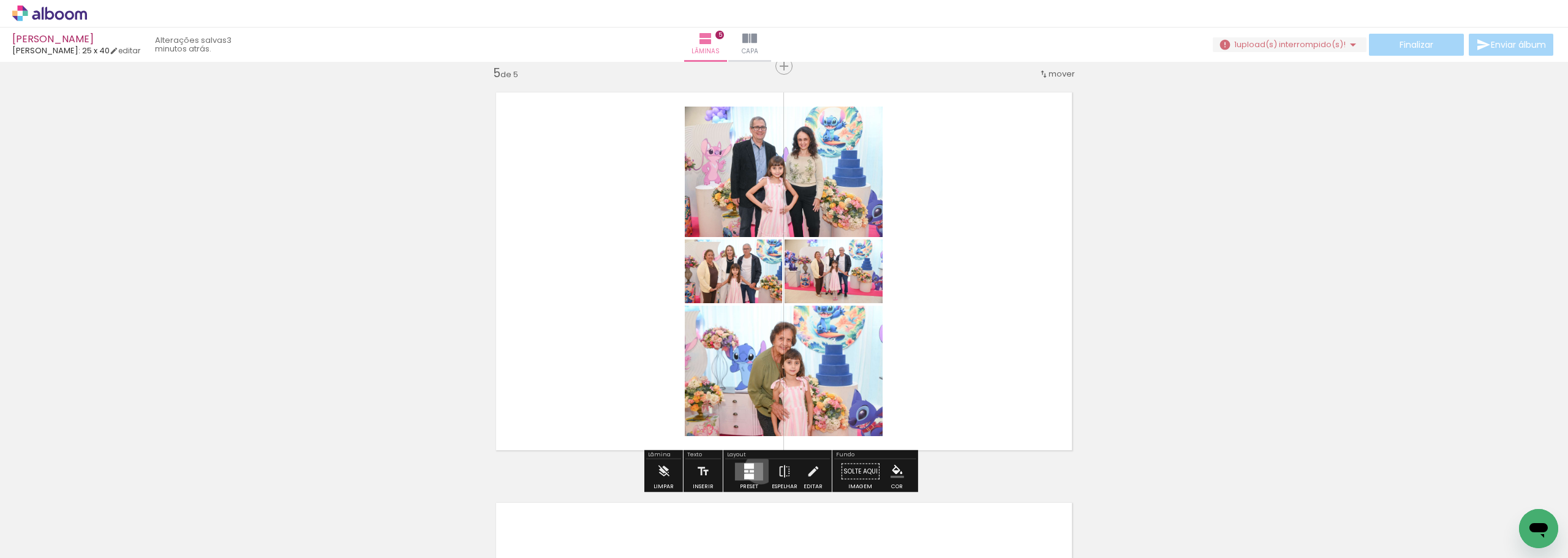
click at [758, 468] on quentale-layouter at bounding box center [749, 471] width 28 height 18
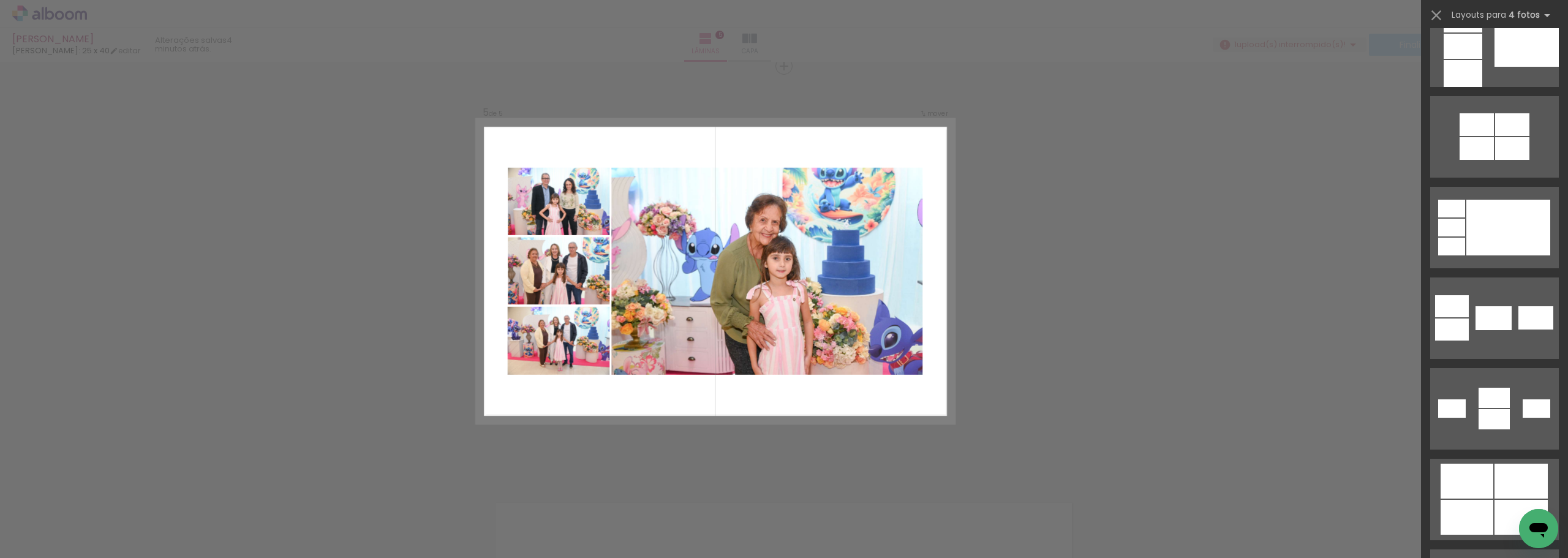
scroll to position [2572, 0]
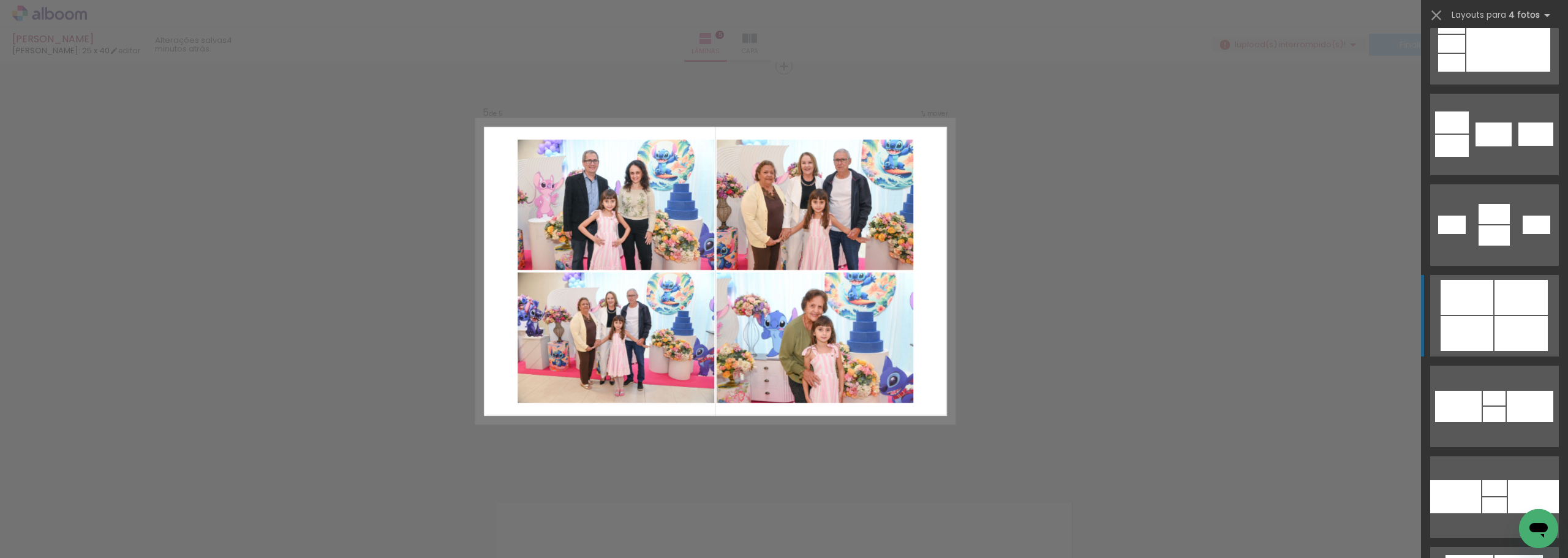
click at [1504, 326] on div at bounding box center [1520, 333] width 54 height 35
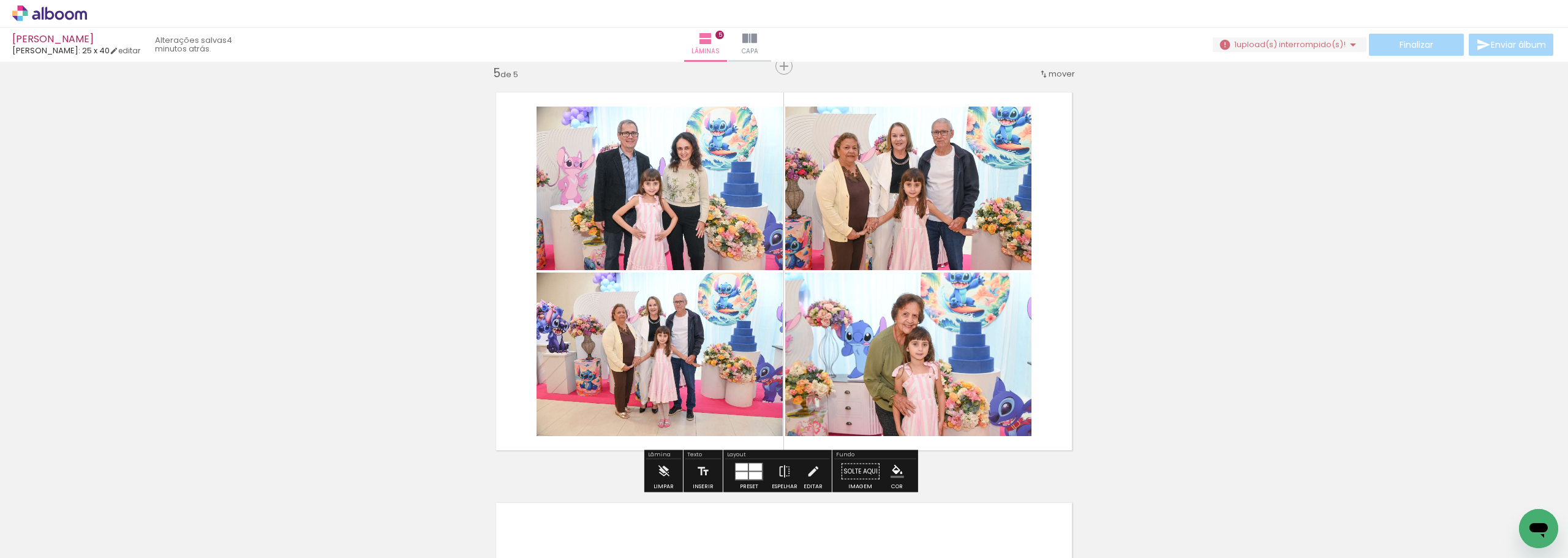
click at [659, 387] on quentale-photo at bounding box center [659, 354] width 246 height 163
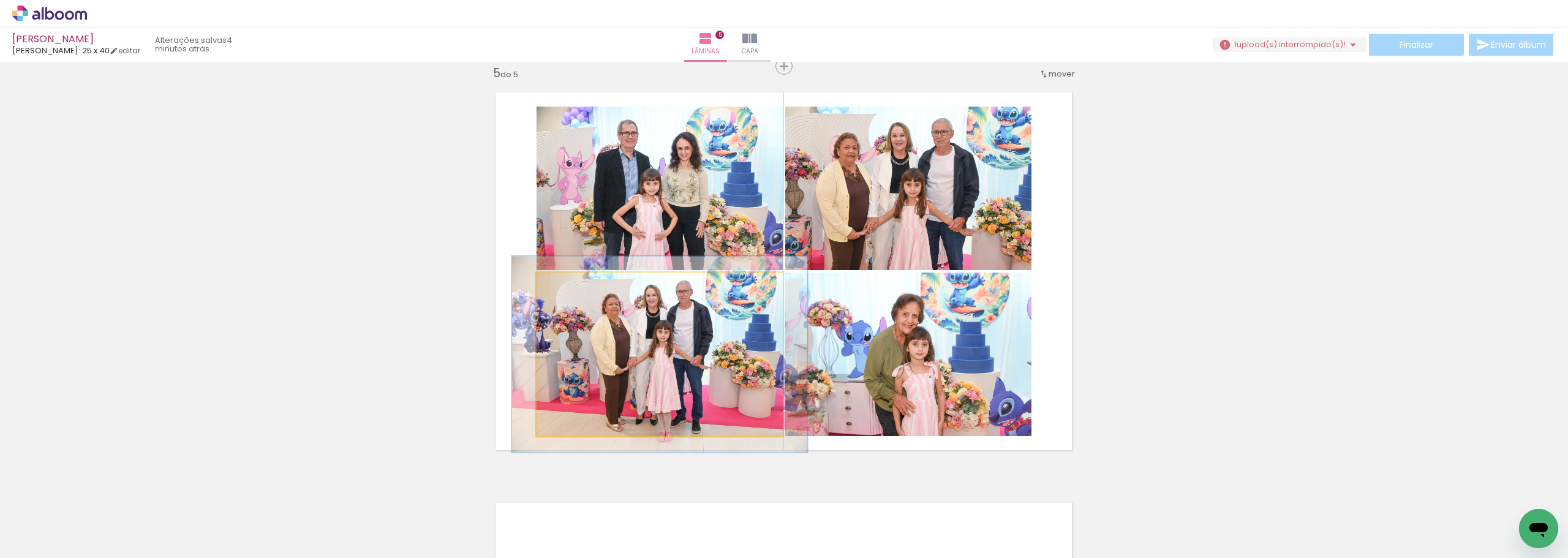
drag, startPoint x: 569, startPoint y: 286, endPoint x: 577, endPoint y: 285, distance: 8.1
type paper-slider "120"
click at [577, 285] on div at bounding box center [574, 286] width 20 height 20
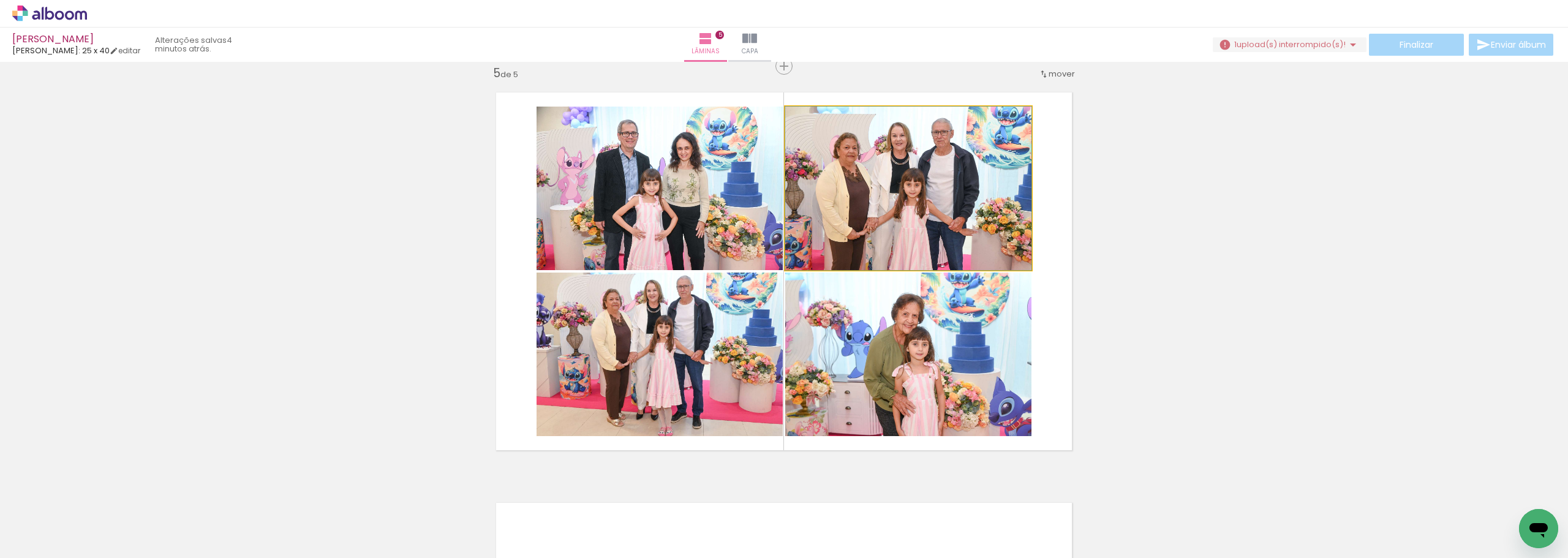
click at [953, 233] on quentale-photo at bounding box center [908, 188] width 246 height 163
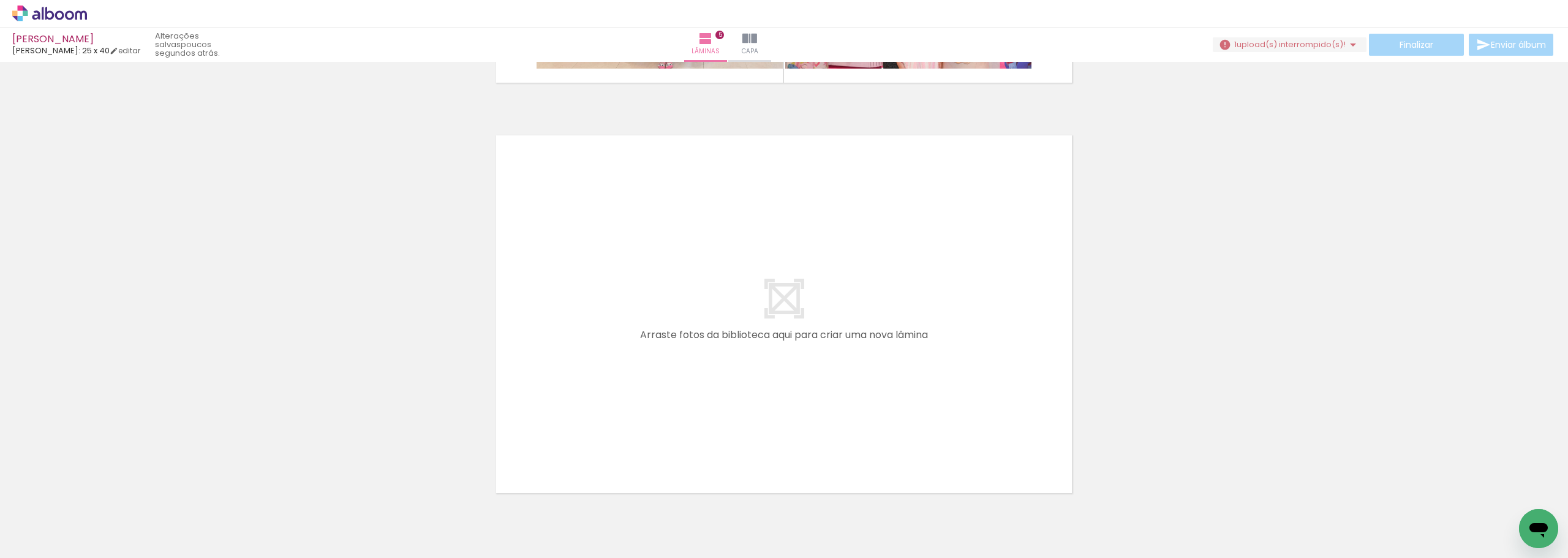
scroll to position [0, 45]
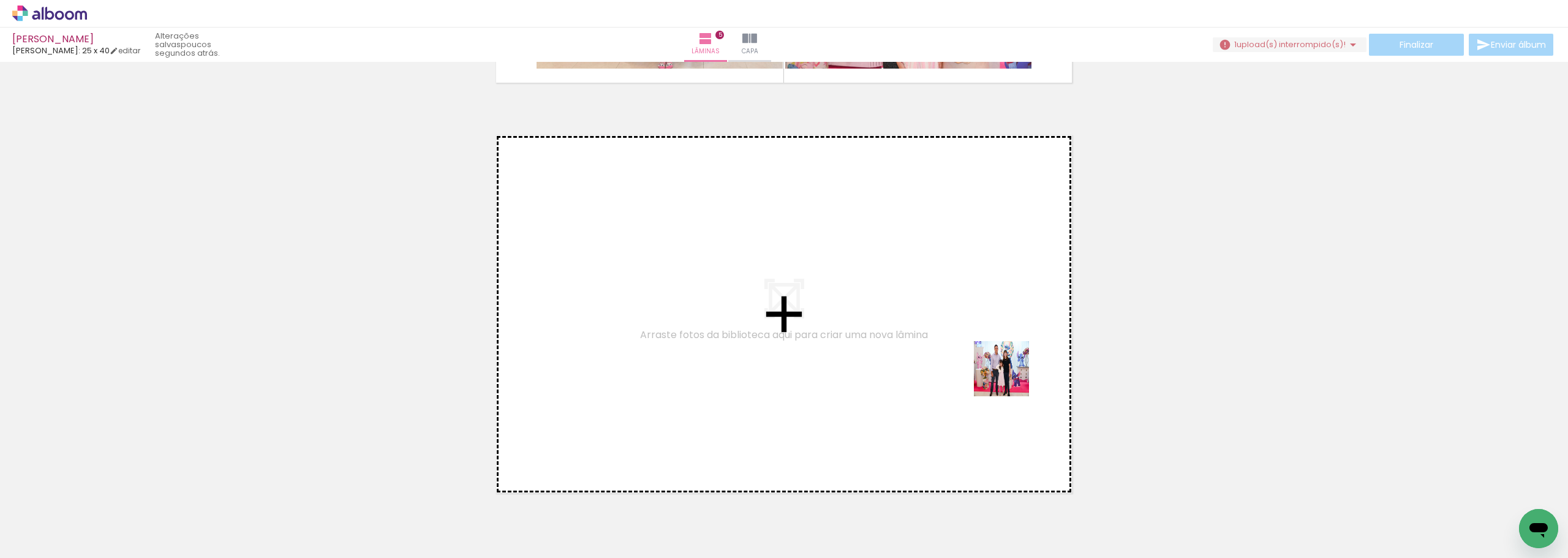
drag, startPoint x: 1252, startPoint y: 512, endPoint x: 1233, endPoint y: 488, distance: 30.6
click at [986, 362] on quentale-workspace at bounding box center [784, 279] width 1568 height 558
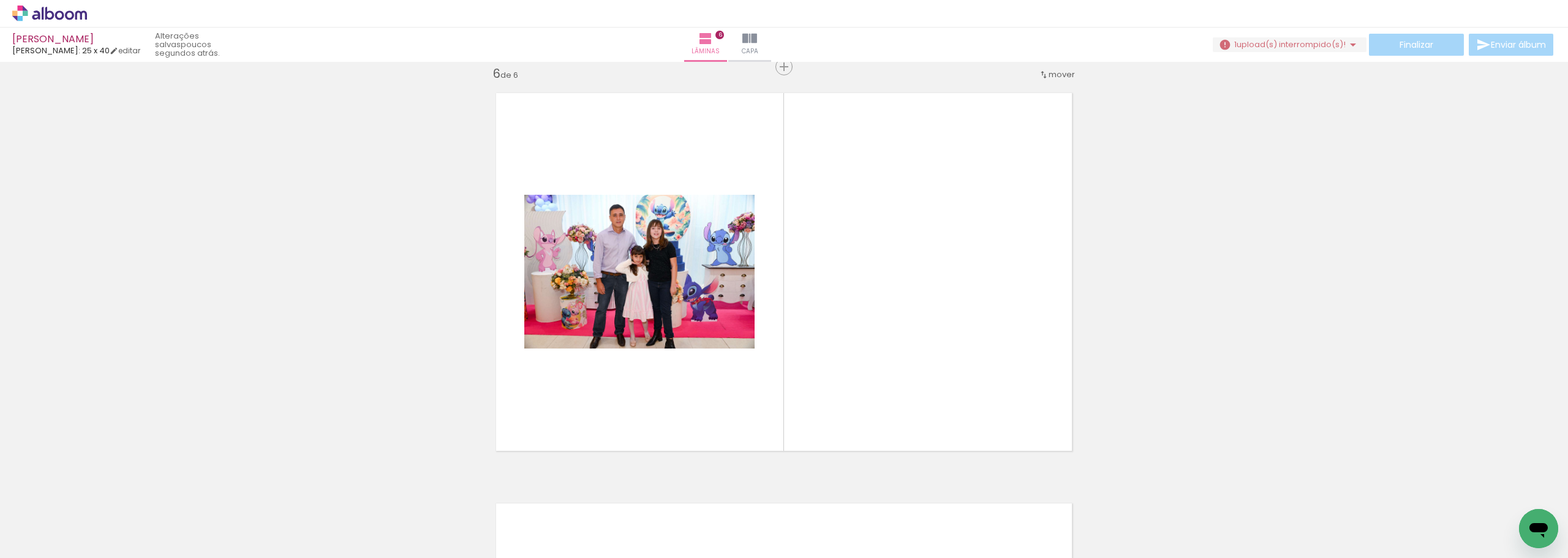
scroll to position [2068, 0]
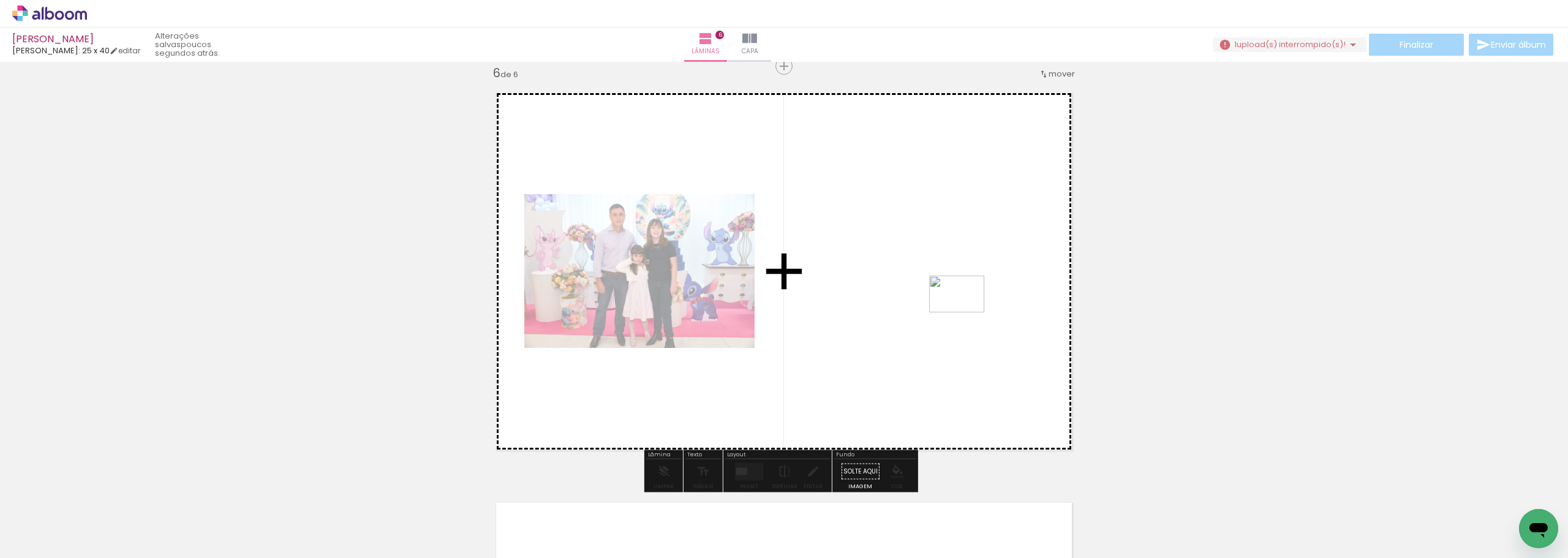
drag, startPoint x: 1306, startPoint y: 517, endPoint x: 965, endPoint y: 311, distance: 398.4
click at [965, 311] on quentale-workspace at bounding box center [784, 279] width 1568 height 558
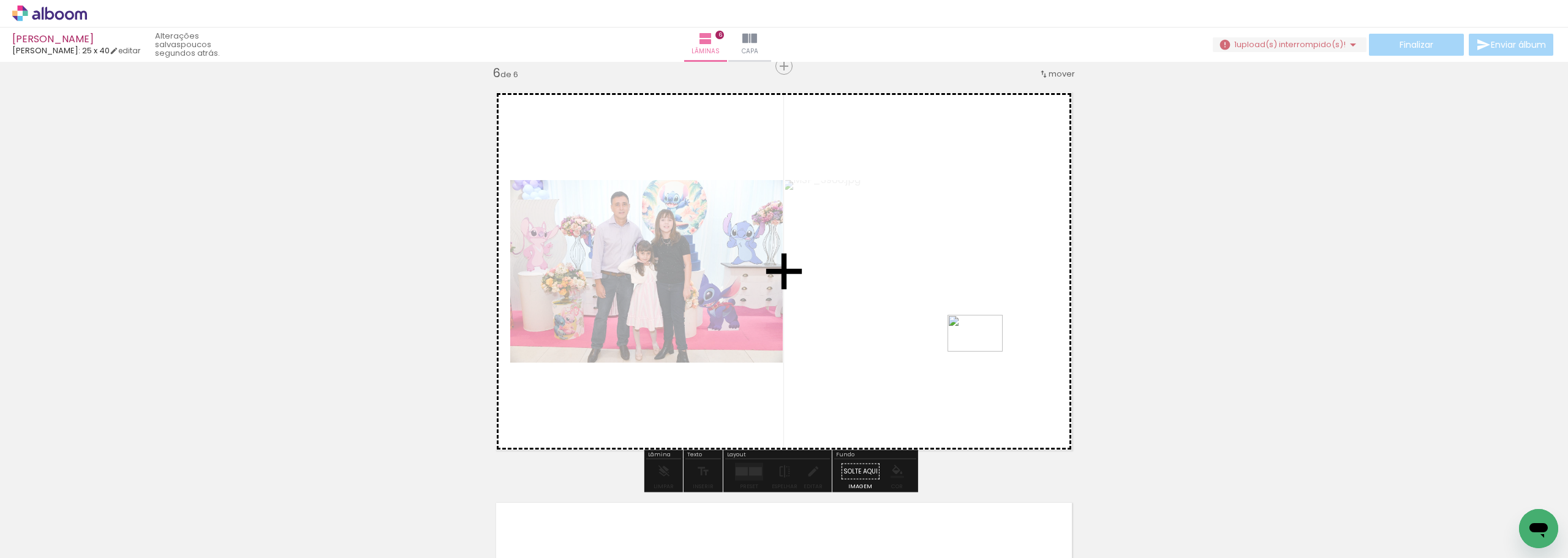
drag, startPoint x: 1377, startPoint y: 513, endPoint x: 1099, endPoint y: 400, distance: 300.1
click at [960, 341] on quentale-workspace at bounding box center [784, 279] width 1568 height 558
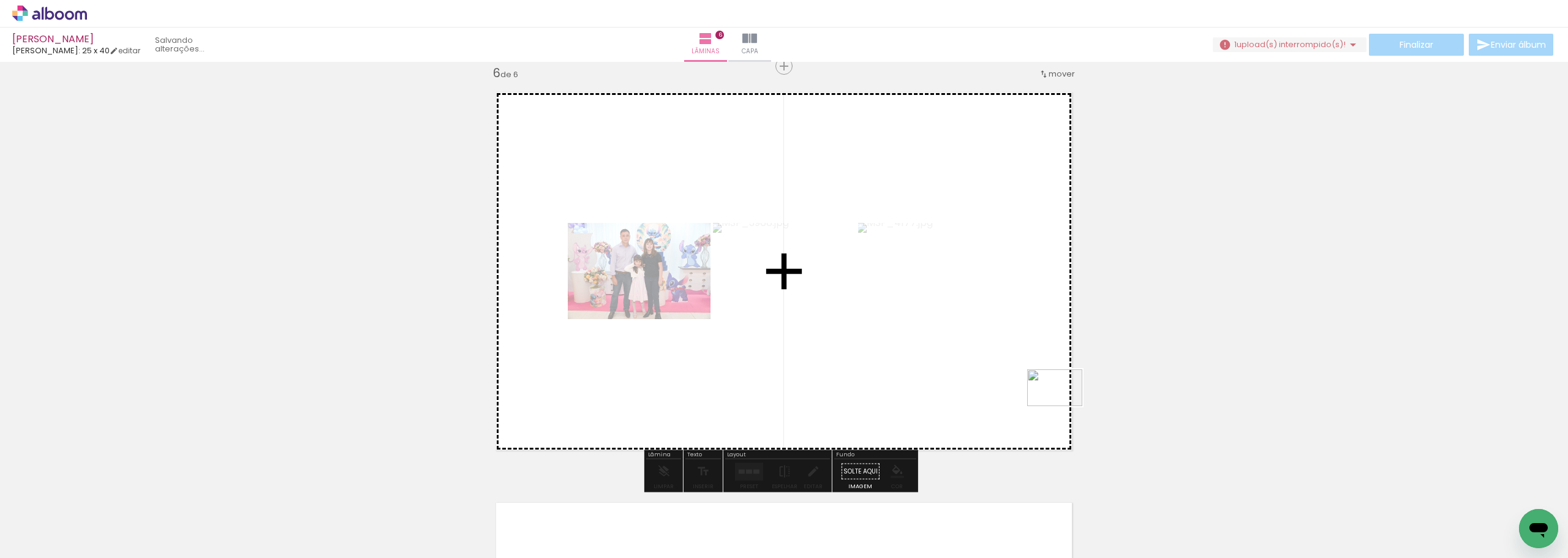
drag, startPoint x: 1445, startPoint y: 515, endPoint x: 999, endPoint y: 381, distance: 465.7
click at [999, 381] on quentale-workspace at bounding box center [784, 279] width 1568 height 558
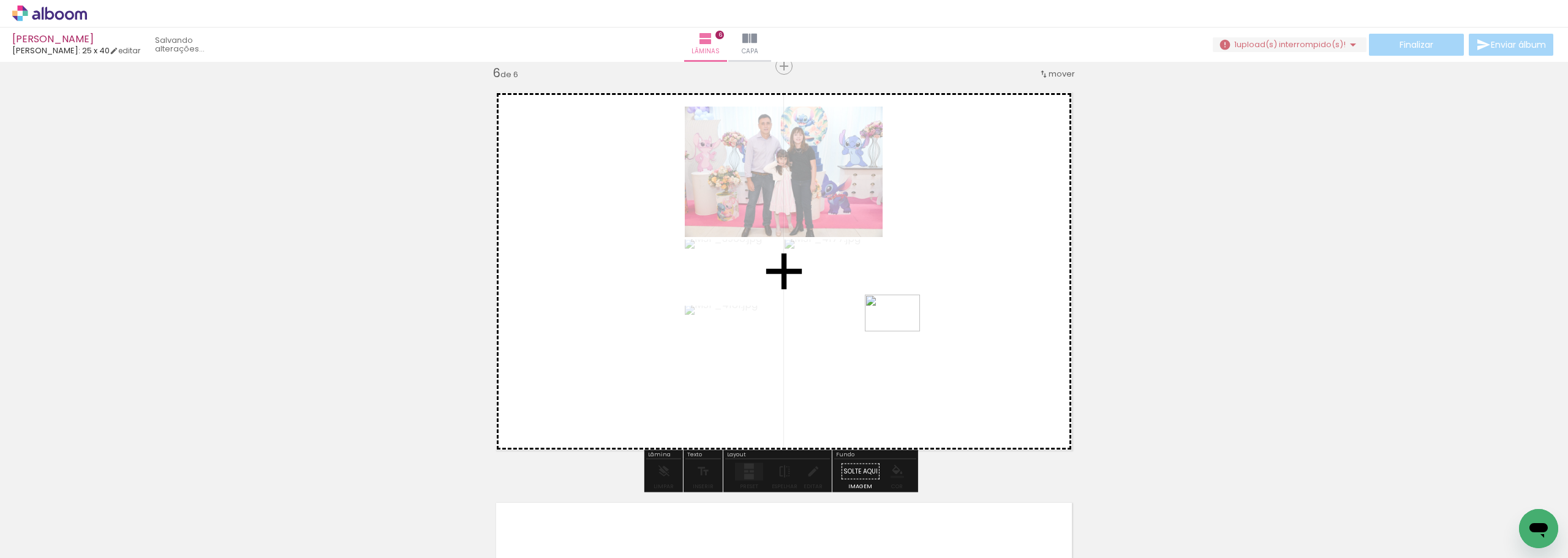
drag, startPoint x: 1482, startPoint y: 508, endPoint x: 901, endPoint y: 331, distance: 607.4
click at [901, 331] on quentale-workspace at bounding box center [784, 279] width 1568 height 558
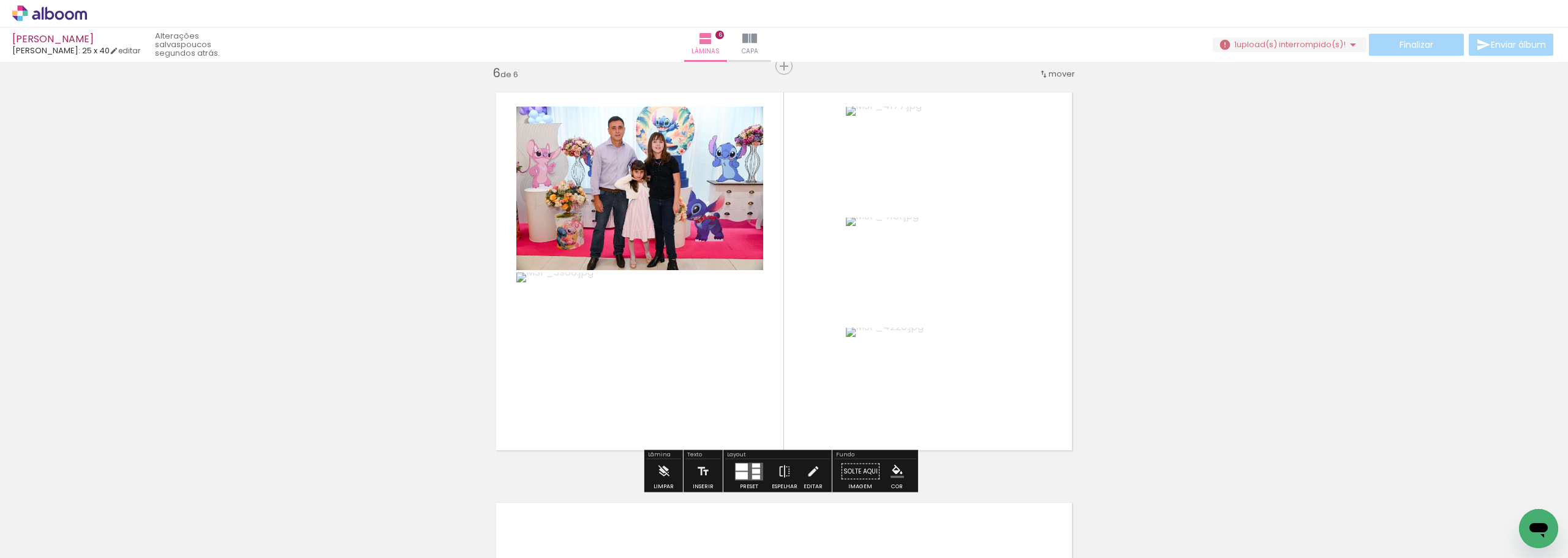
click at [744, 476] on div at bounding box center [741, 475] width 12 height 7
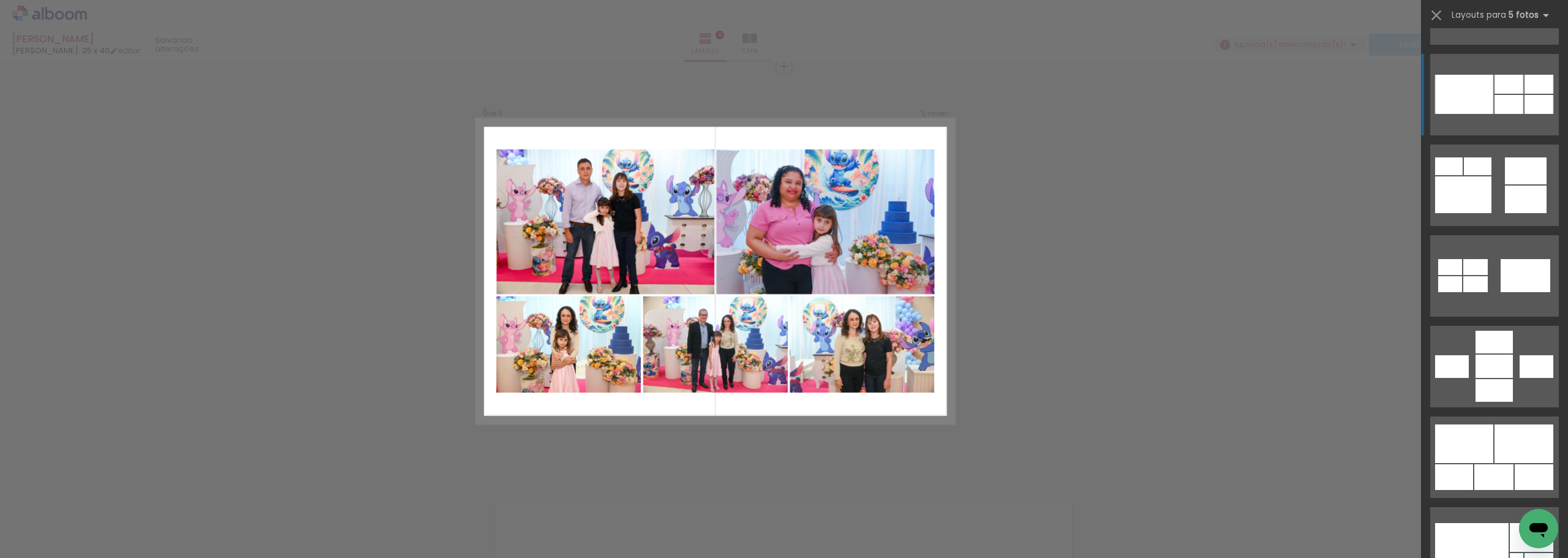
scroll to position [797, 0]
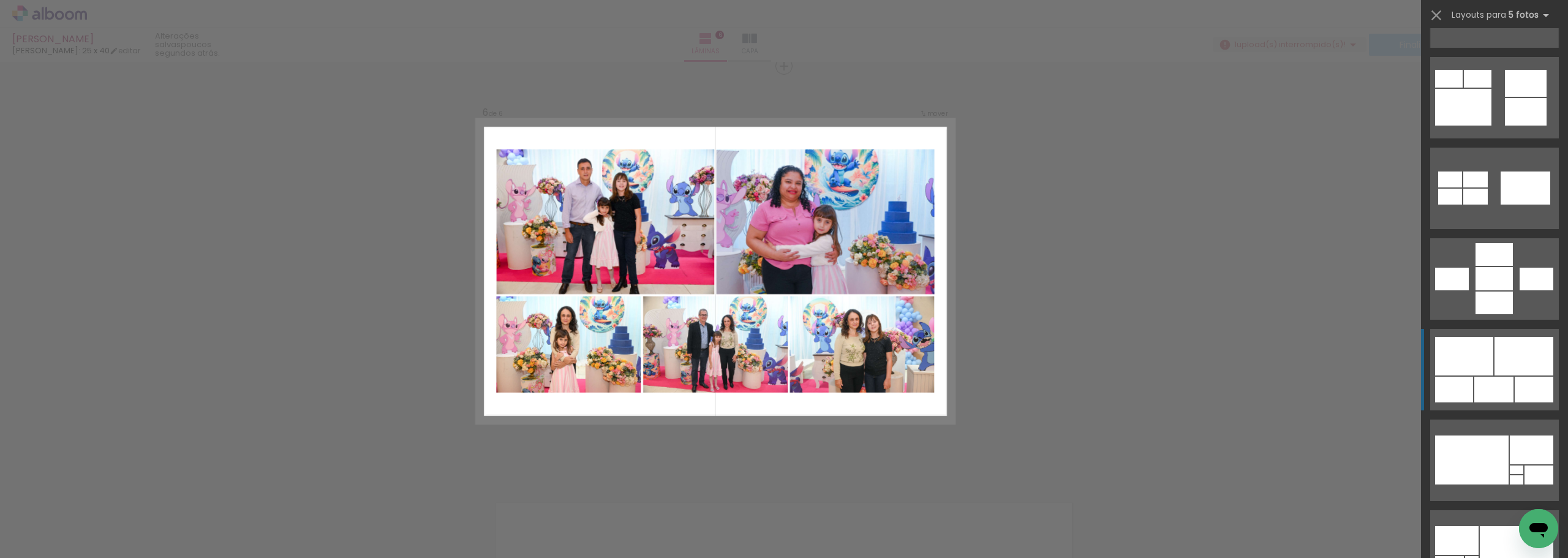
click at [1485, 385] on div at bounding box center [1493, 389] width 39 height 26
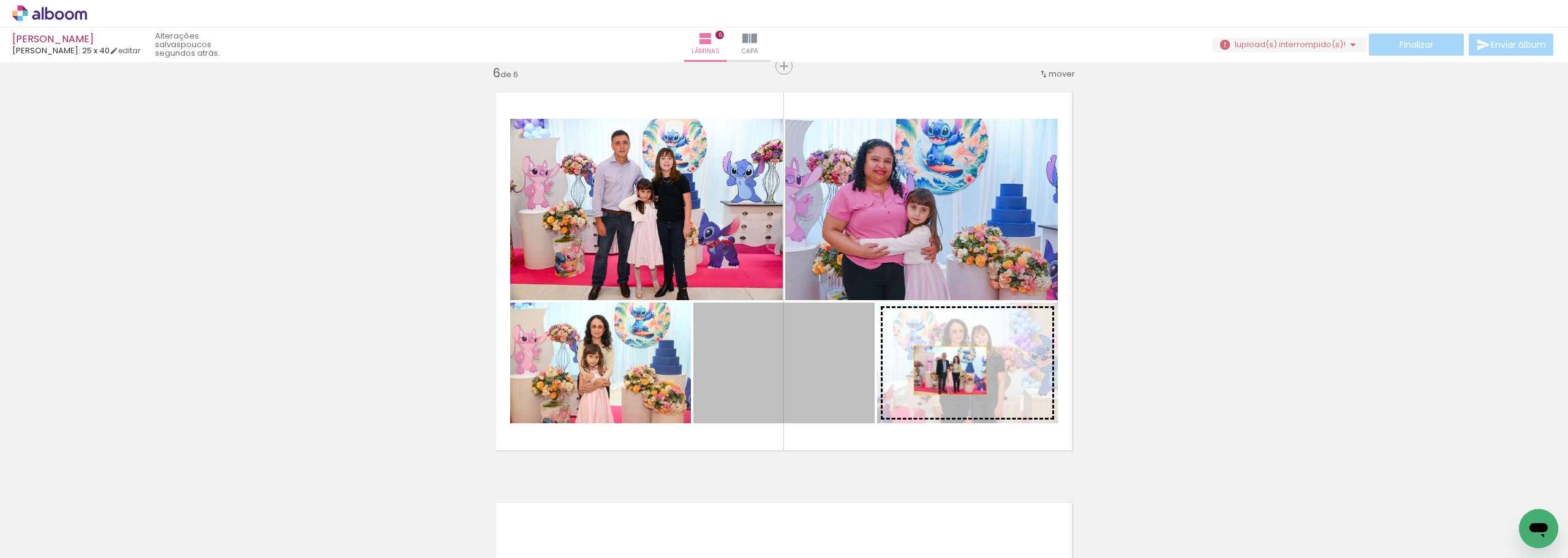
drag, startPoint x: 830, startPoint y: 362, endPoint x: 946, endPoint y: 371, distance: 116.3
click at [0, 0] on slot at bounding box center [0, 0] width 0 height 0
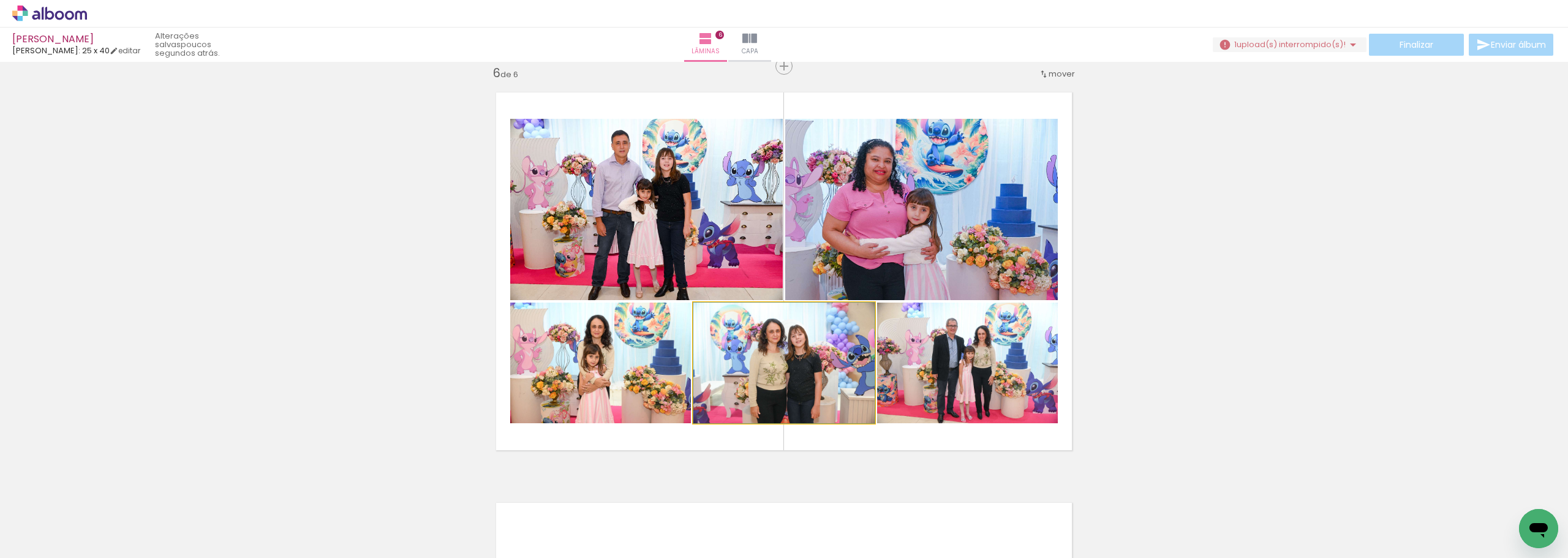
drag, startPoint x: 809, startPoint y: 398, endPoint x: 801, endPoint y: 398, distance: 8.0
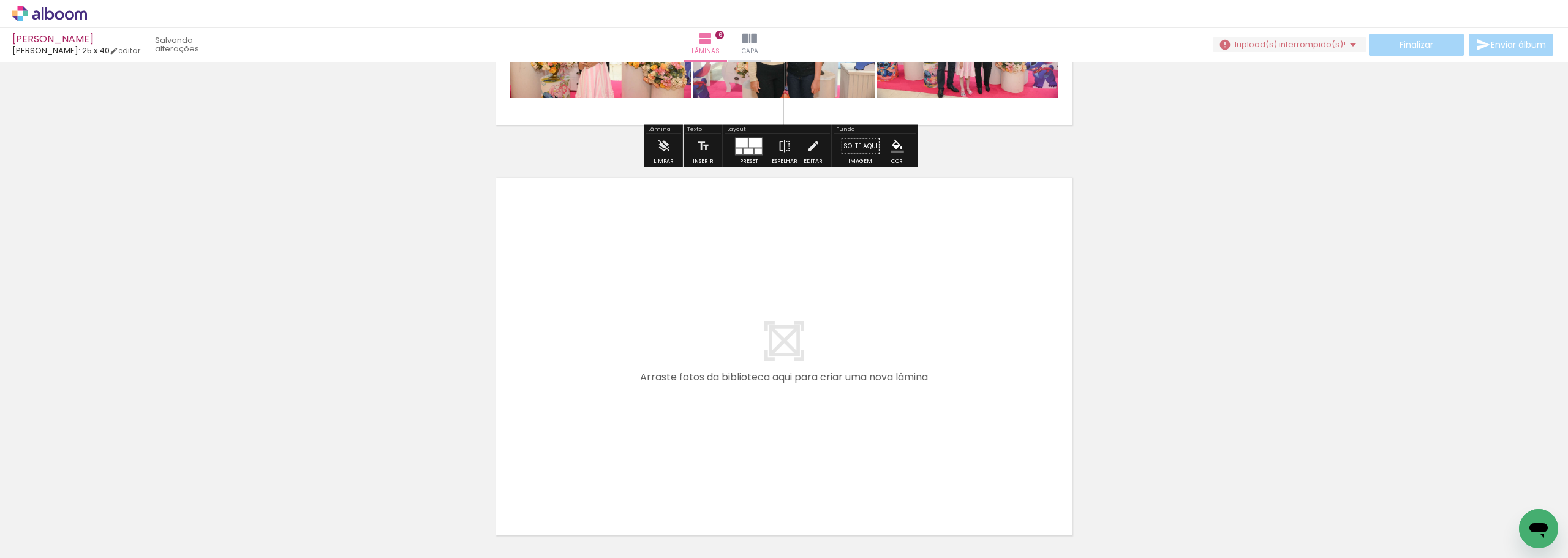
scroll to position [2490, 0]
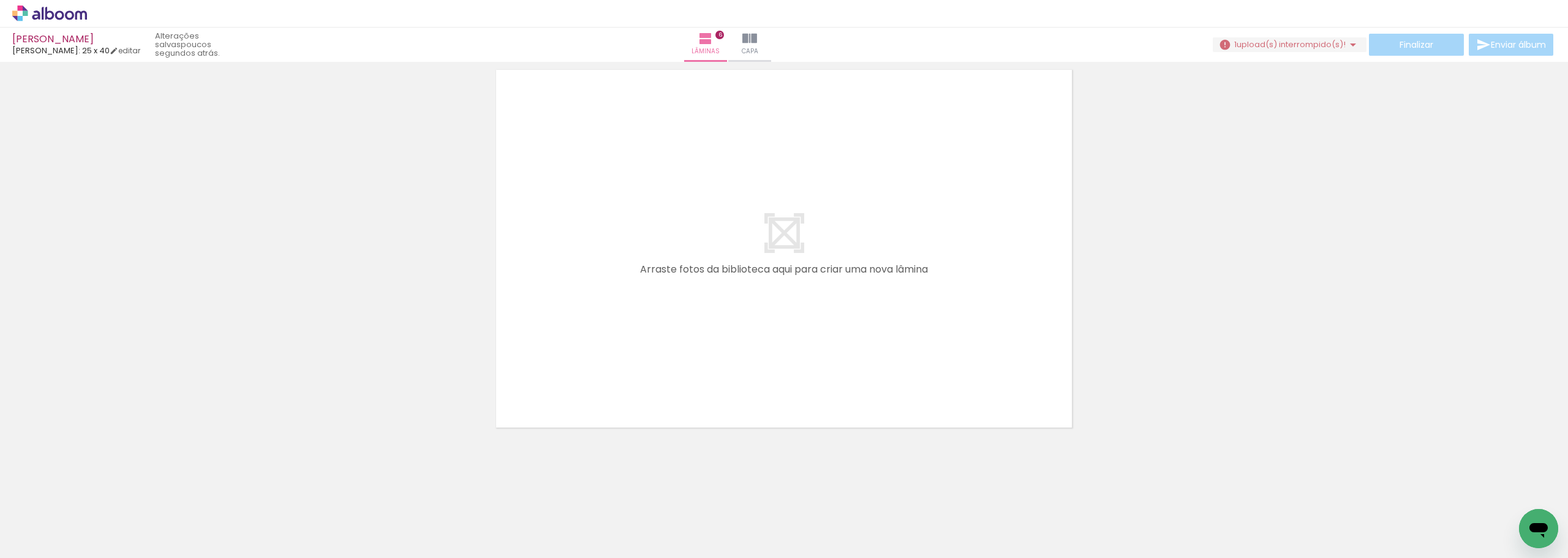
scroll to position [0, 526]
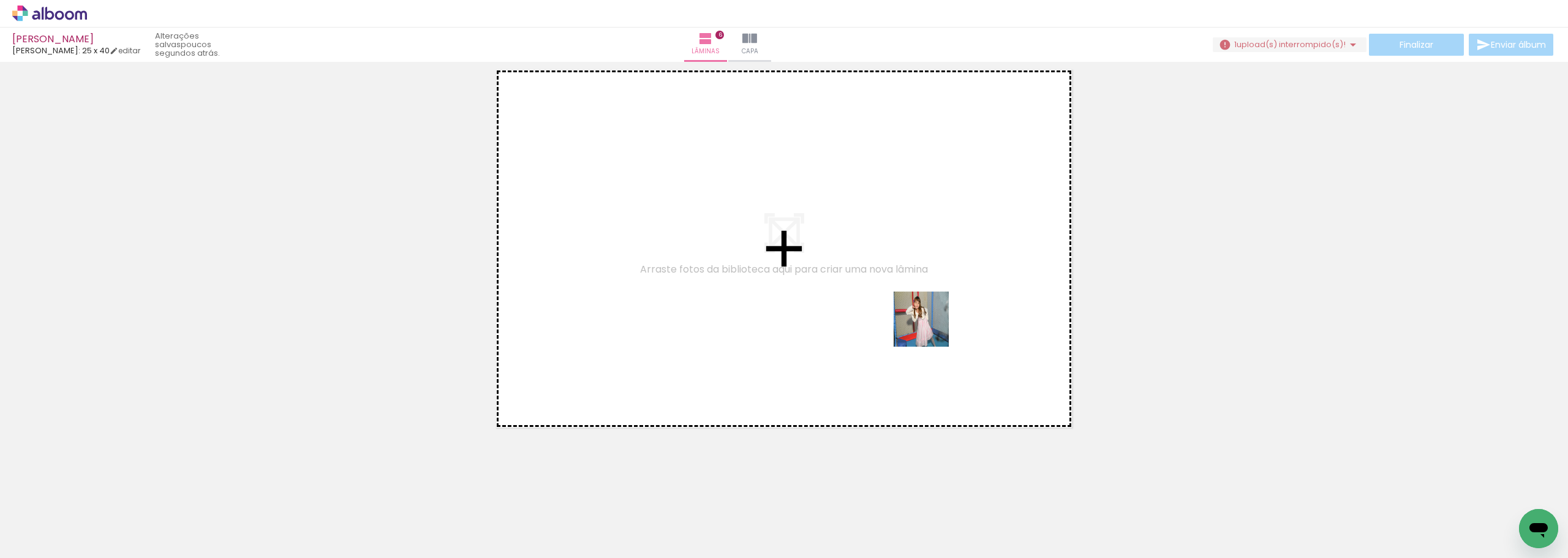
drag, startPoint x: 1113, startPoint y: 518, endPoint x: 904, endPoint y: 306, distance: 297.7
click at [904, 306] on quentale-workspace at bounding box center [784, 279] width 1568 height 558
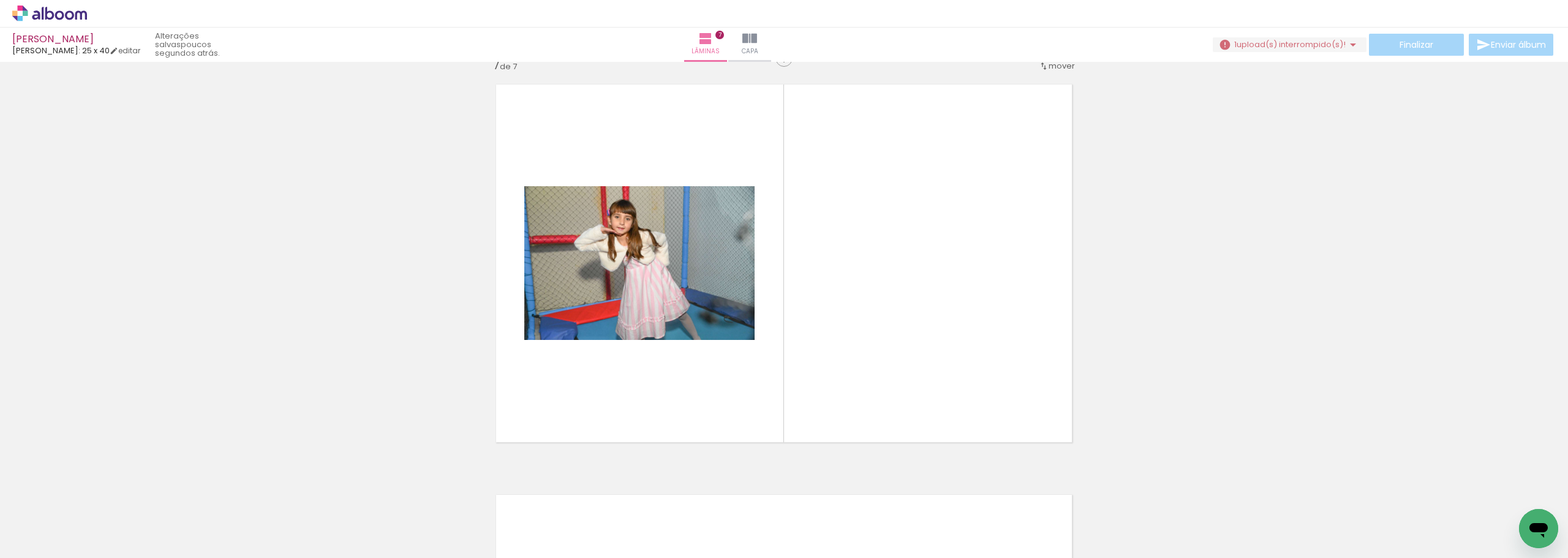
scroll to position [2478, 0]
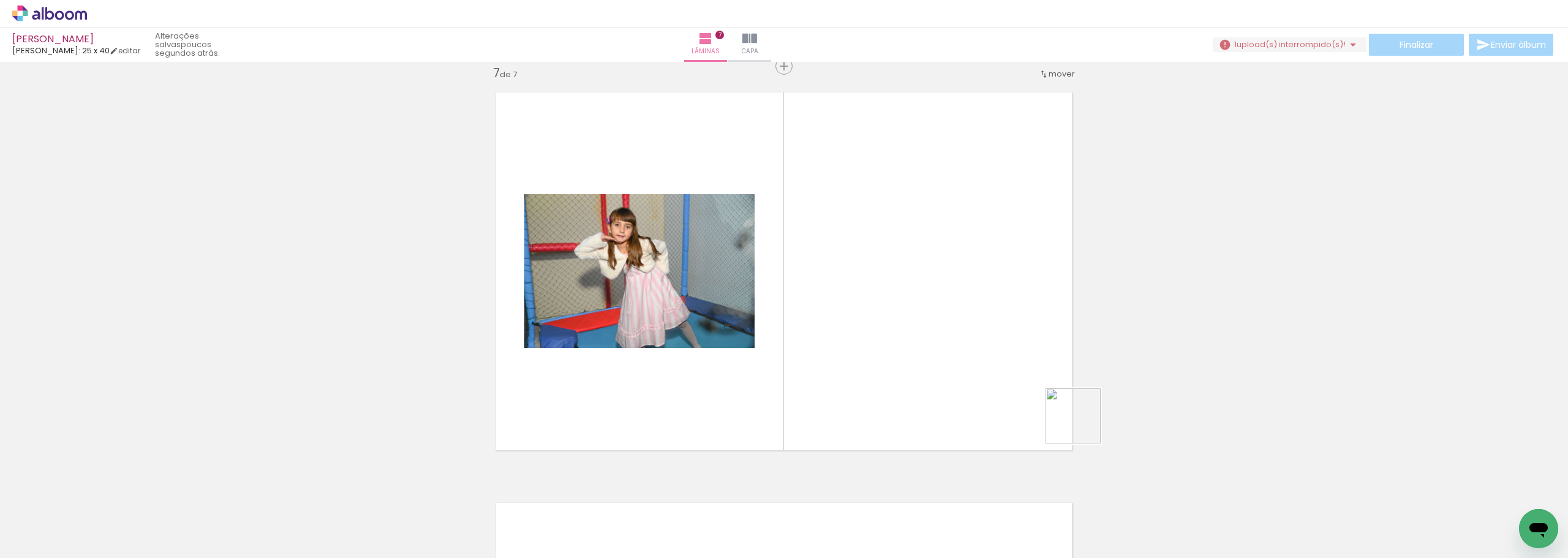
drag, startPoint x: 1173, startPoint y: 520, endPoint x: 1018, endPoint y: 376, distance: 211.6
click at [1018, 376] on quentale-workspace at bounding box center [784, 279] width 1568 height 558
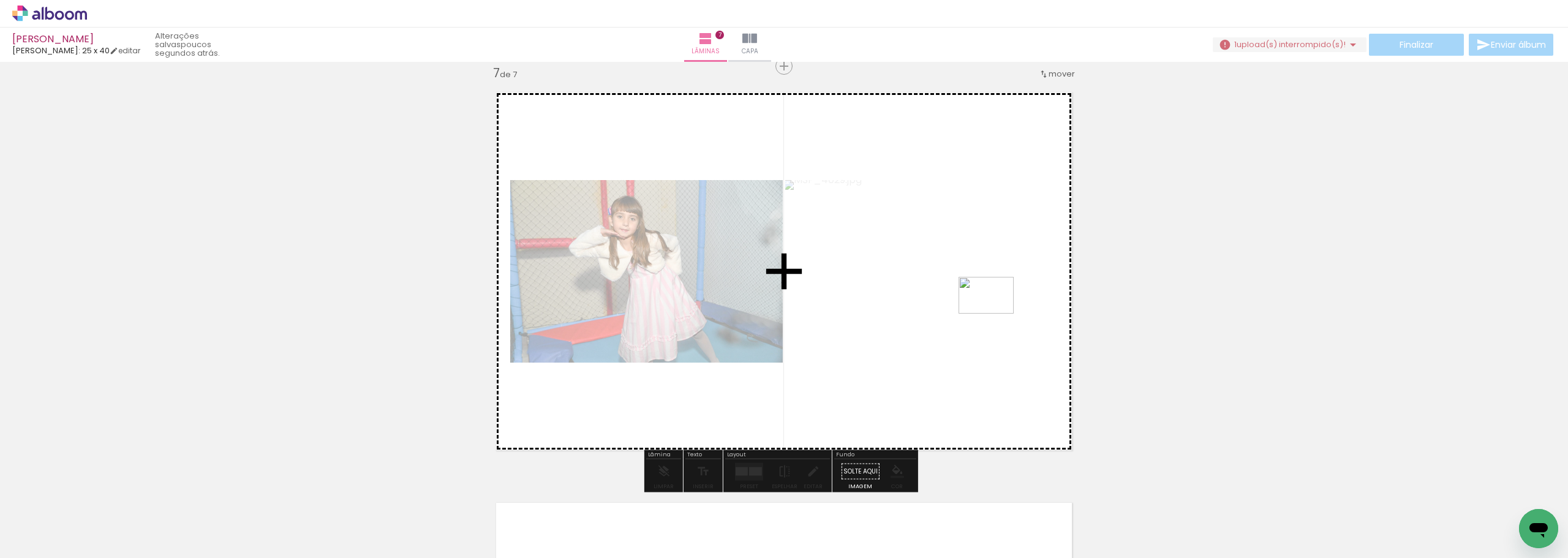
drag, startPoint x: 1255, startPoint y: 517, endPoint x: 995, endPoint y: 314, distance: 329.9
click at [995, 314] on quentale-workspace at bounding box center [784, 279] width 1568 height 558
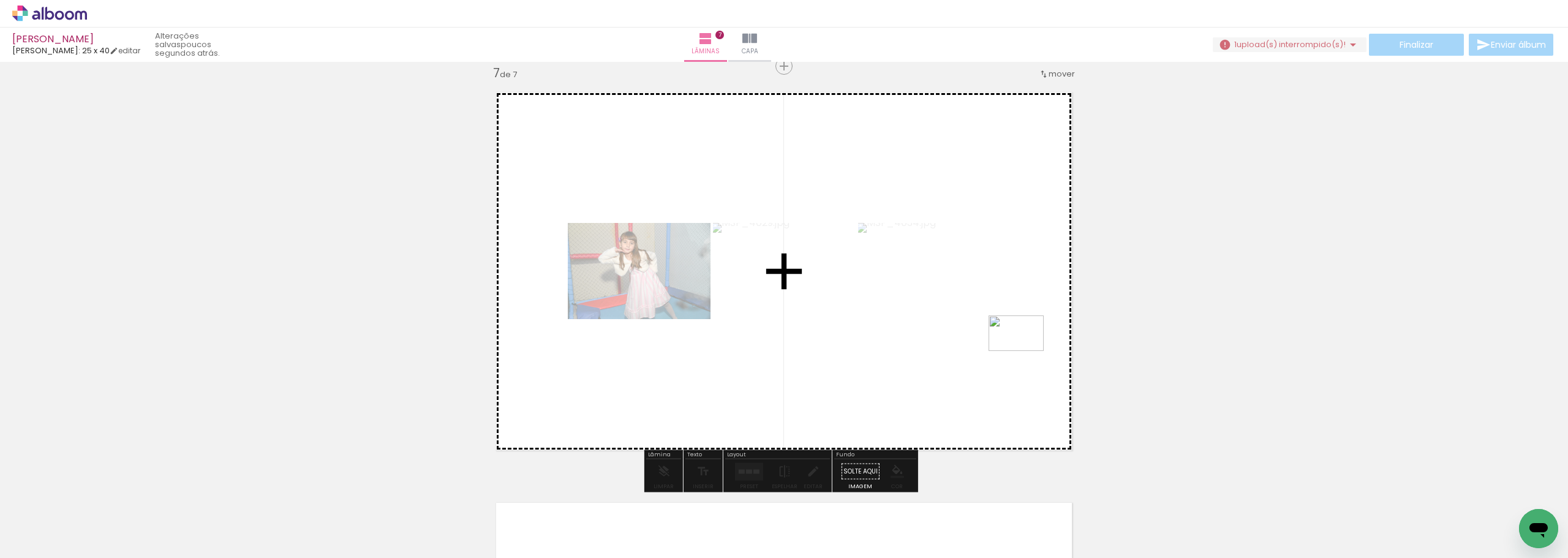
drag, startPoint x: 1314, startPoint y: 513, endPoint x: 1025, endPoint y: 352, distance: 330.8
click at [1025, 352] on quentale-workspace at bounding box center [784, 279] width 1568 height 558
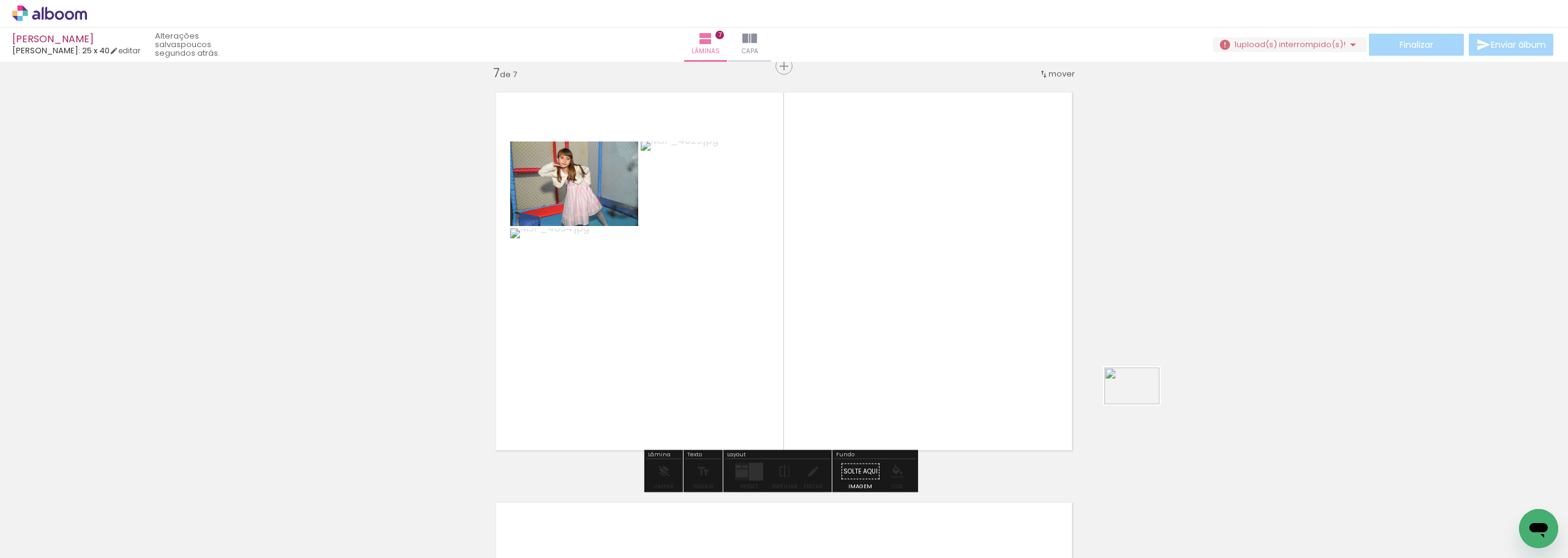
drag, startPoint x: 1387, startPoint y: 513, endPoint x: 1141, endPoint y: 404, distance: 269.1
click at [1141, 404] on quentale-workspace at bounding box center [784, 279] width 1568 height 558
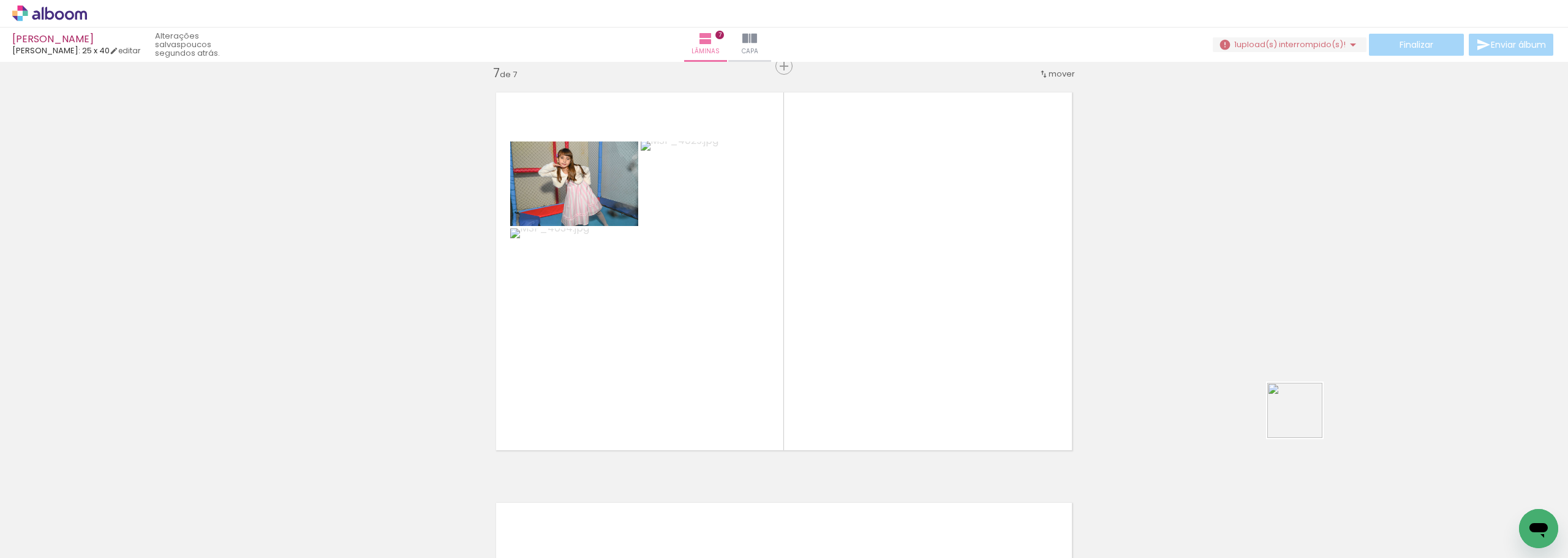
drag, startPoint x: 1423, startPoint y: 511, endPoint x: 1148, endPoint y: 310, distance: 340.6
click at [1174, 319] on quentale-workspace at bounding box center [784, 279] width 1568 height 558
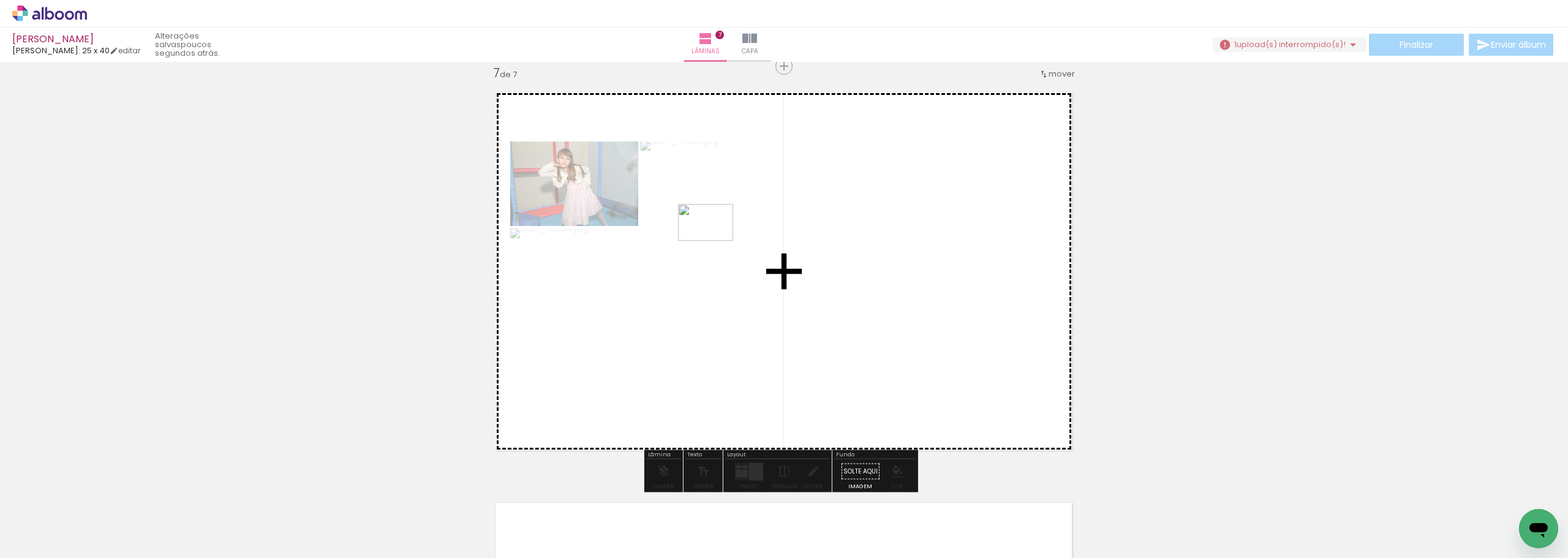
drag, startPoint x: 1054, startPoint y: 362, endPoint x: 715, endPoint y: 241, distance: 359.9
click at [715, 241] on quentale-workspace at bounding box center [784, 279] width 1568 height 558
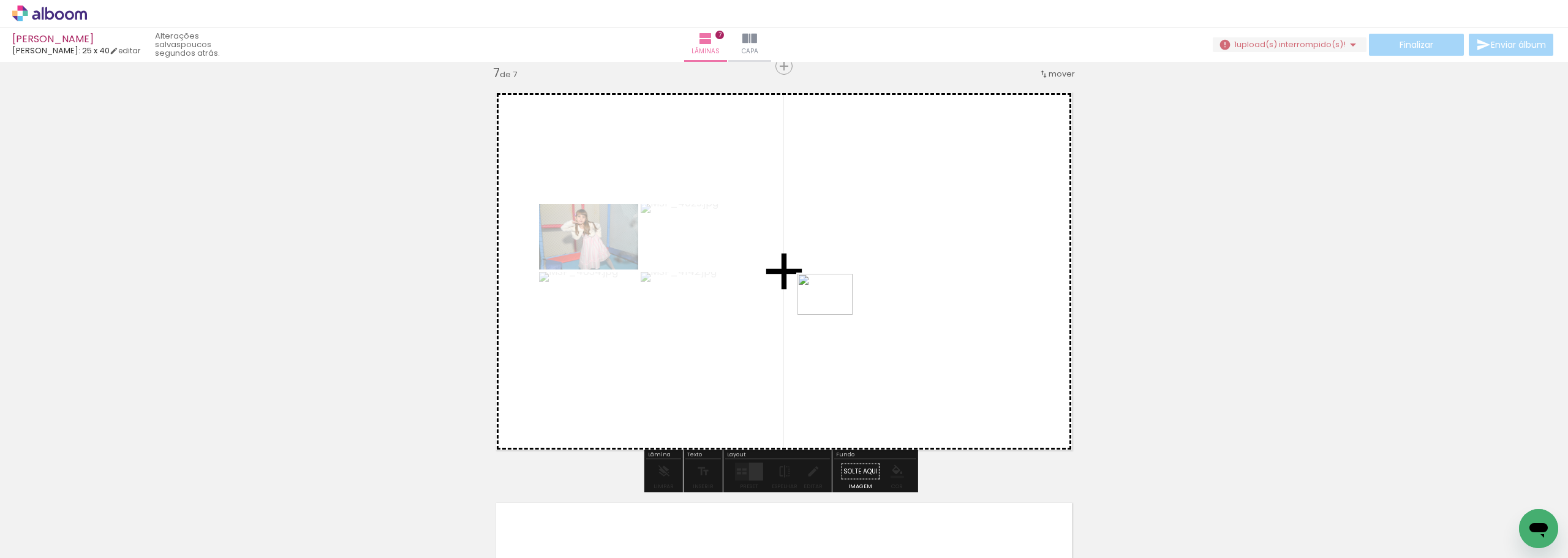
drag, startPoint x: 1461, startPoint y: 527, endPoint x: 1249, endPoint y: 399, distance: 247.6
click at [819, 305] on quentale-workspace at bounding box center [784, 279] width 1568 height 558
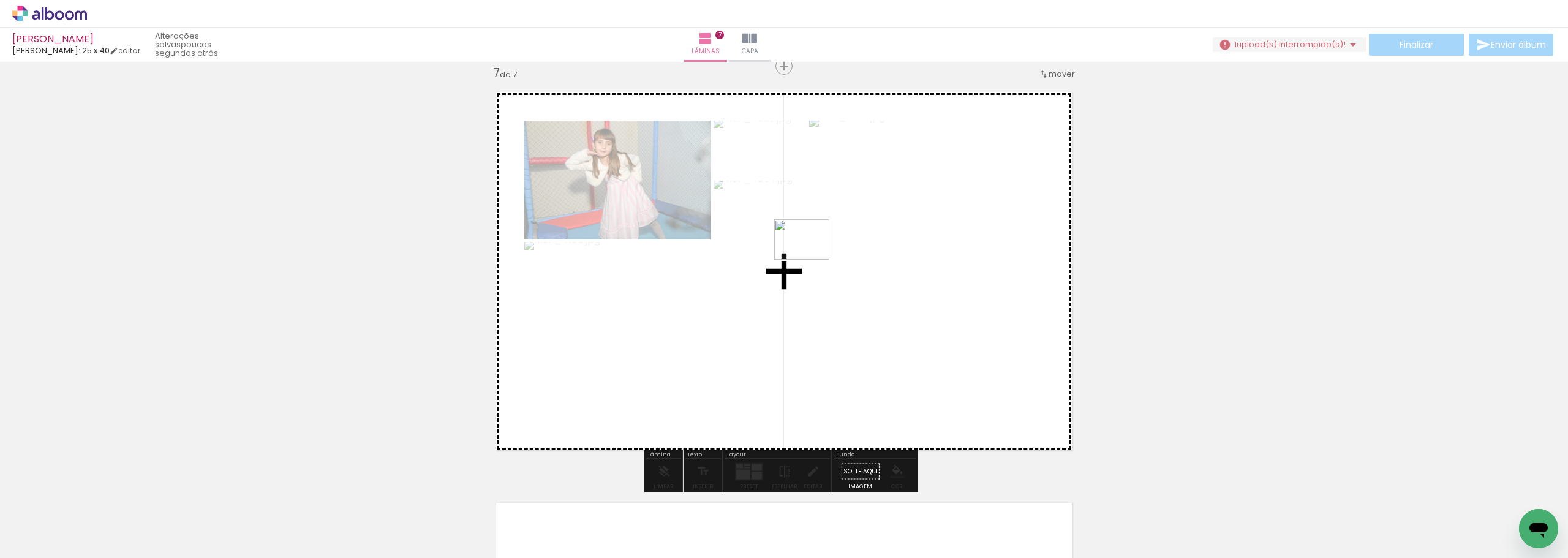
drag, startPoint x: 1496, startPoint y: 508, endPoint x: 810, endPoint y: 256, distance: 730.8
click at [810, 256] on quentale-workspace at bounding box center [784, 279] width 1568 height 558
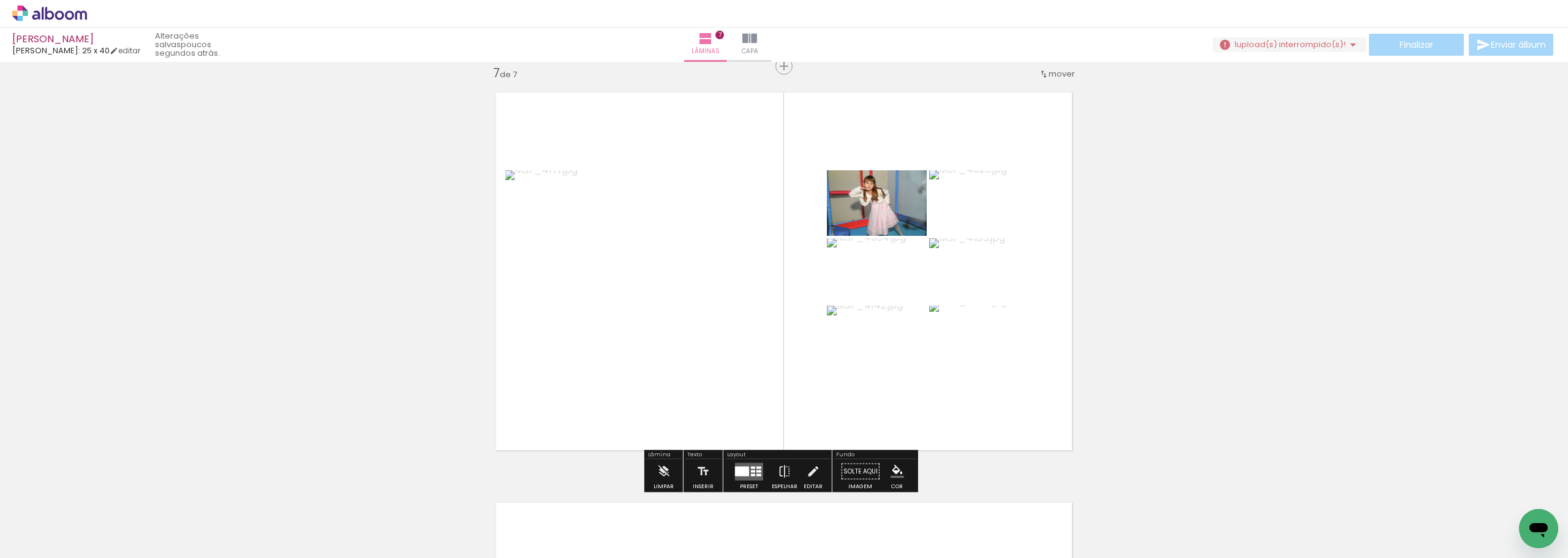
click at [744, 467] on div at bounding box center [741, 471] width 14 height 10
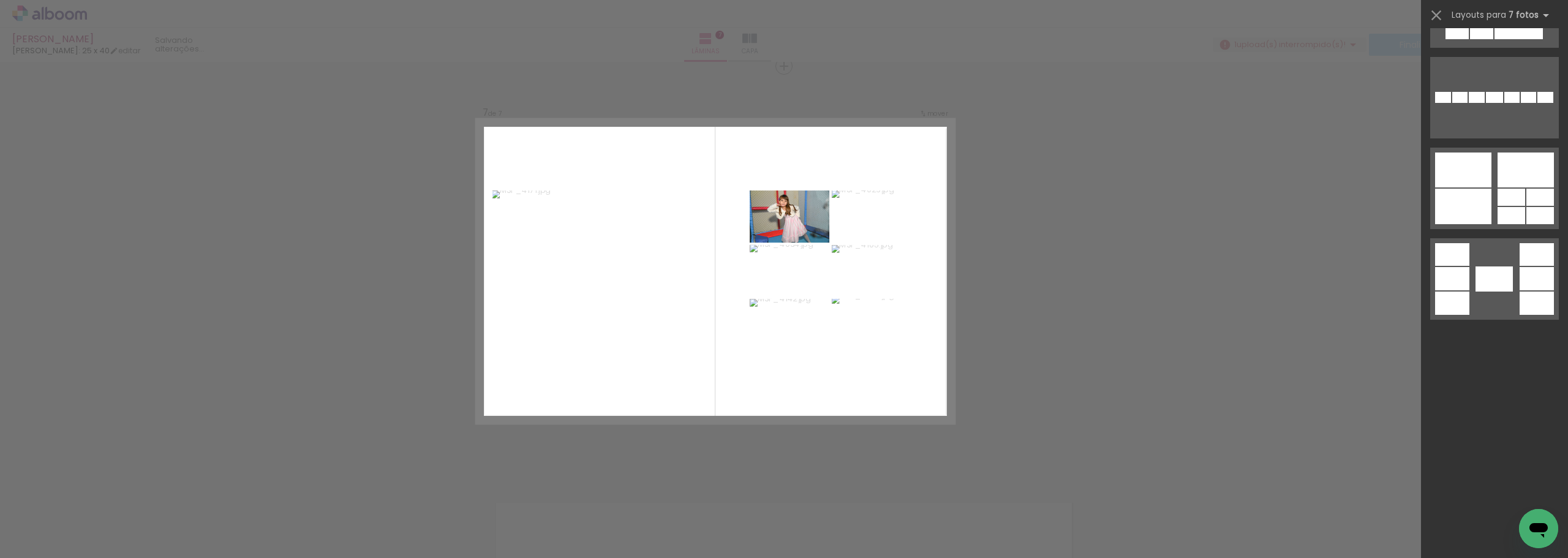
scroll to position [0, 0]
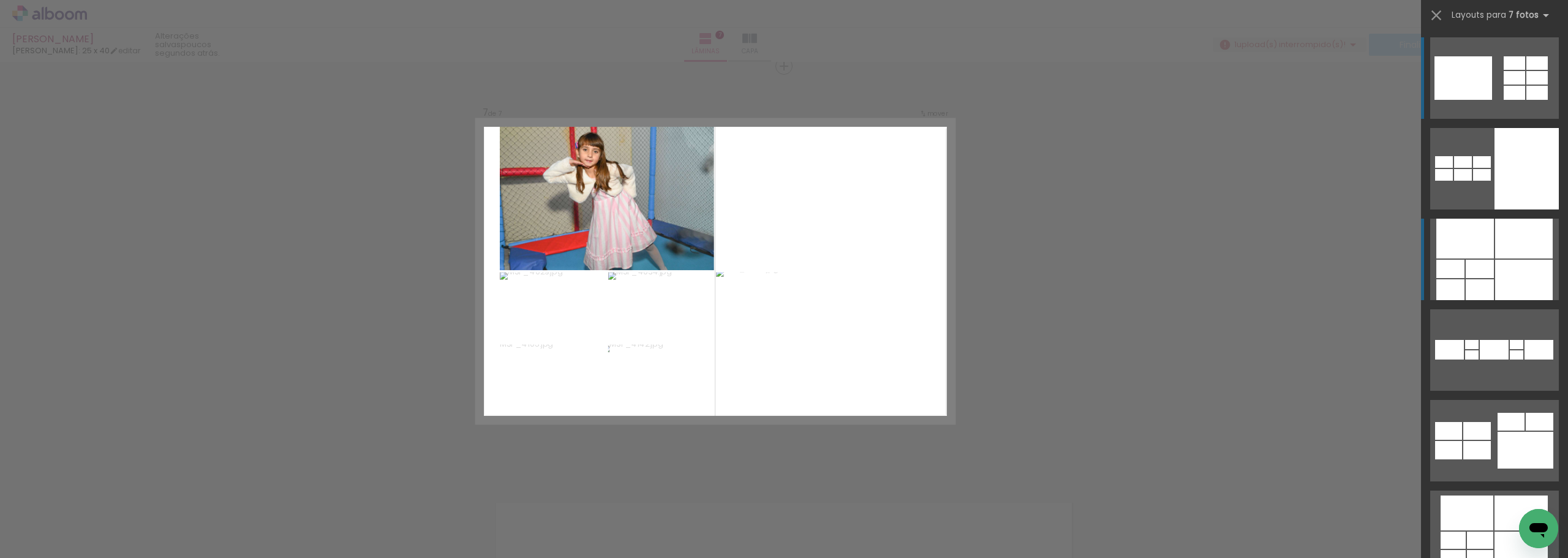
click at [1481, 286] on div at bounding box center [1480, 289] width 28 height 21
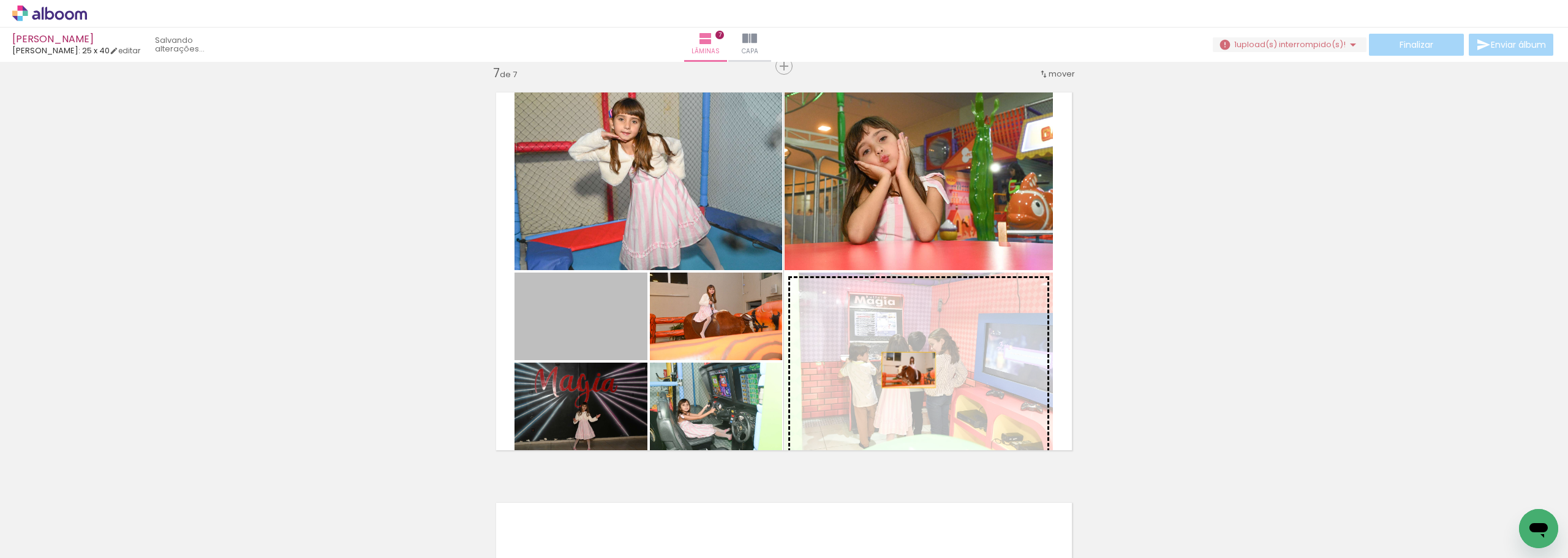
drag, startPoint x: 614, startPoint y: 332, endPoint x: 904, endPoint y: 370, distance: 292.5
click at [0, 0] on slot at bounding box center [0, 0] width 0 height 0
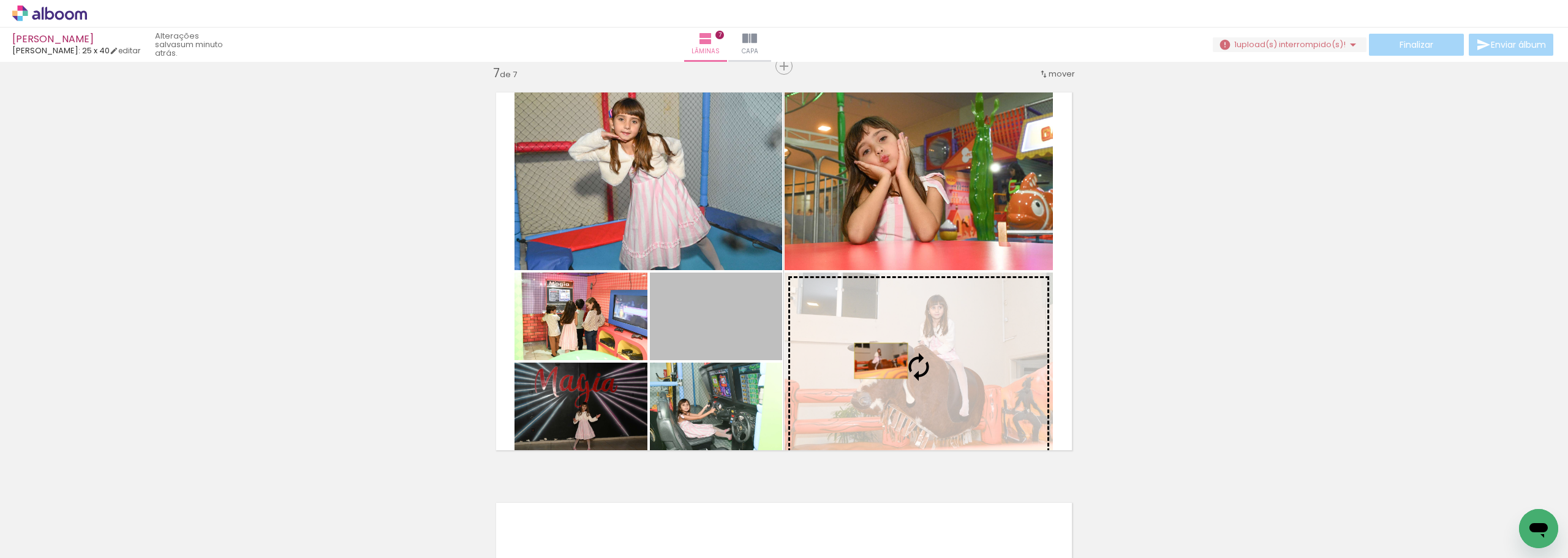
drag, startPoint x: 701, startPoint y: 315, endPoint x: 876, endPoint y: 361, distance: 180.9
click at [0, 0] on slot at bounding box center [0, 0] width 0 height 0
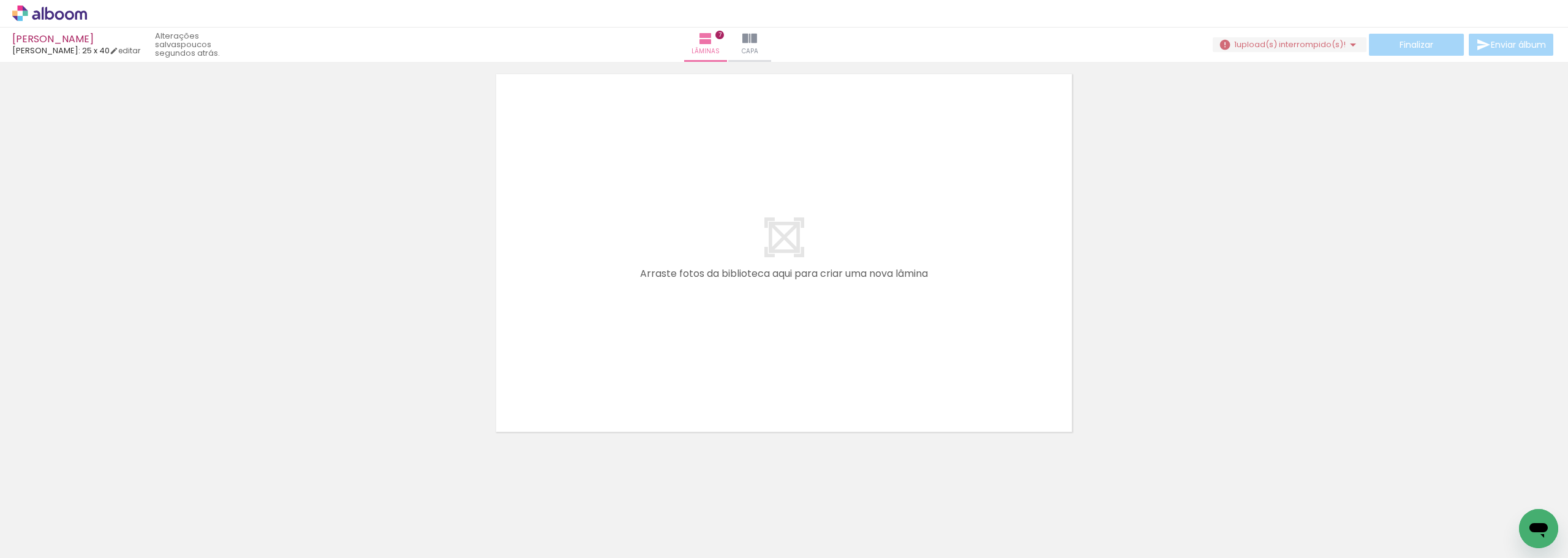
scroll to position [2911, 0]
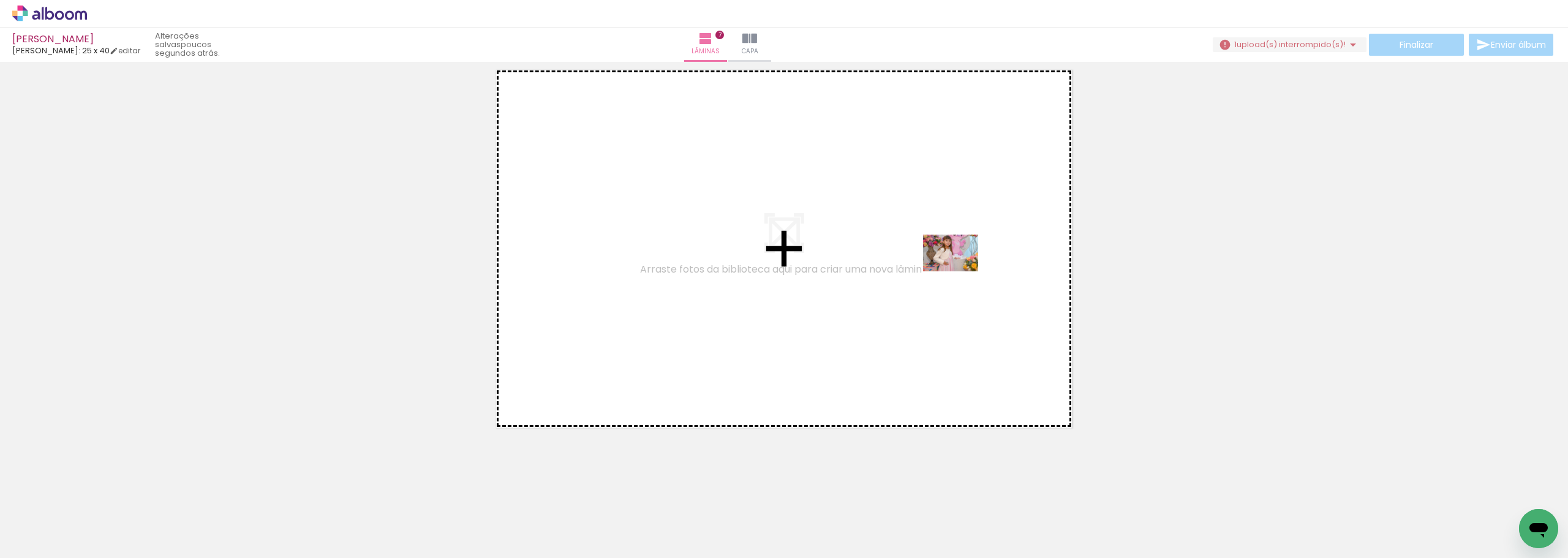
drag, startPoint x: 1112, startPoint y: 517, endPoint x: 1046, endPoint y: 373, distance: 158.4
click at [956, 267] on quentale-workspace at bounding box center [784, 279] width 1568 height 558
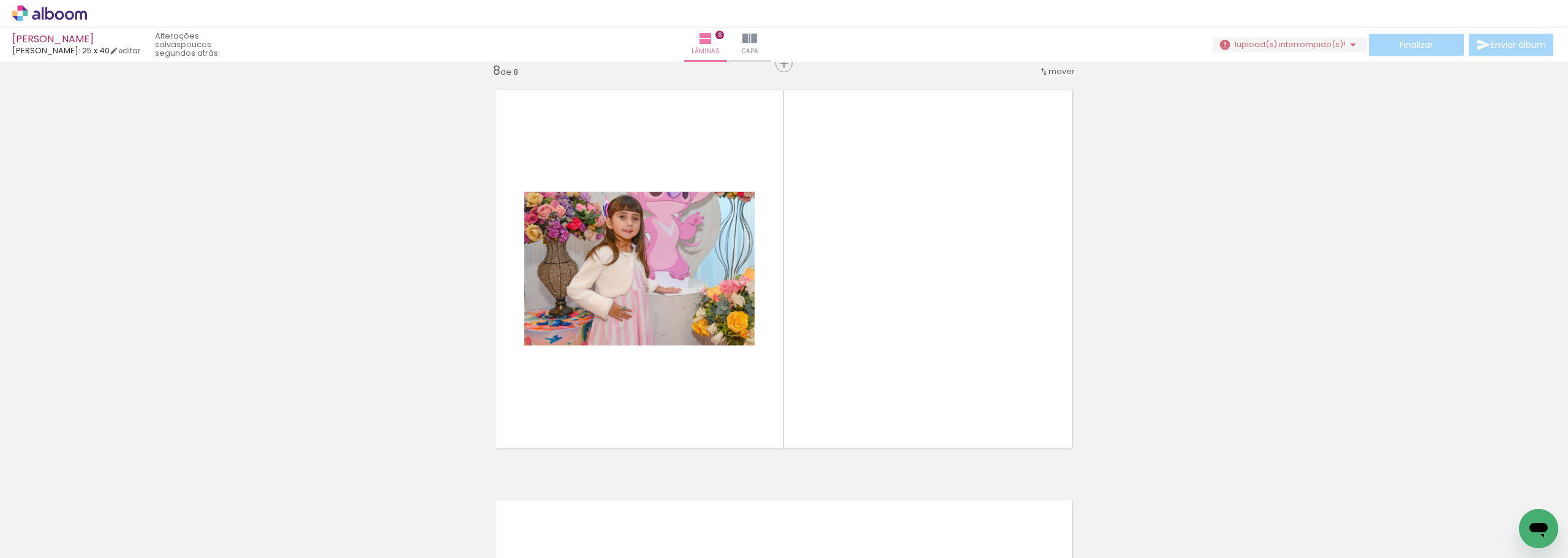
scroll to position [2888, 0]
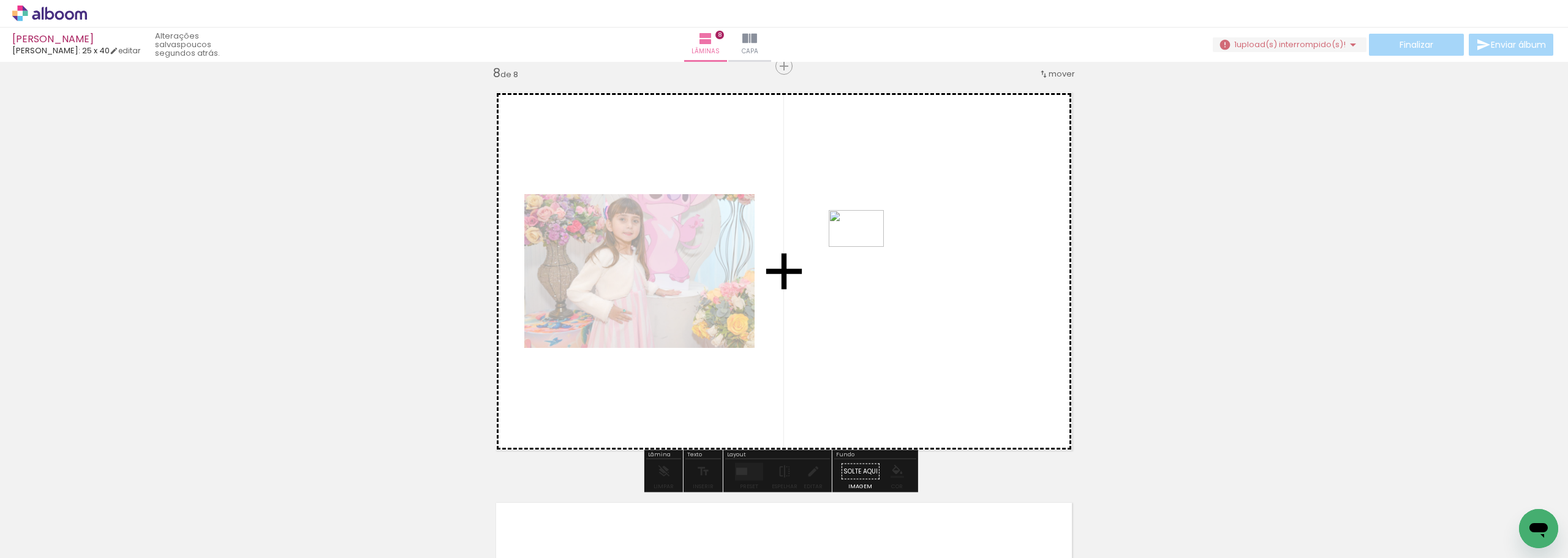
drag, startPoint x: 1166, startPoint y: 513, endPoint x: 858, endPoint y: 238, distance: 412.9
click at [858, 238] on quentale-workspace at bounding box center [784, 279] width 1568 height 558
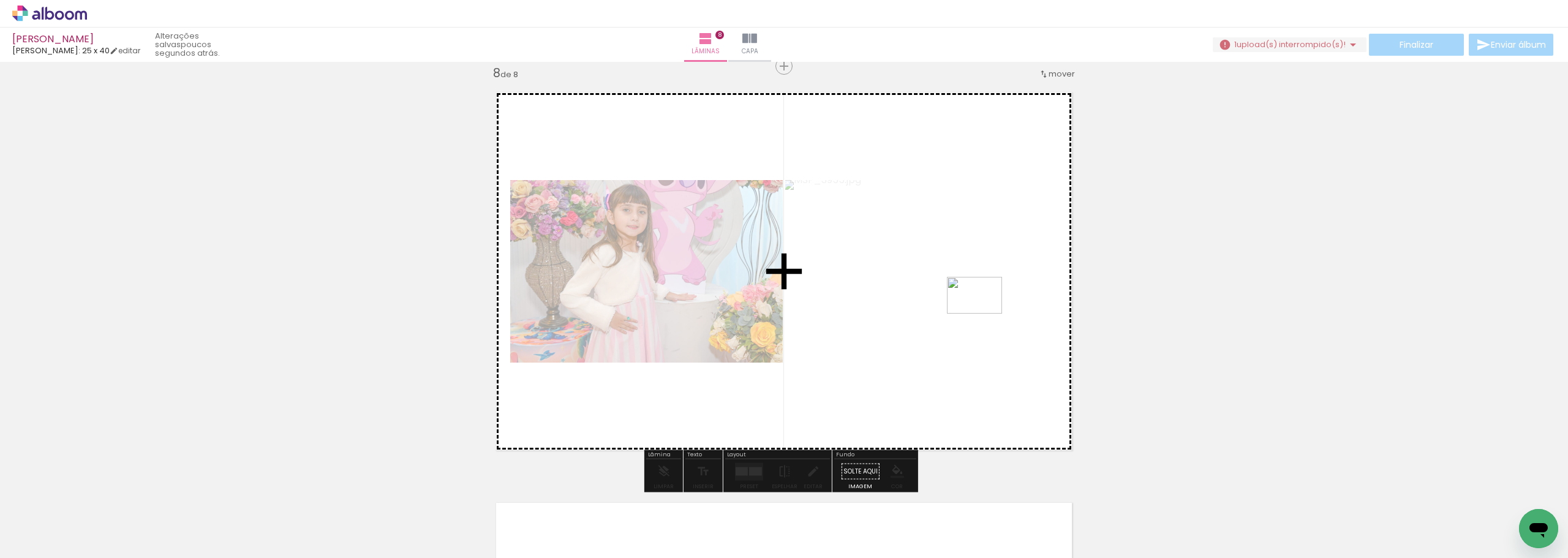
drag, startPoint x: 1243, startPoint y: 517, endPoint x: 982, endPoint y: 313, distance: 331.3
click at [982, 313] on quentale-workspace at bounding box center [784, 279] width 1568 height 558
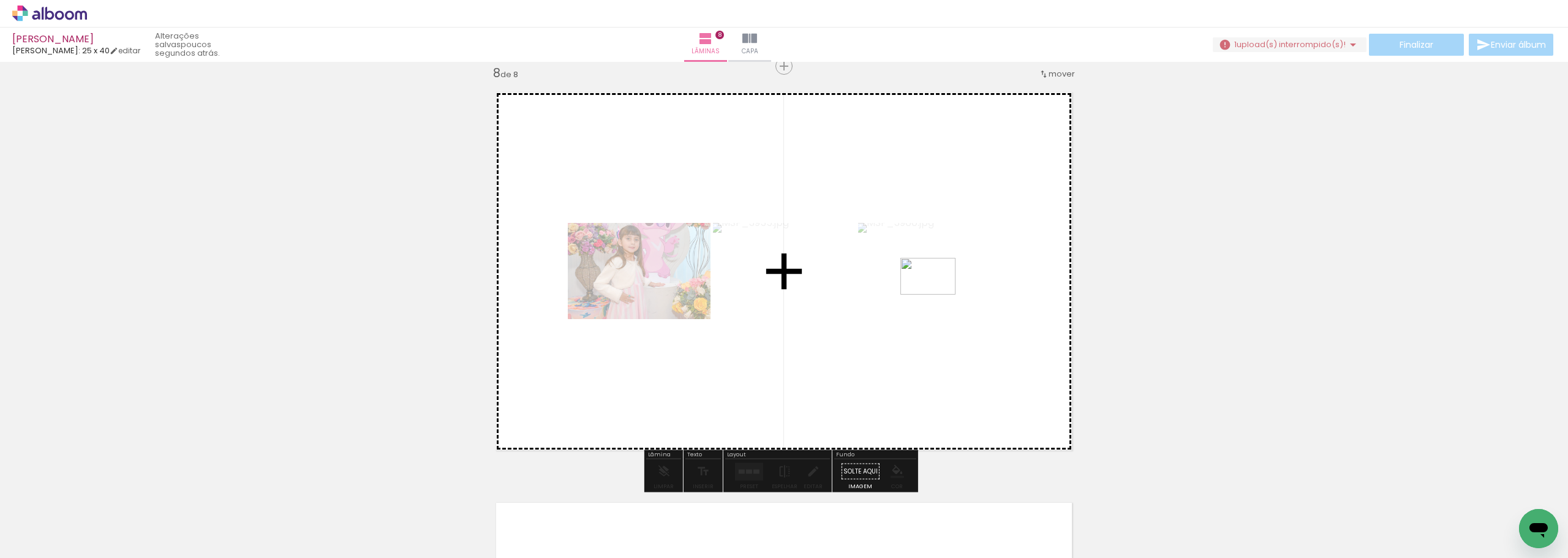
drag, startPoint x: 1325, startPoint y: 523, endPoint x: 937, endPoint y: 295, distance: 450.0
click at [937, 295] on quentale-workspace at bounding box center [784, 279] width 1568 height 558
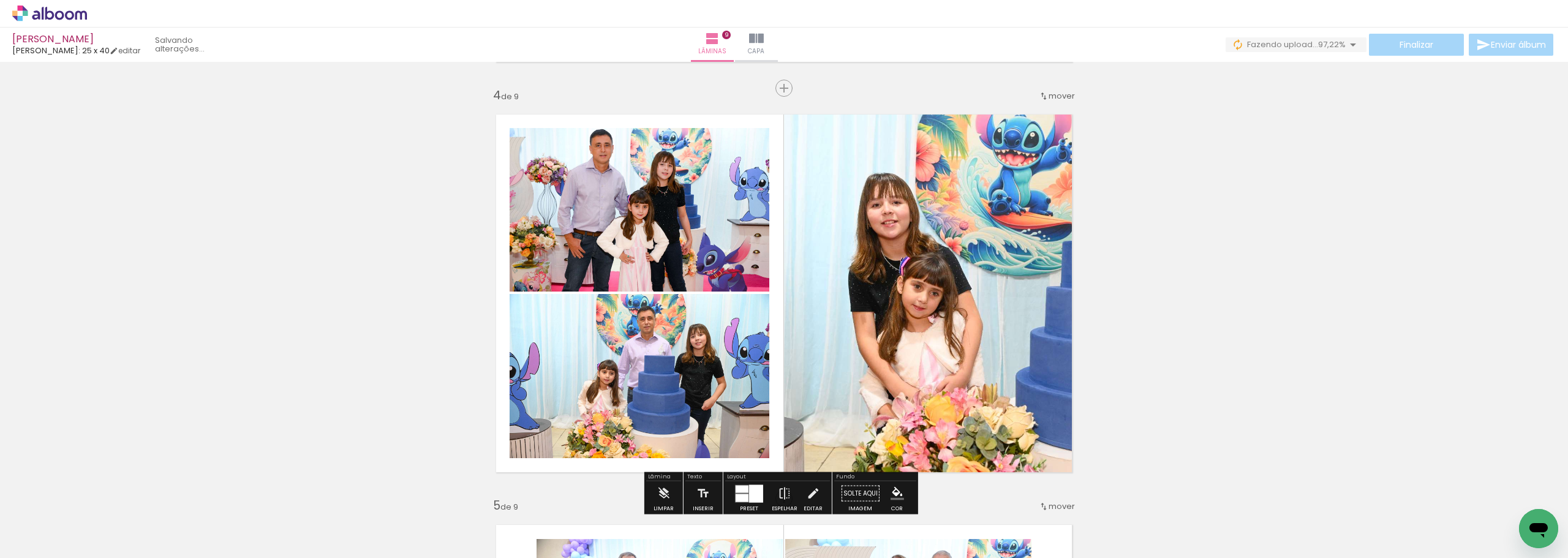
scroll to position [1347, 0]
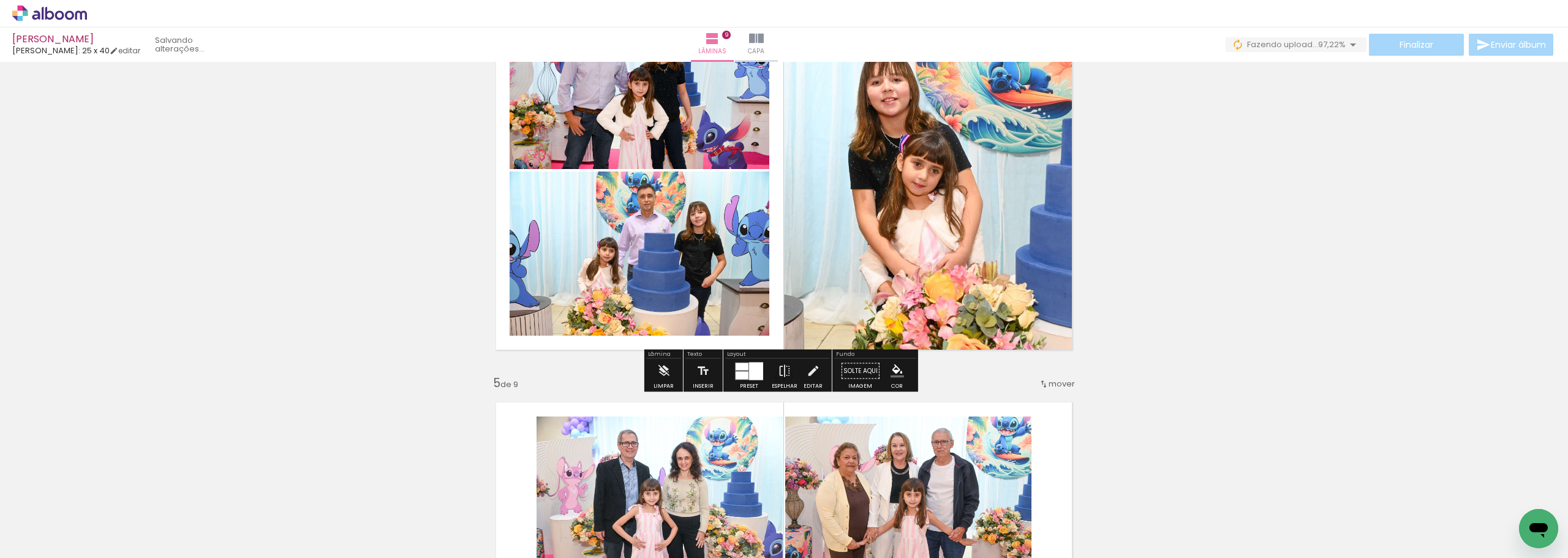
click at [1401, 44] on div "Finalizar Enviar álbum" at bounding box center [1391, 45] width 330 height 22
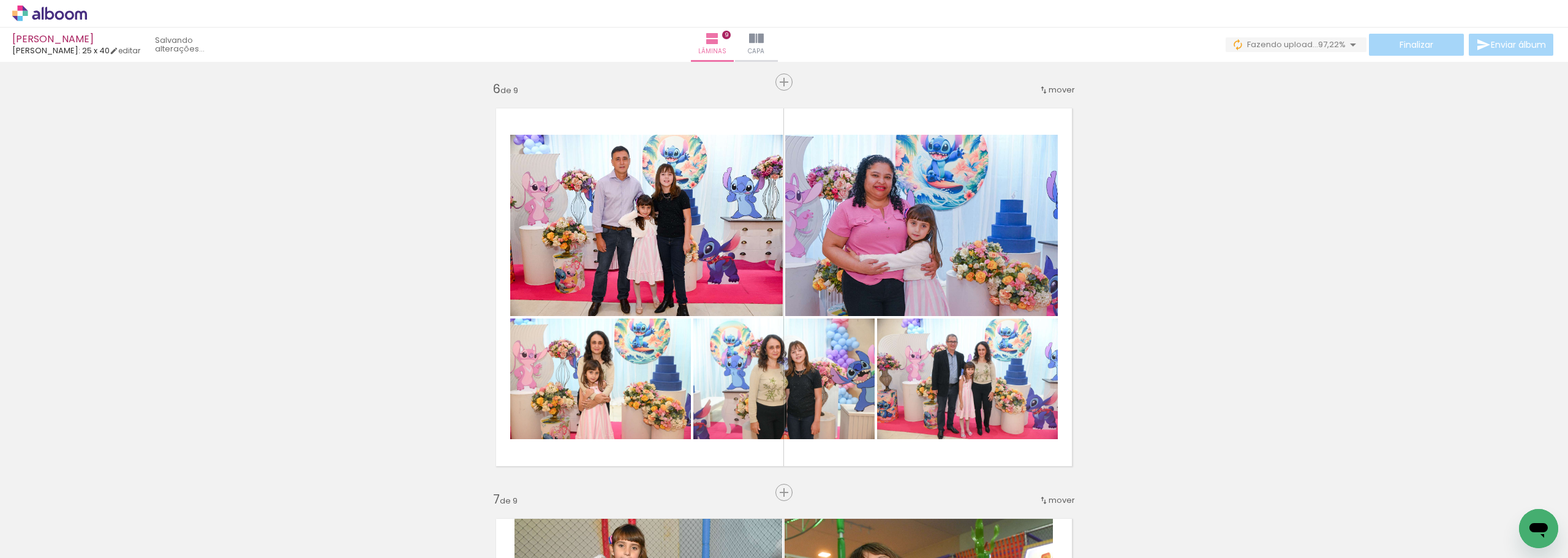
scroll to position [2144, 0]
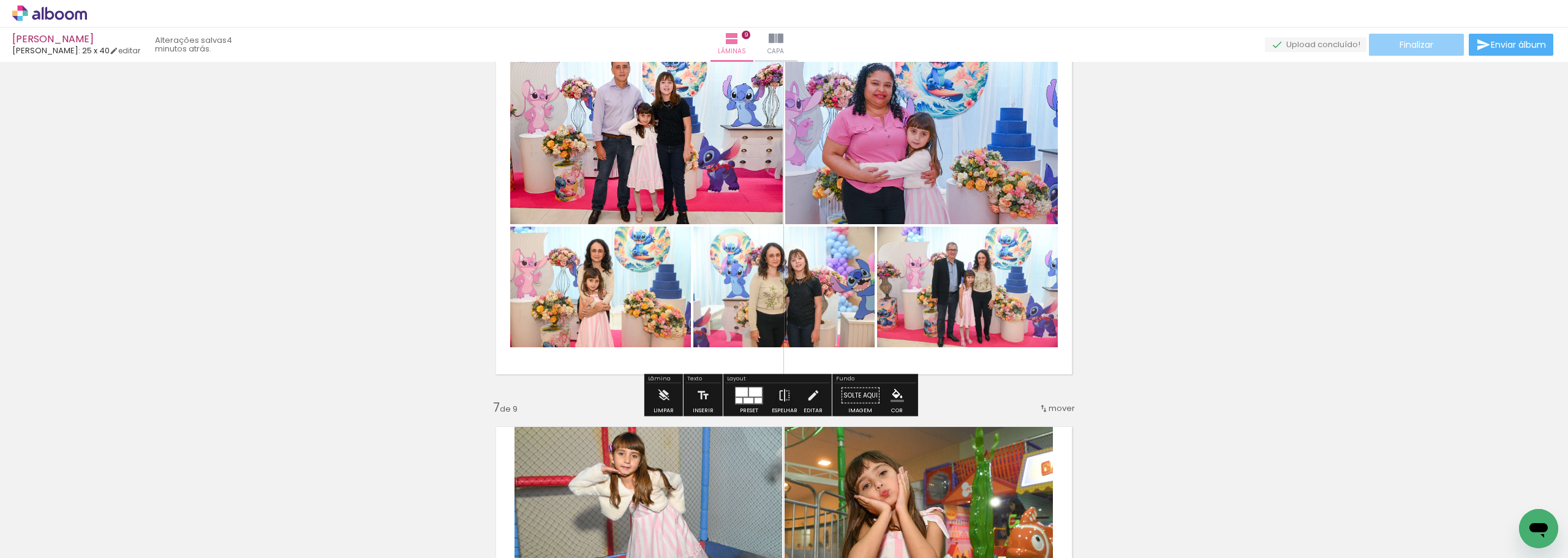
click at [1424, 44] on span "Finalizar" at bounding box center [1415, 45] width 34 height 8
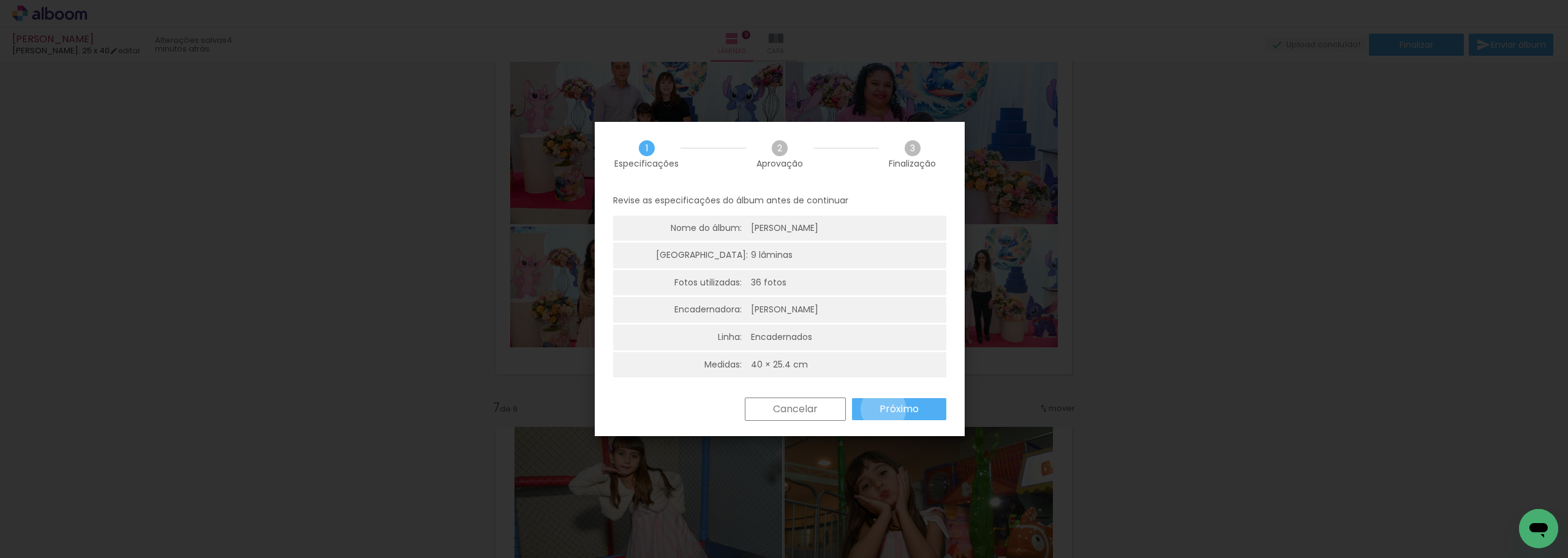
click at [0, 0] on slot "Próximo" at bounding box center [0, 0] width 0 height 0
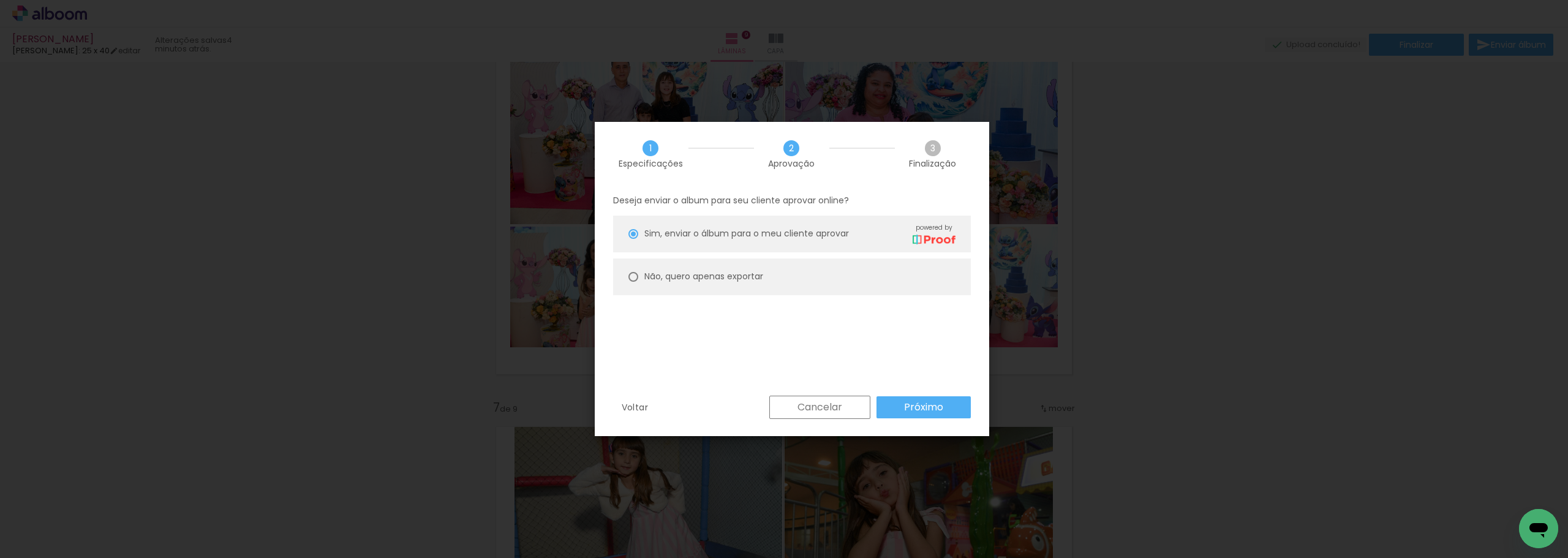
click at [635, 273] on div at bounding box center [633, 277] width 10 height 10
type paper-radio-button "on"
click at [0, 0] on slot "Próximo" at bounding box center [0, 0] width 0 height 0
type input "Alta, 300 DPI"
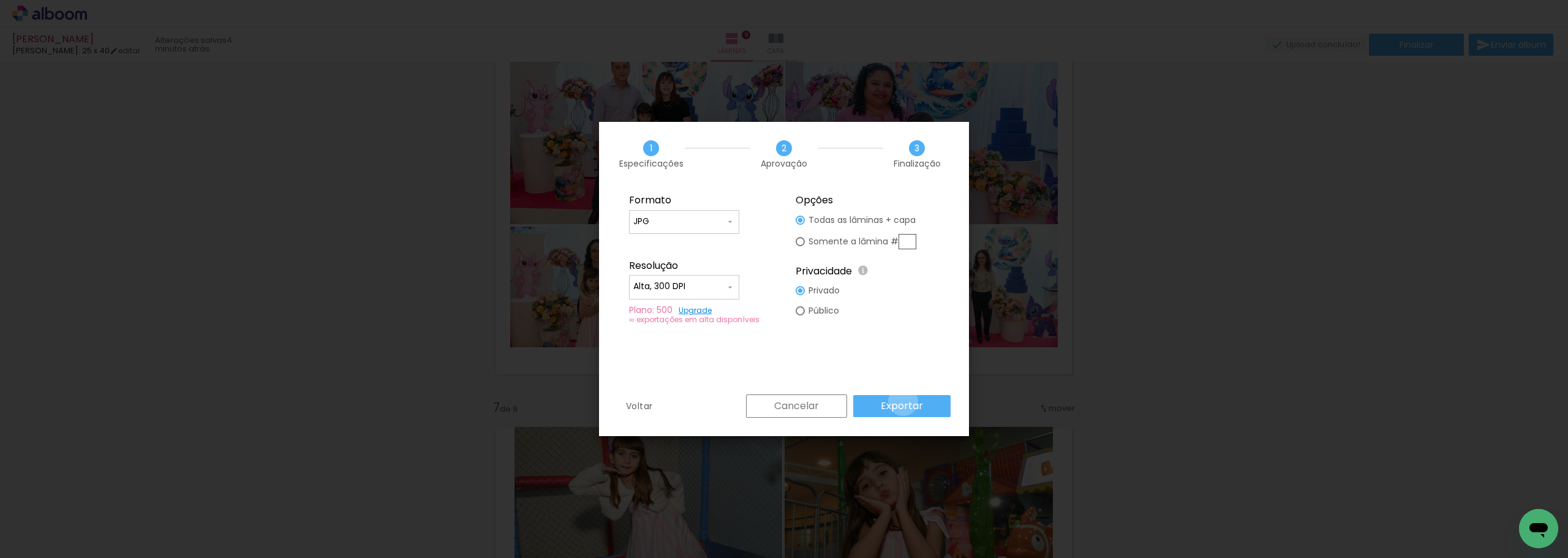
click at [0, 0] on slot "Exportar" at bounding box center [0, 0] width 0 height 0
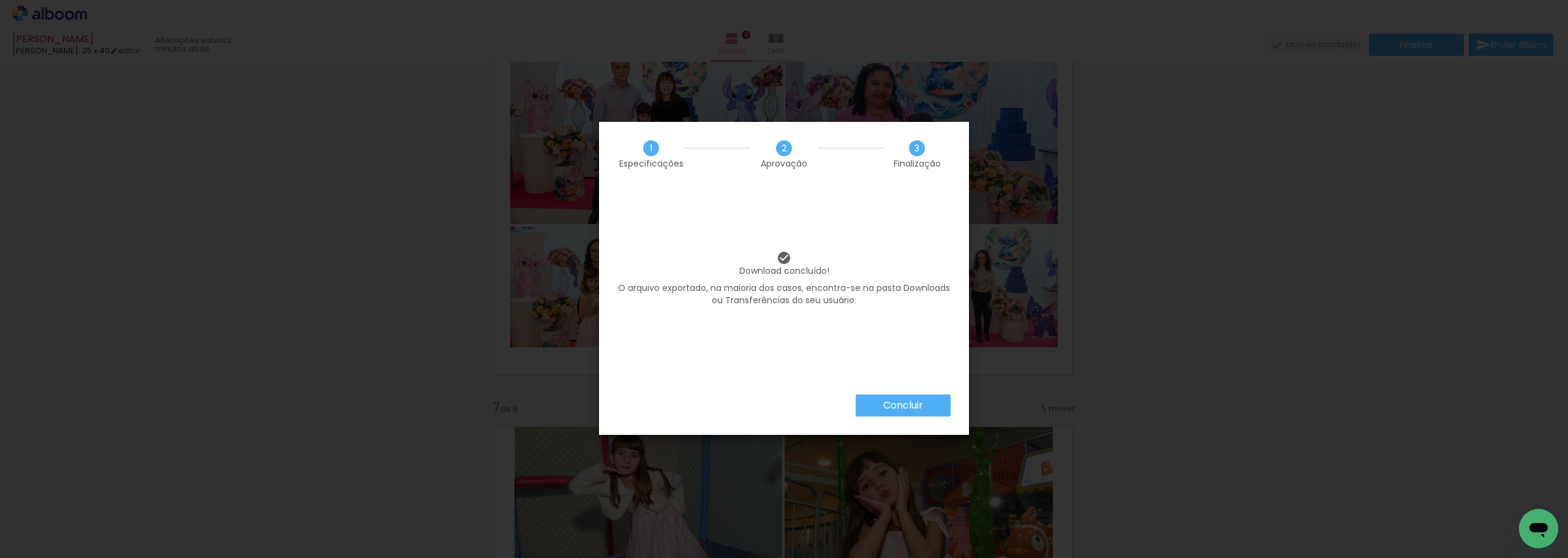
scroll to position [0, 1005]
click at [0, 0] on slot "Concluir" at bounding box center [0, 0] width 0 height 0
